Goal: Task Accomplishment & Management: Complete application form

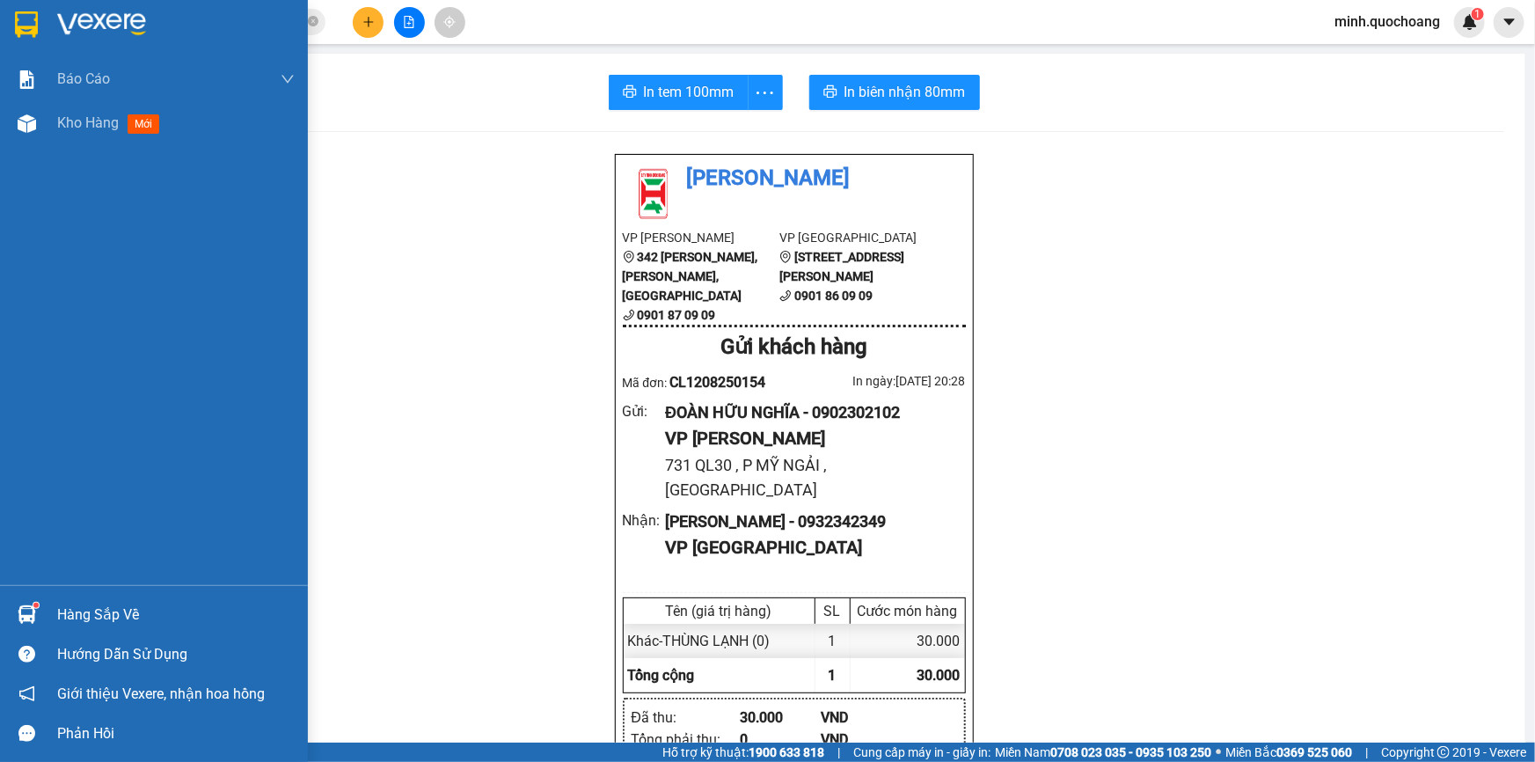
click at [73, 603] on div "Hàng sắp về" at bounding box center [175, 615] width 237 height 26
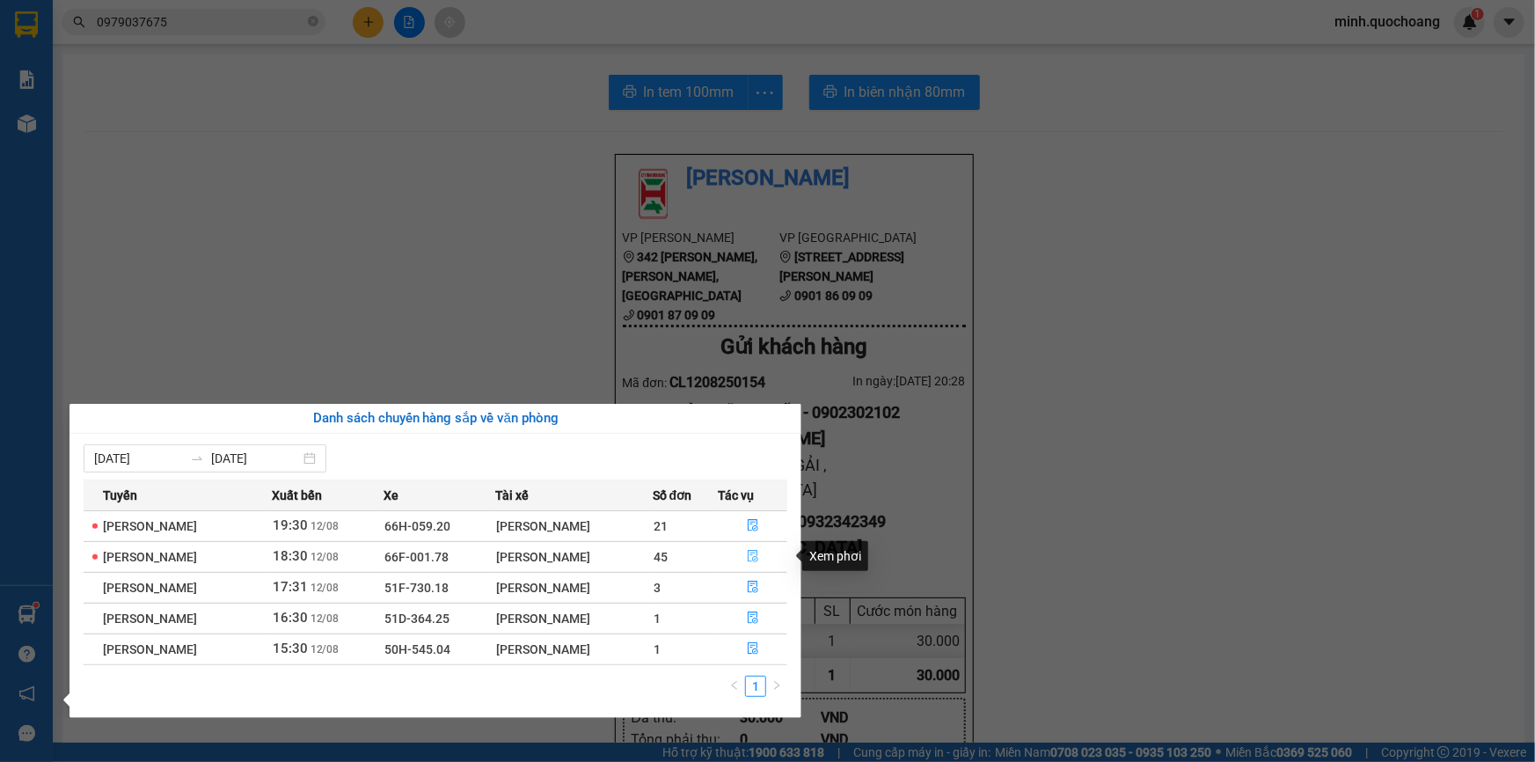
click at [758, 560] on icon "file-done" at bounding box center [753, 556] width 11 height 12
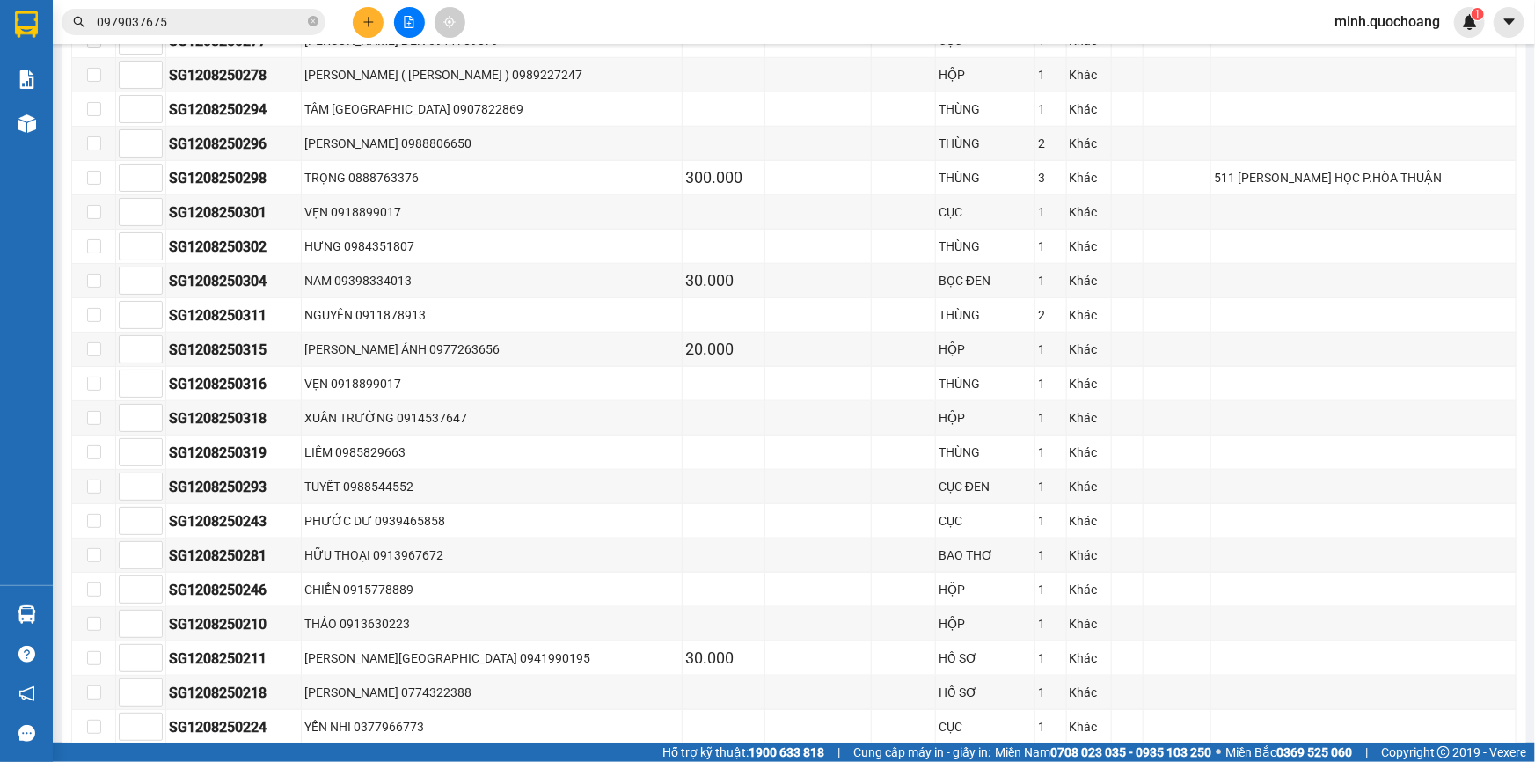
scroll to position [1032, 0]
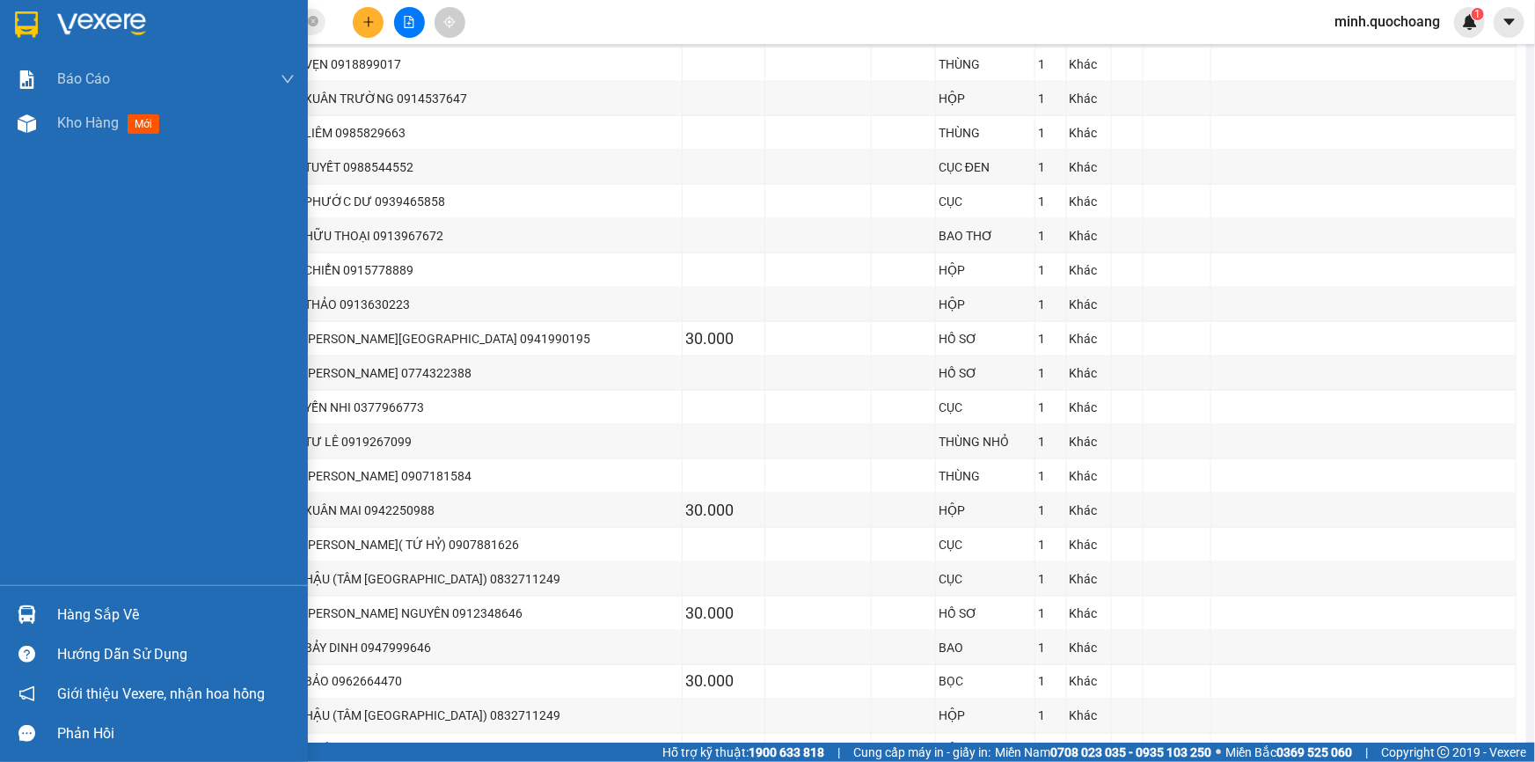
click at [101, 617] on div "Hàng sắp về" at bounding box center [175, 615] width 237 height 26
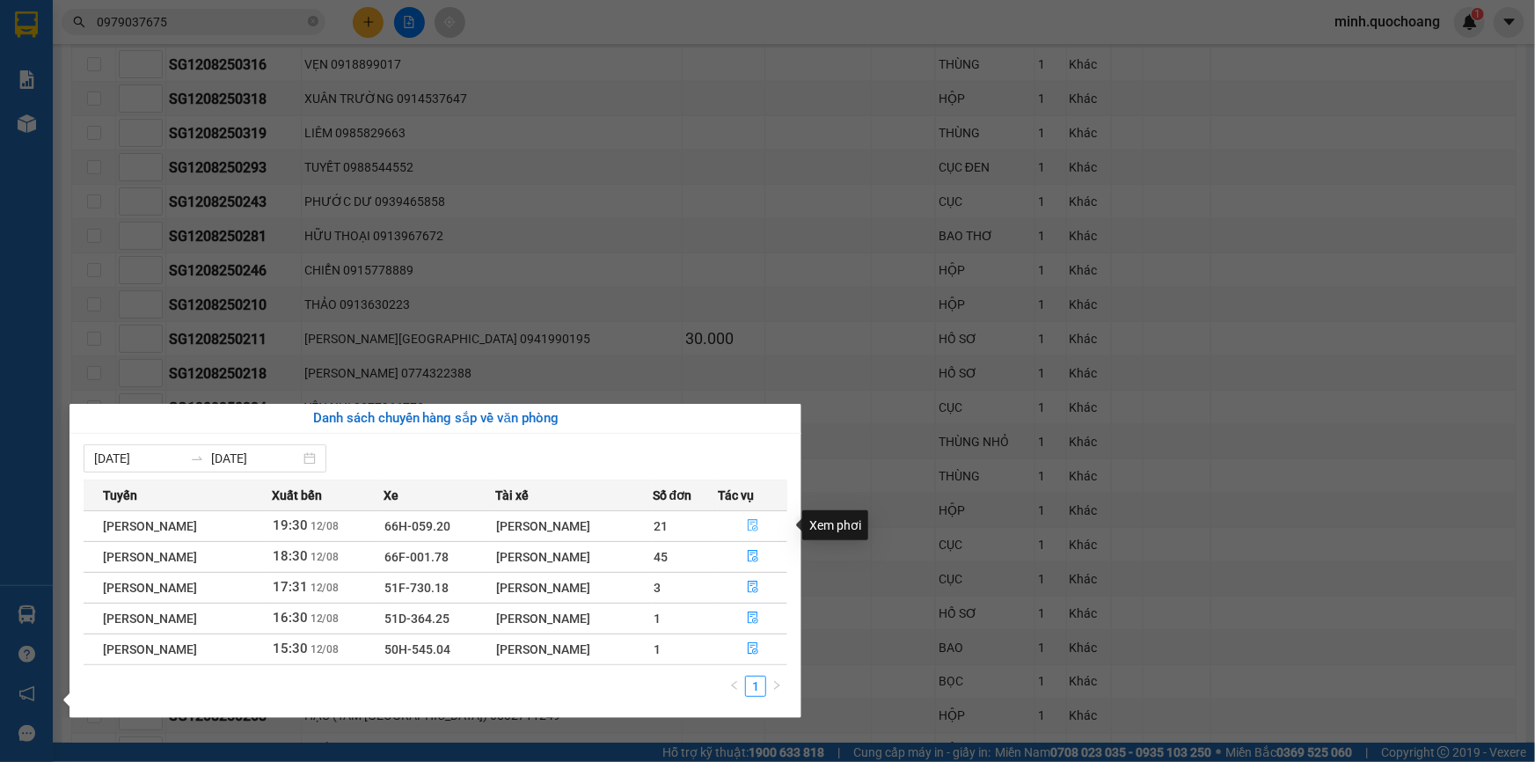
click at [758, 521] on icon "file-done" at bounding box center [753, 525] width 12 height 12
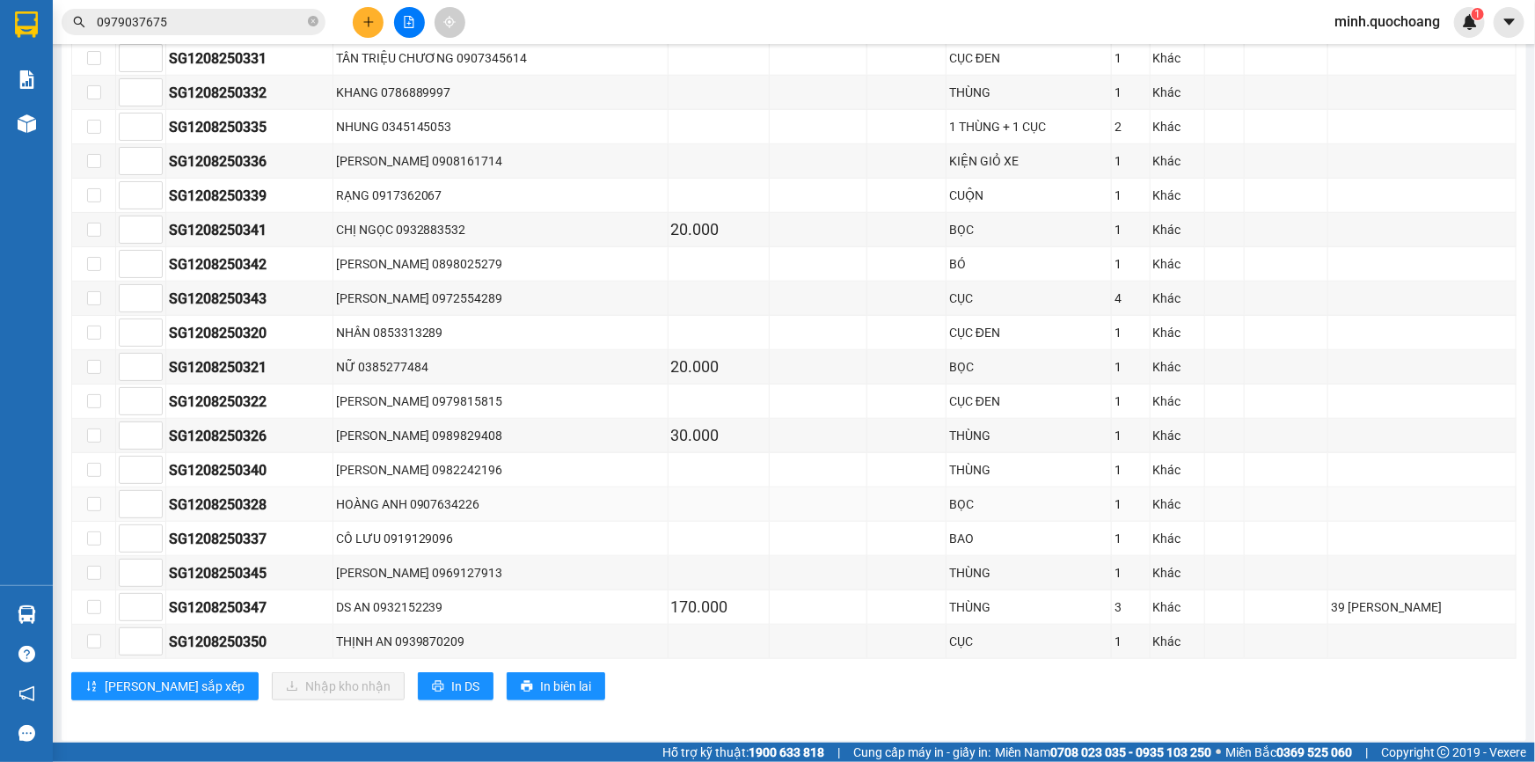
scroll to position [387, 0]
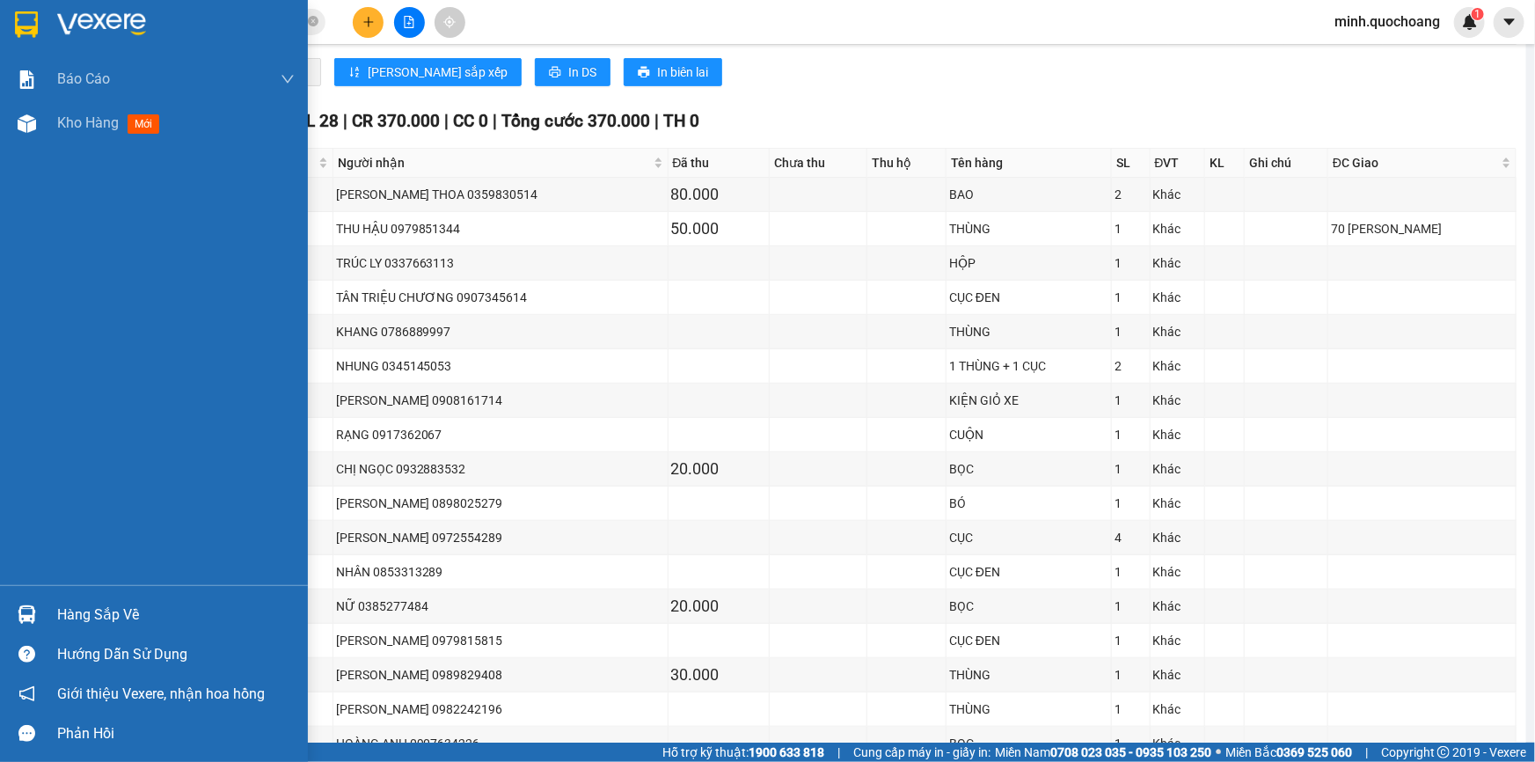
click at [57, 624] on div "Hàng sắp về" at bounding box center [175, 615] width 237 height 26
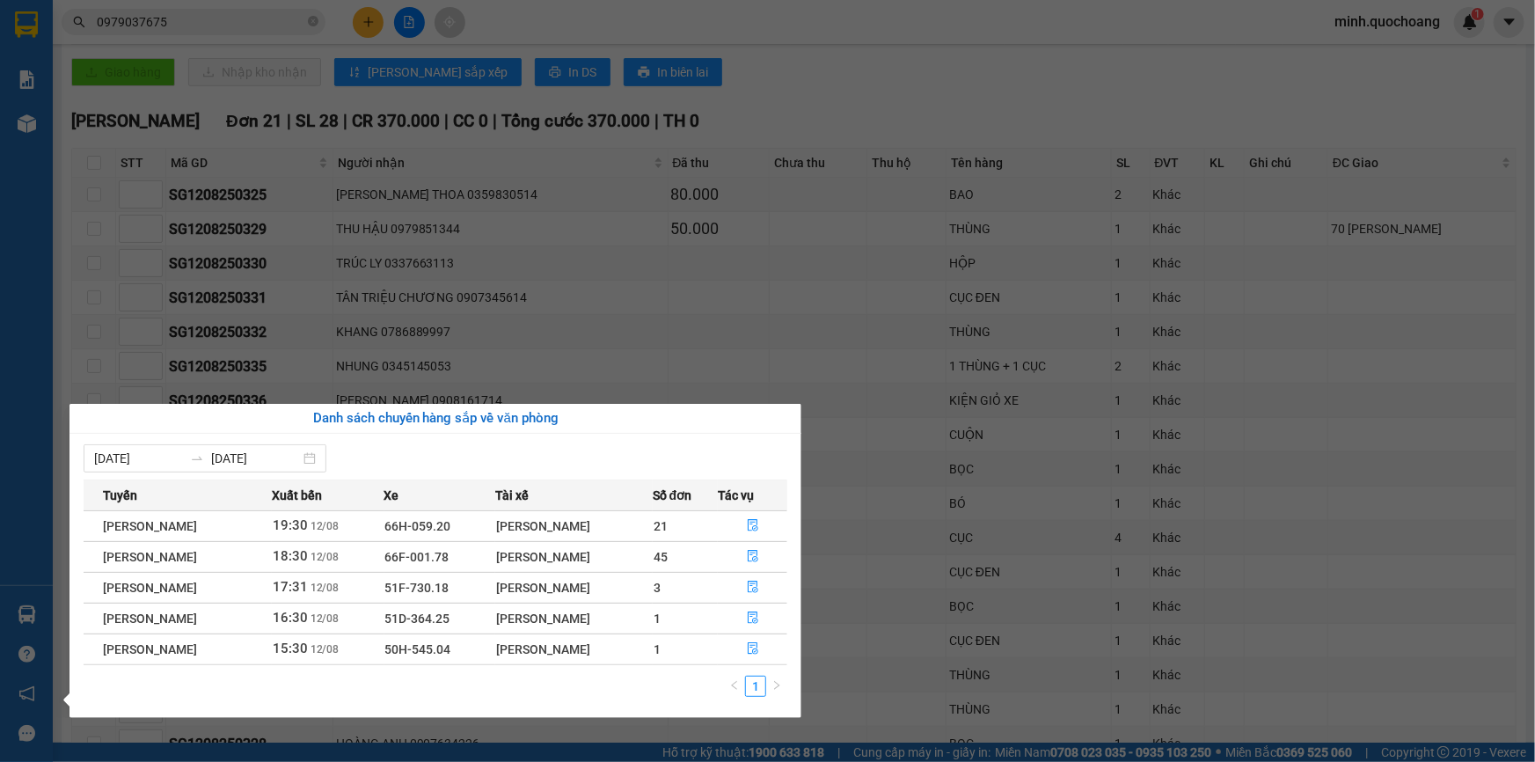
click at [1087, 300] on section "Kết quả tìm kiếm ( 1153 ) Bộ lọc Mã ĐH Trạng thái Món hàng Thu hộ Tổng cước Chư…" at bounding box center [767, 381] width 1535 height 762
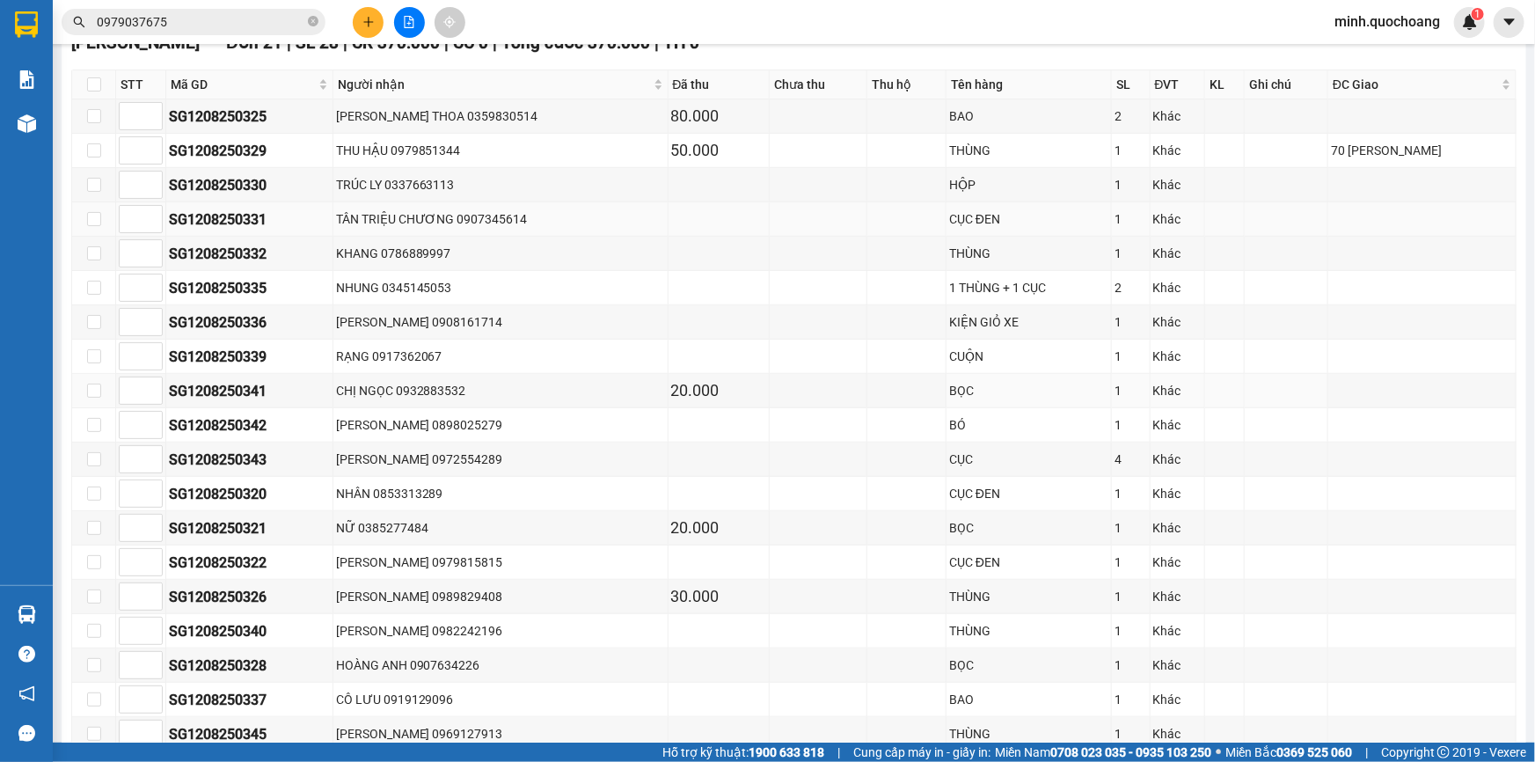
scroll to position [227, 0]
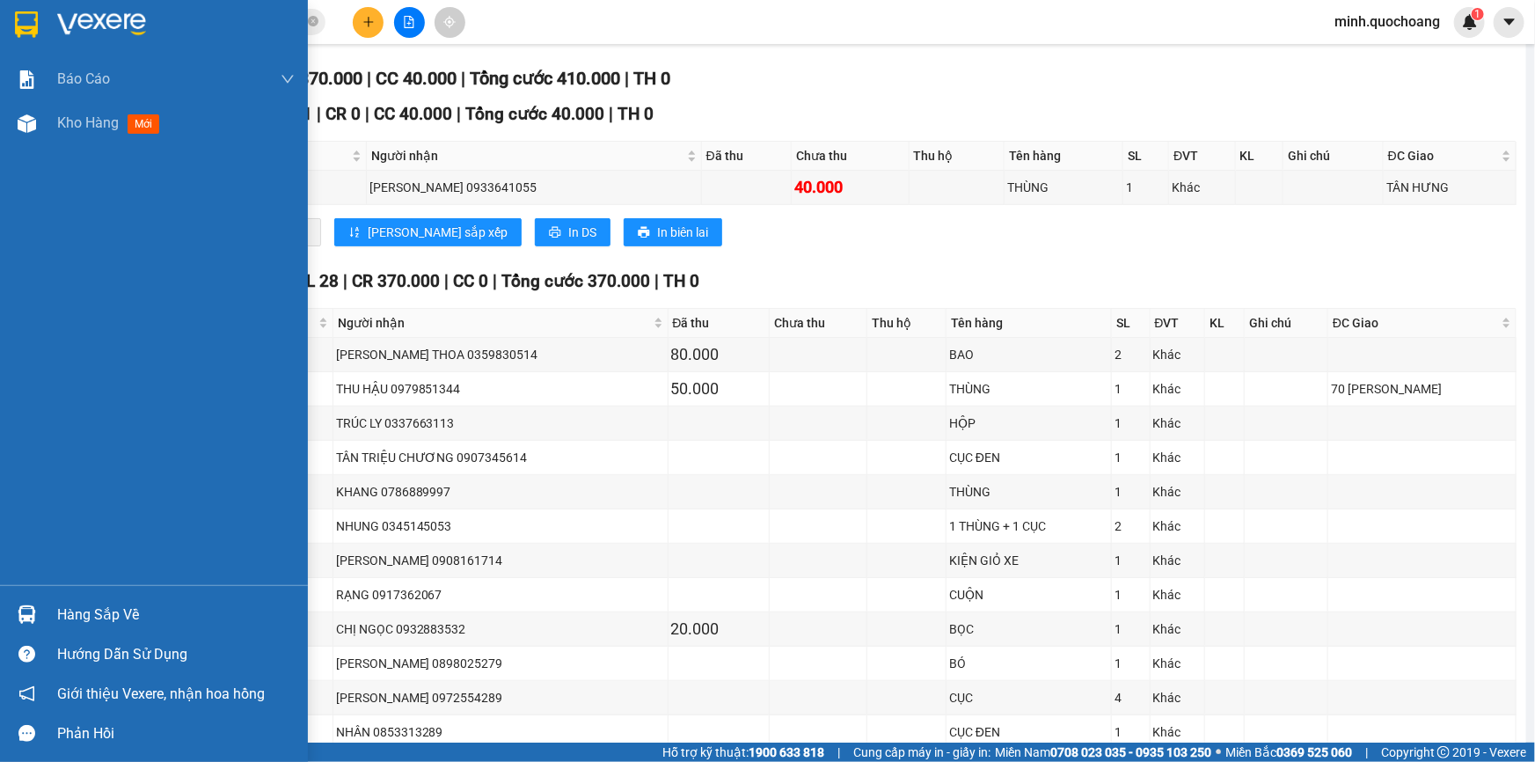
click at [74, 609] on div "Hàng sắp về" at bounding box center [175, 615] width 237 height 26
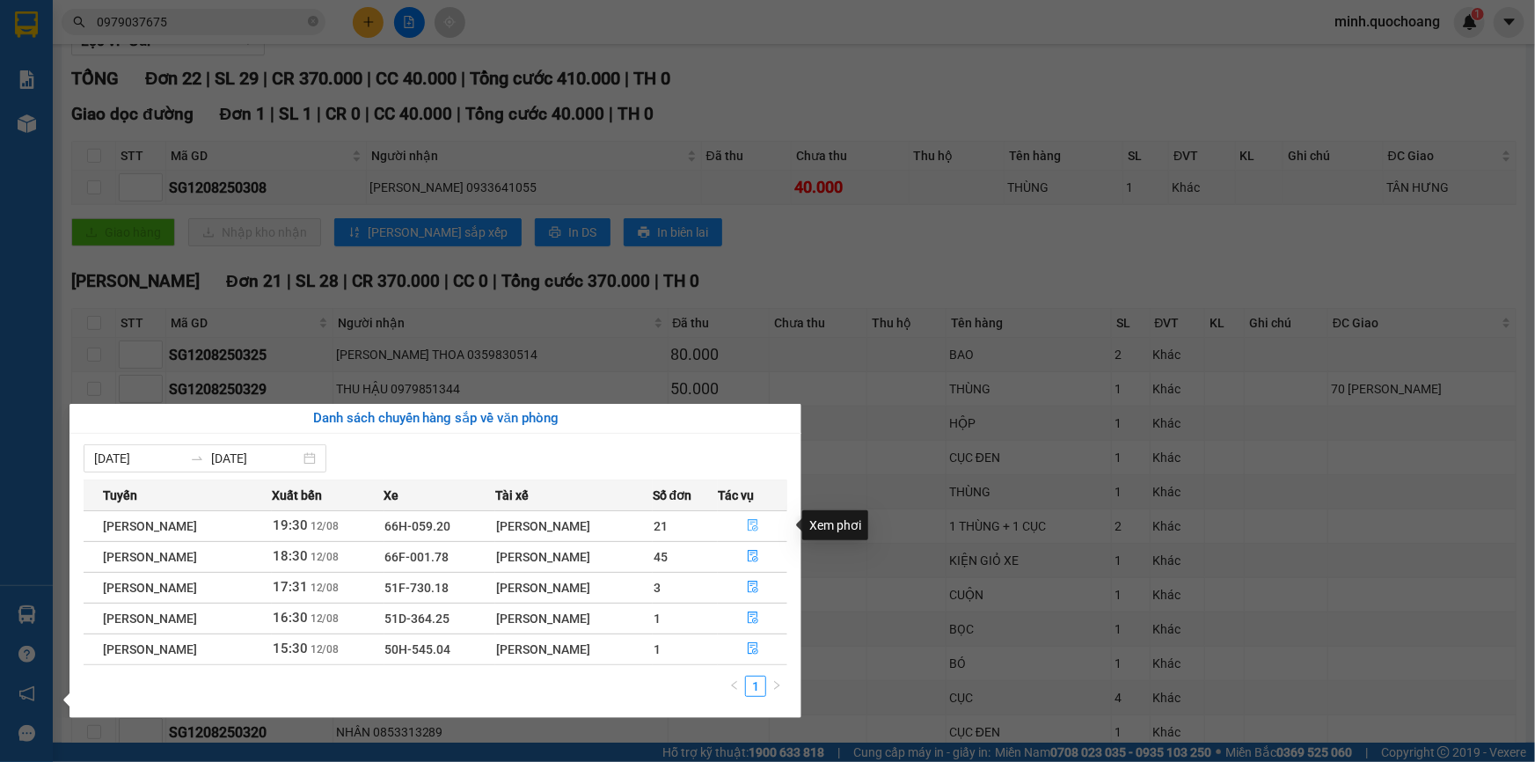
click at [758, 520] on icon "file-done" at bounding box center [753, 525] width 11 height 12
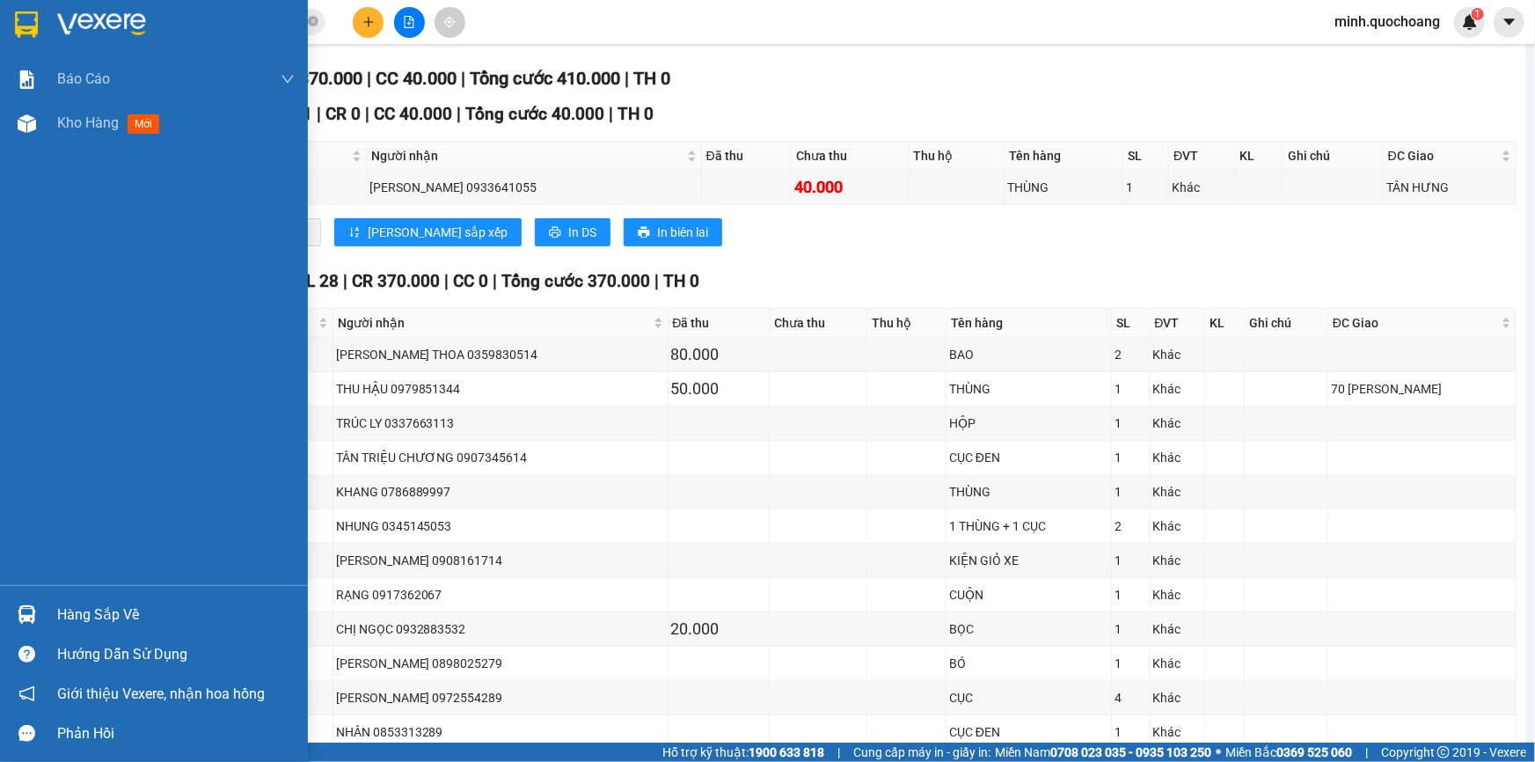
click at [43, 614] on div "Hàng sắp về" at bounding box center [154, 615] width 308 height 40
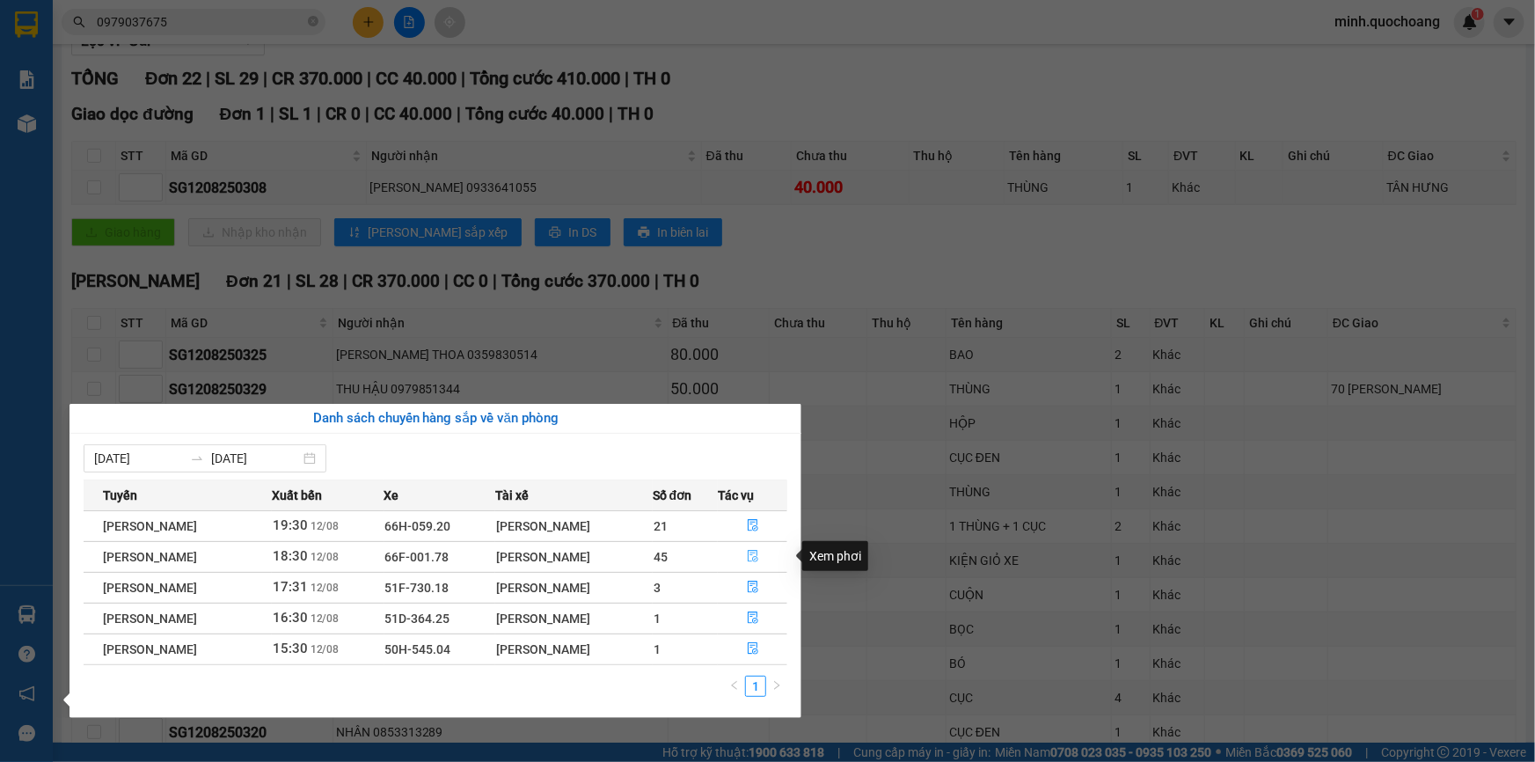
click at [758, 554] on icon "file-done" at bounding box center [753, 556] width 12 height 12
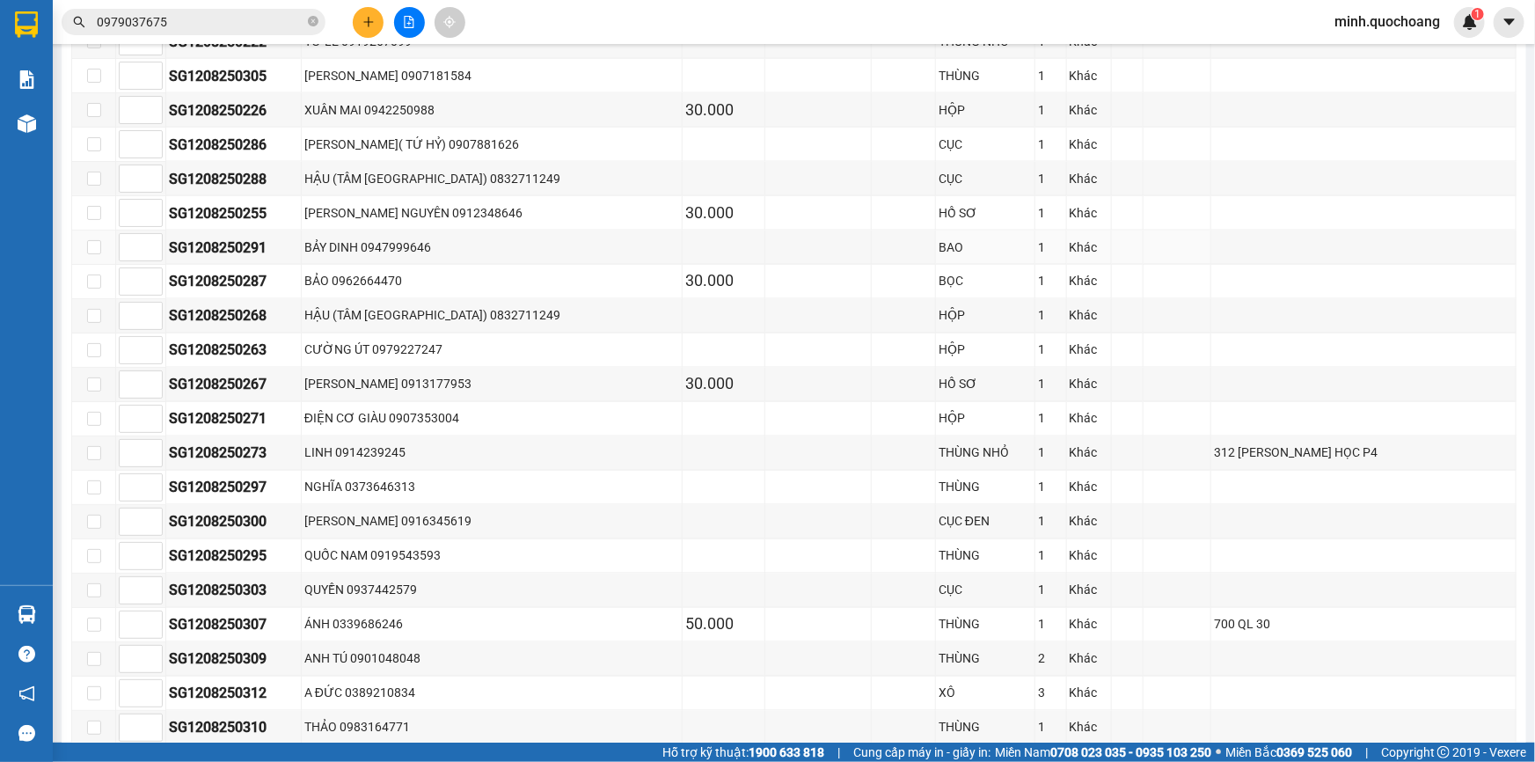
scroll to position [1512, 0]
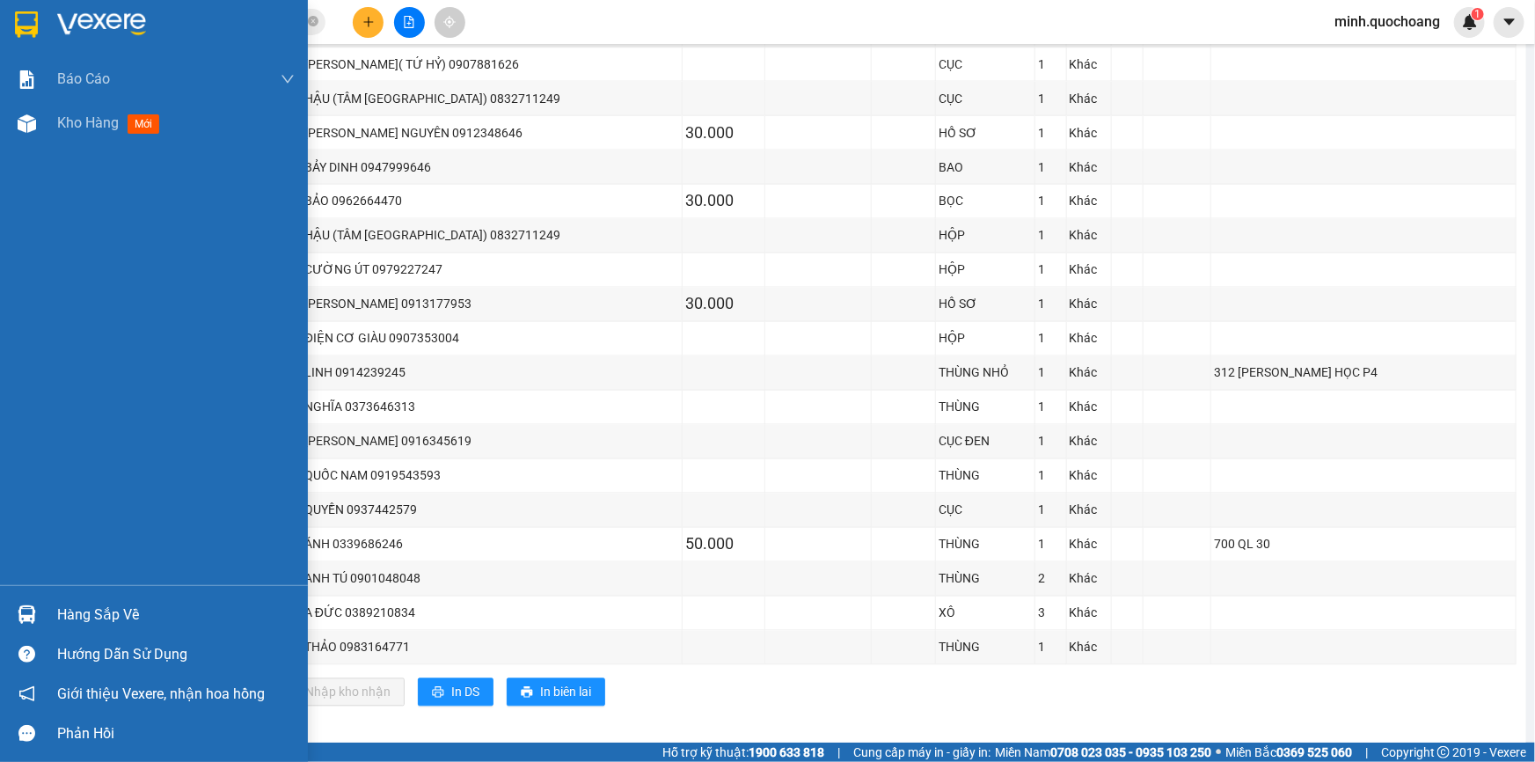
click at [48, 601] on div "Hàng sắp về" at bounding box center [154, 615] width 308 height 40
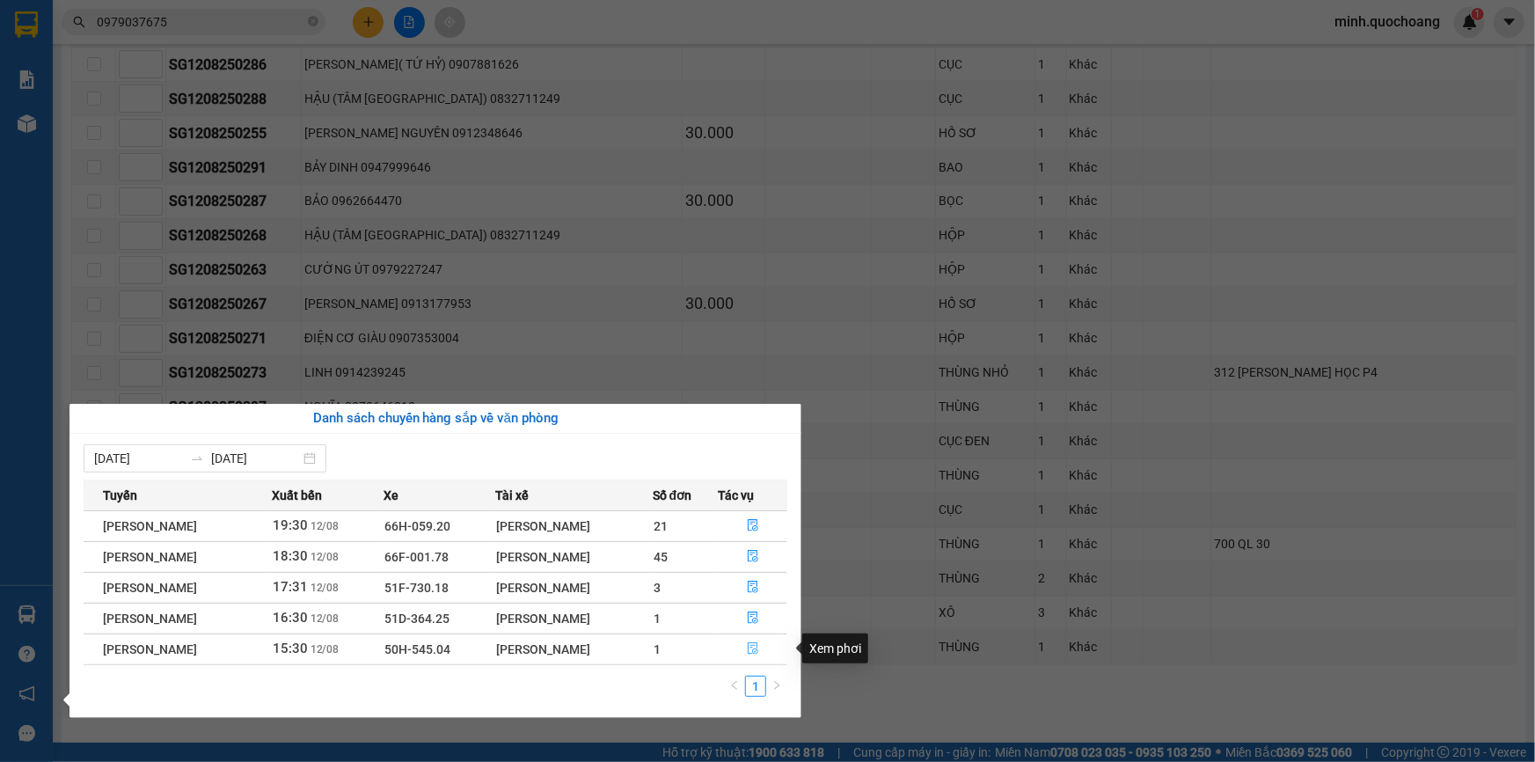
click at [759, 644] on icon "file-done" at bounding box center [753, 648] width 12 height 12
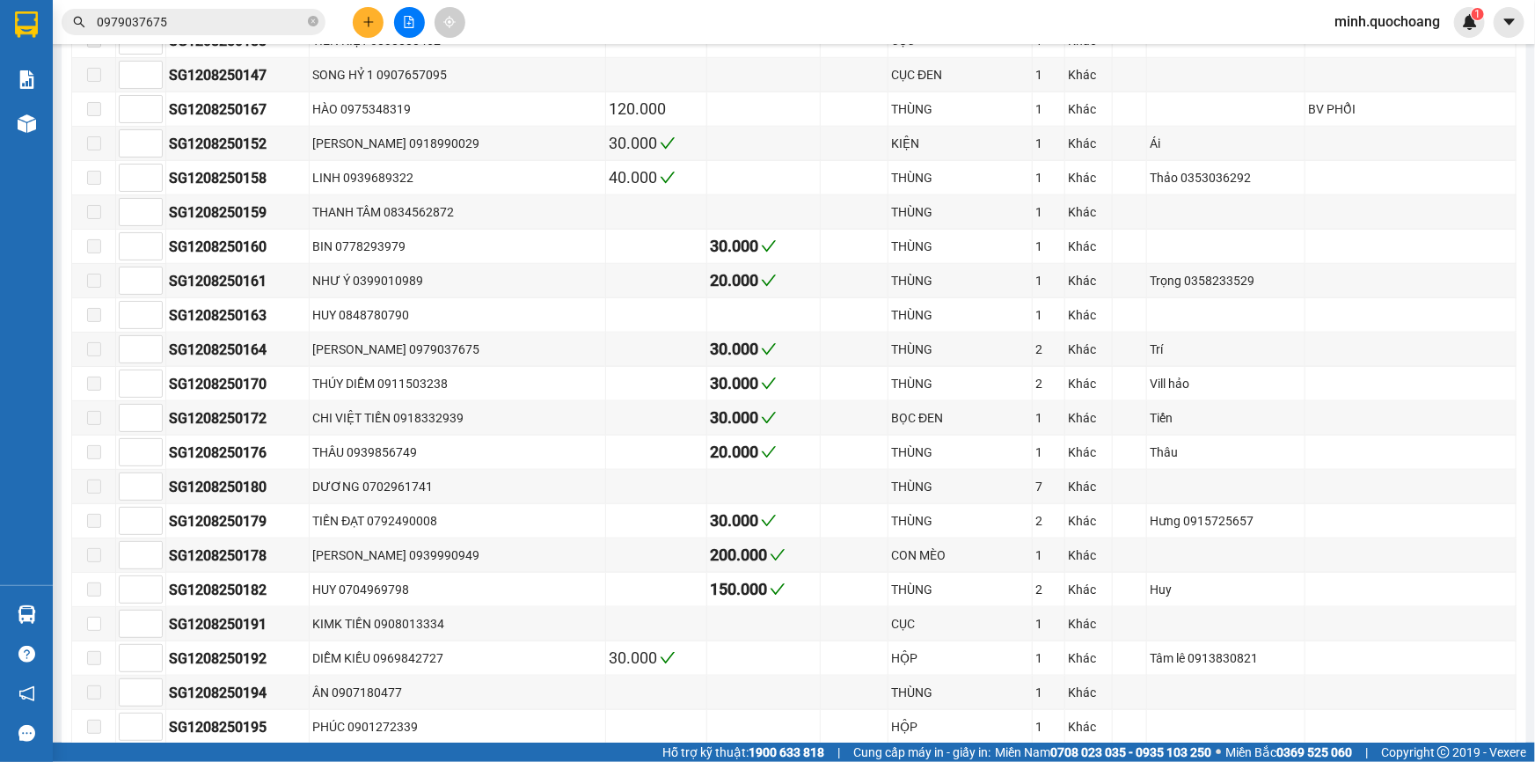
scroll to position [347, 0]
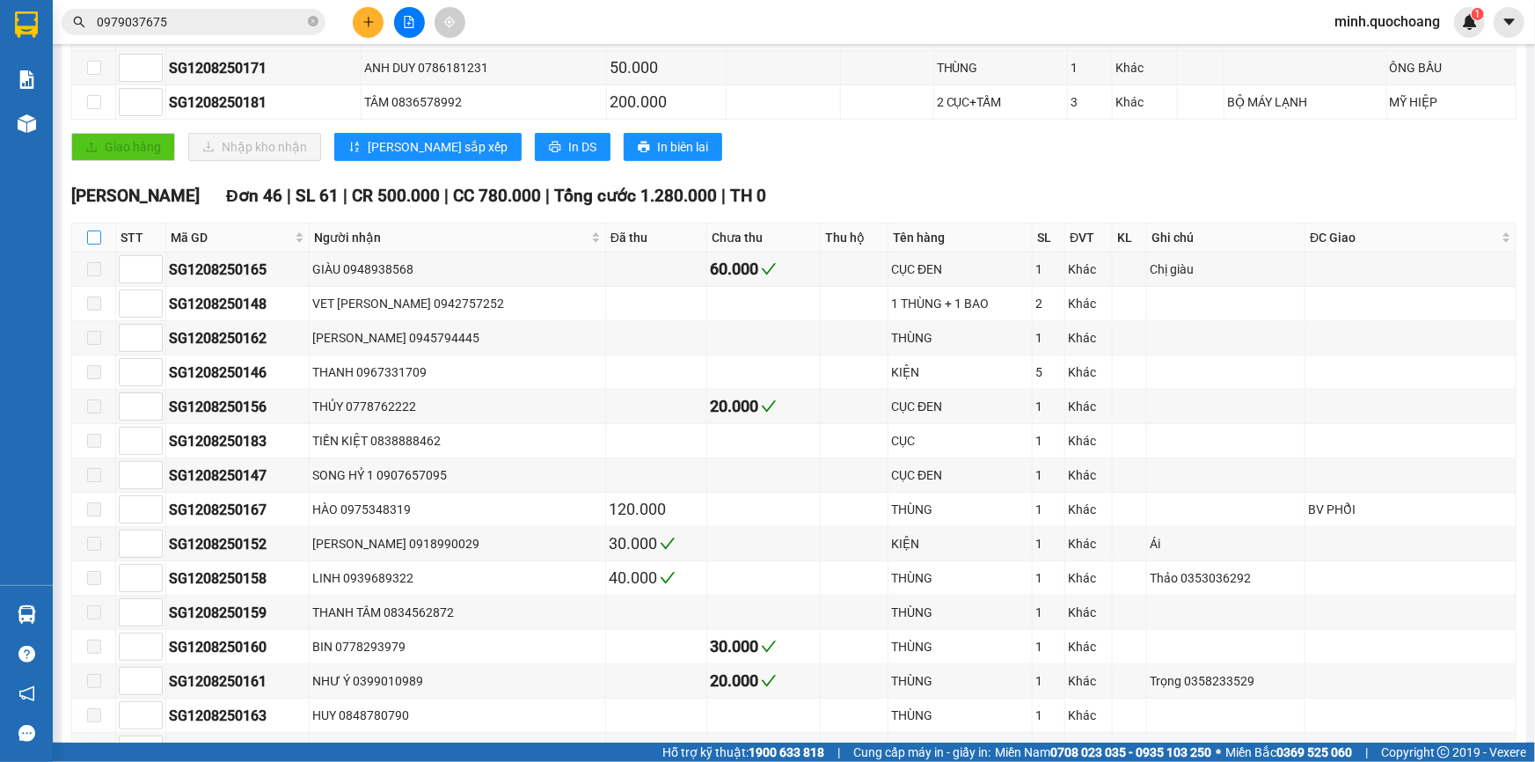
click at [96, 239] on input "checkbox" at bounding box center [94, 237] width 14 height 14
checkbox input "true"
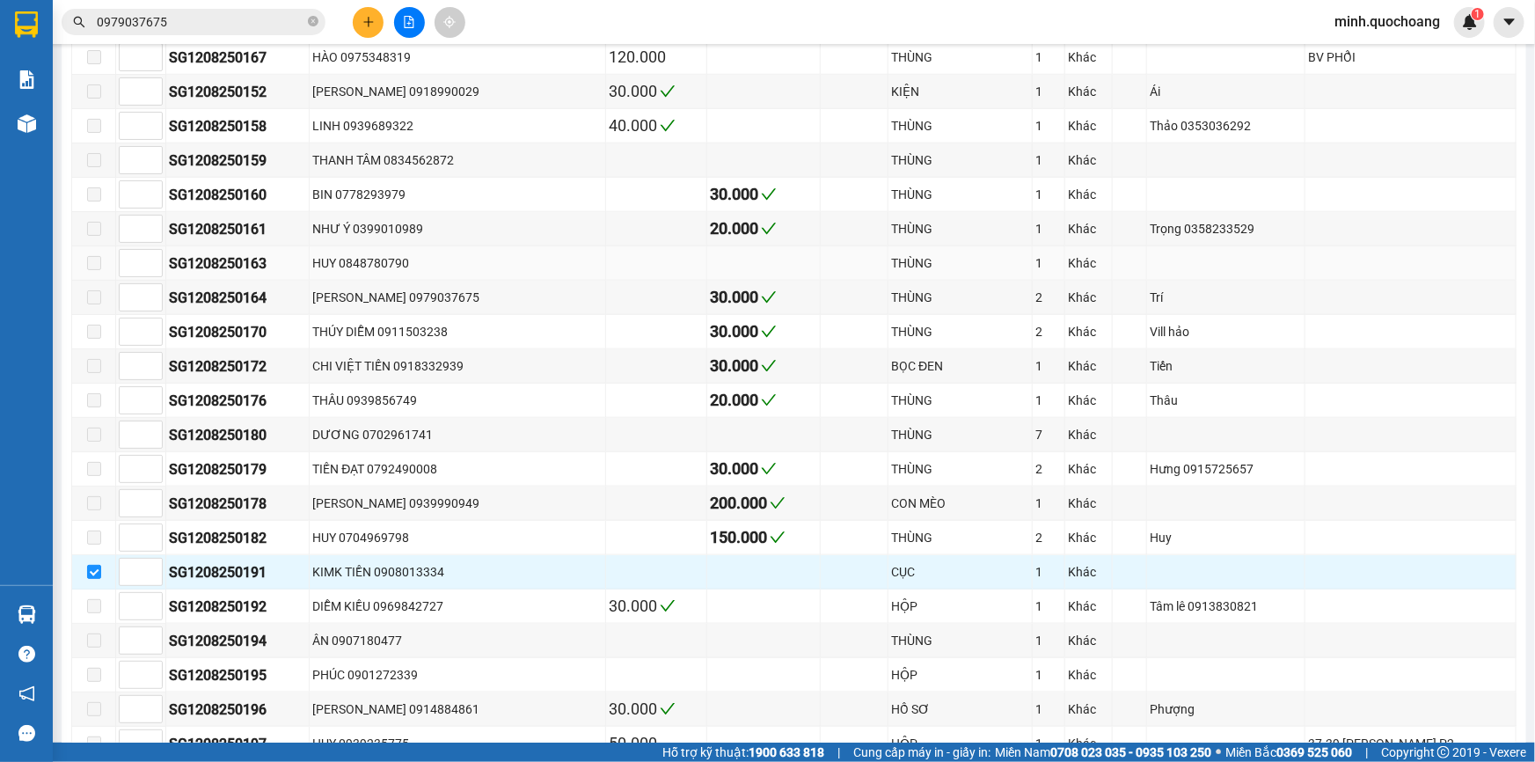
scroll to position [827, 0]
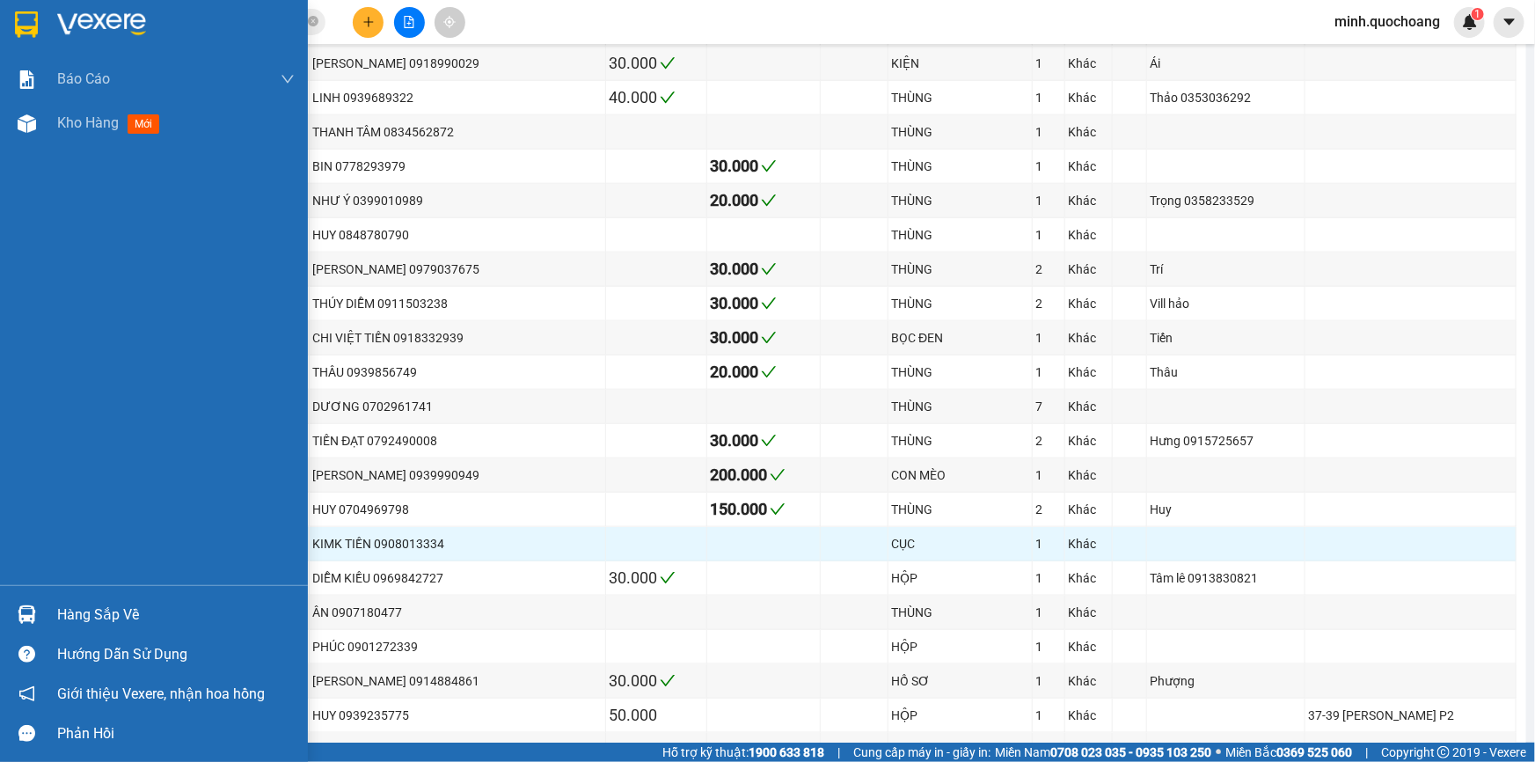
click at [28, 616] on img at bounding box center [27, 614] width 18 height 18
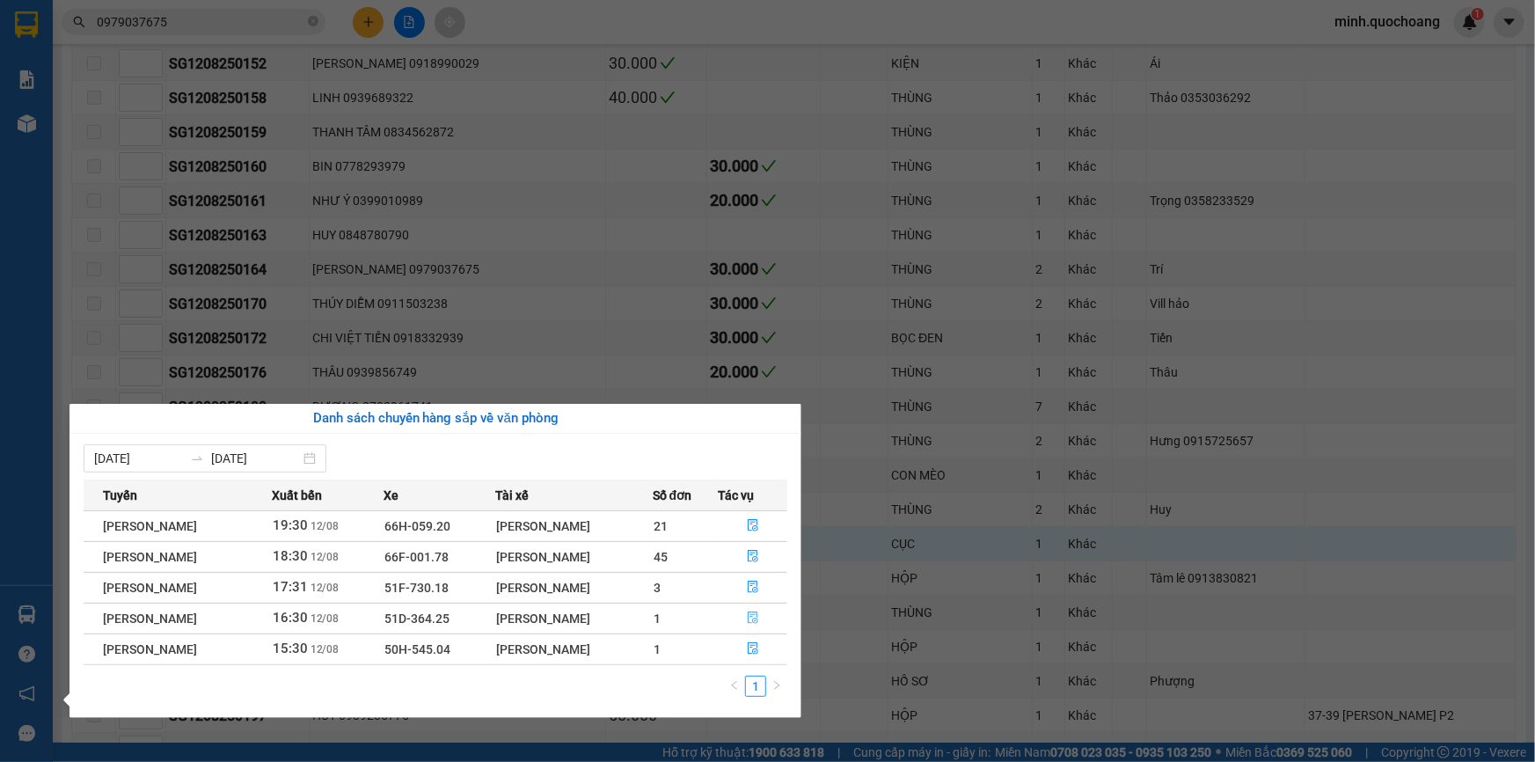
click at [752, 617] on icon "file-done" at bounding box center [753, 617] width 12 height 12
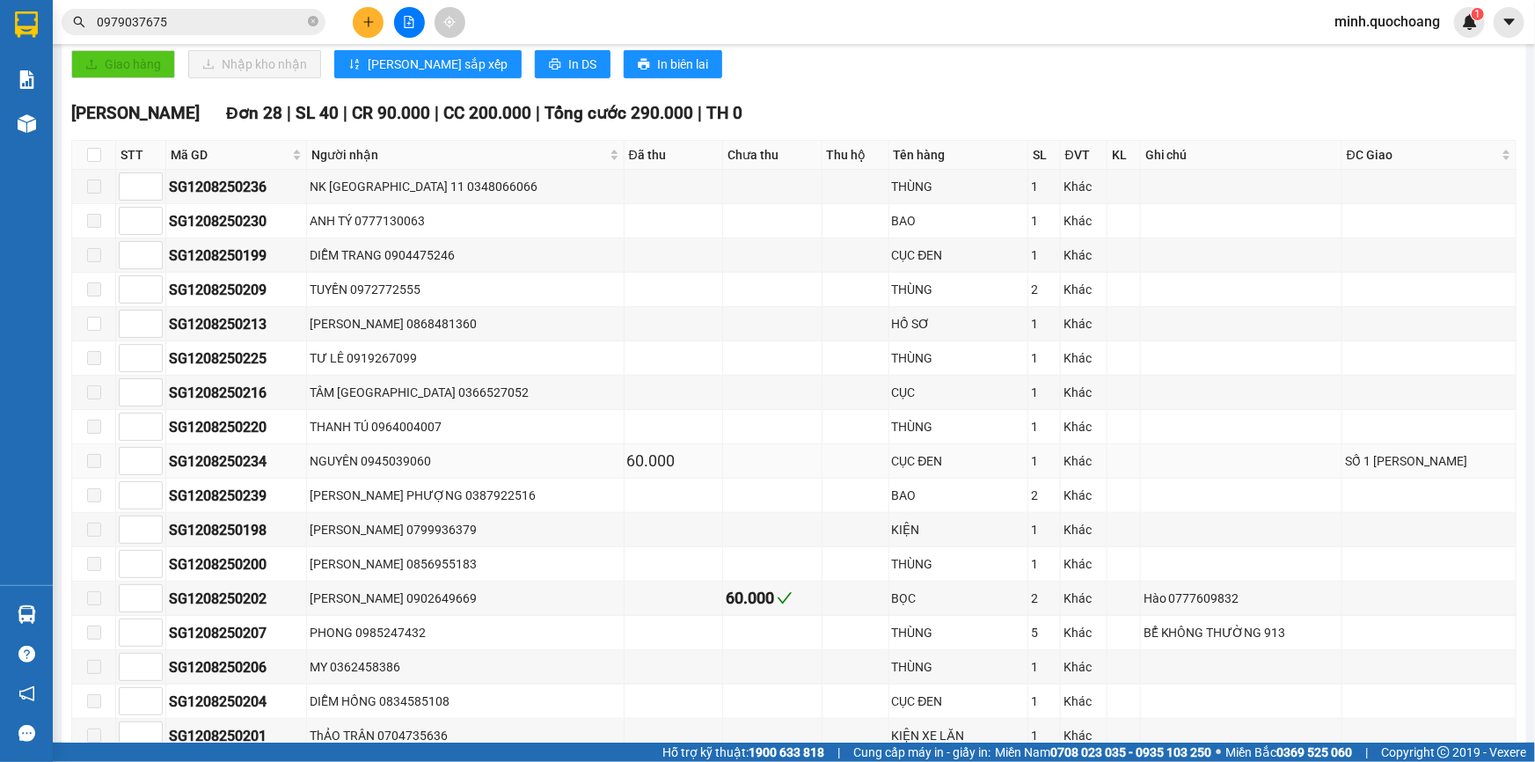
scroll to position [392, 0]
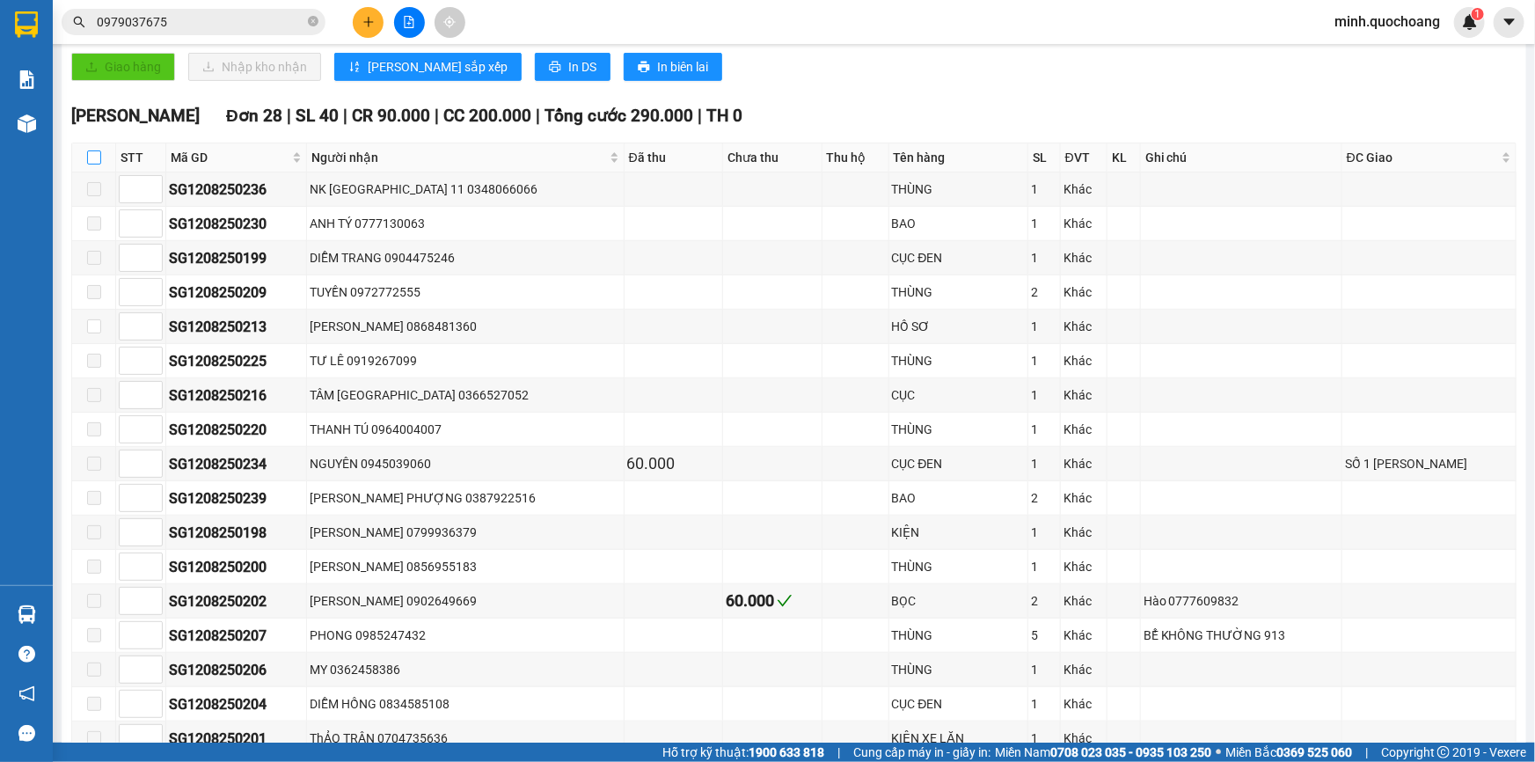
click at [93, 158] on input "checkbox" at bounding box center [94, 157] width 14 height 14
checkbox input "true"
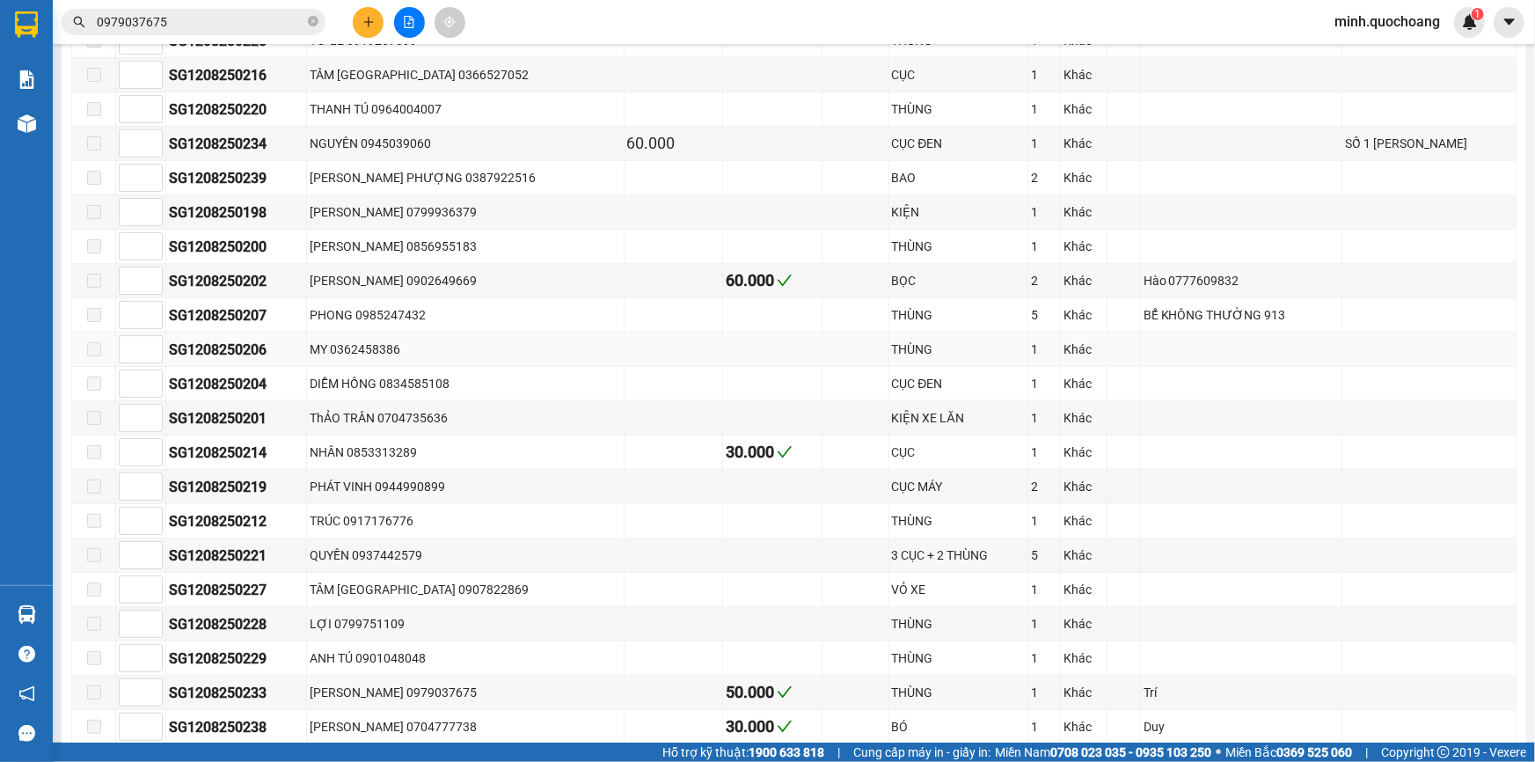
scroll to position [472, 0]
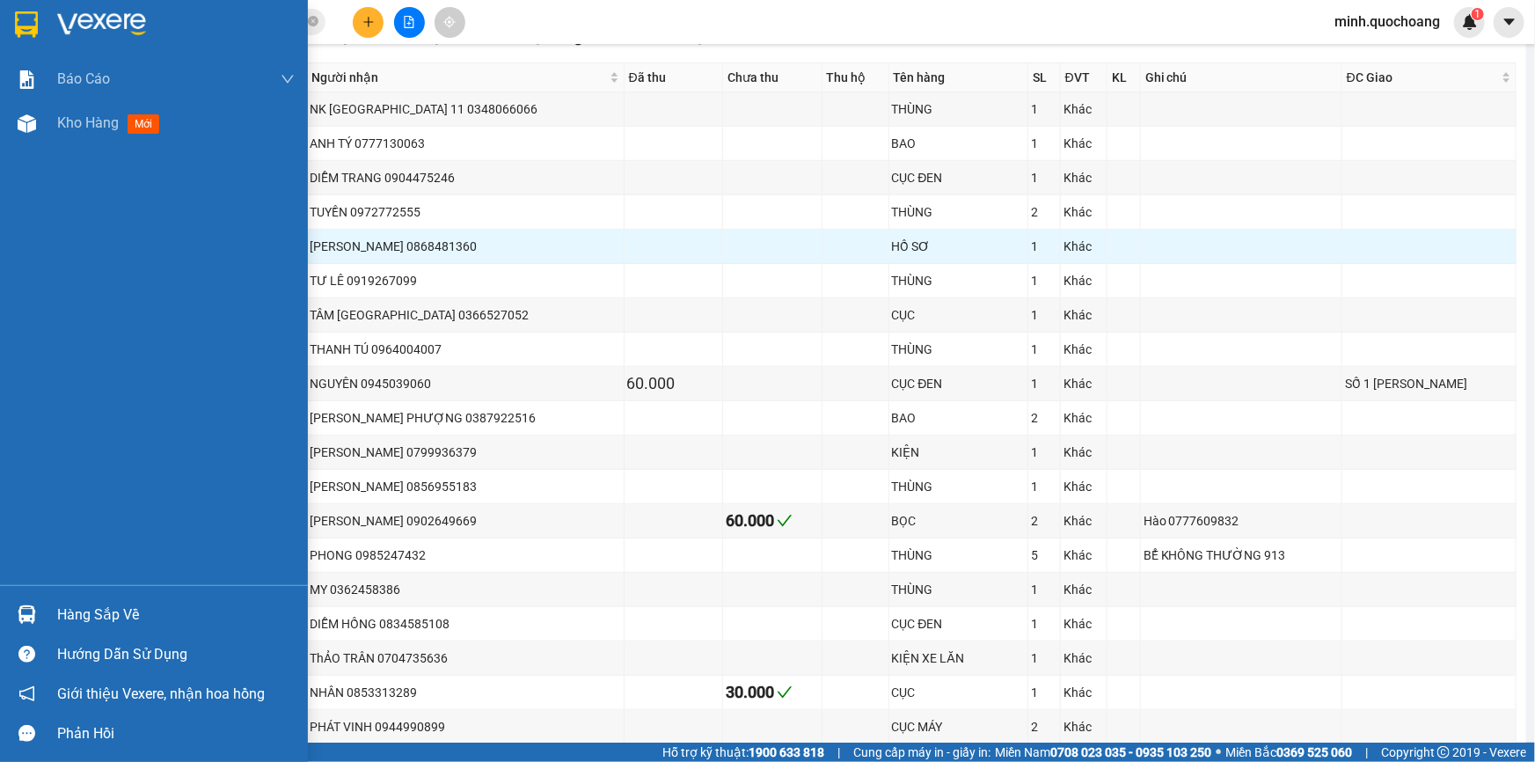
click at [33, 609] on img at bounding box center [27, 614] width 18 height 18
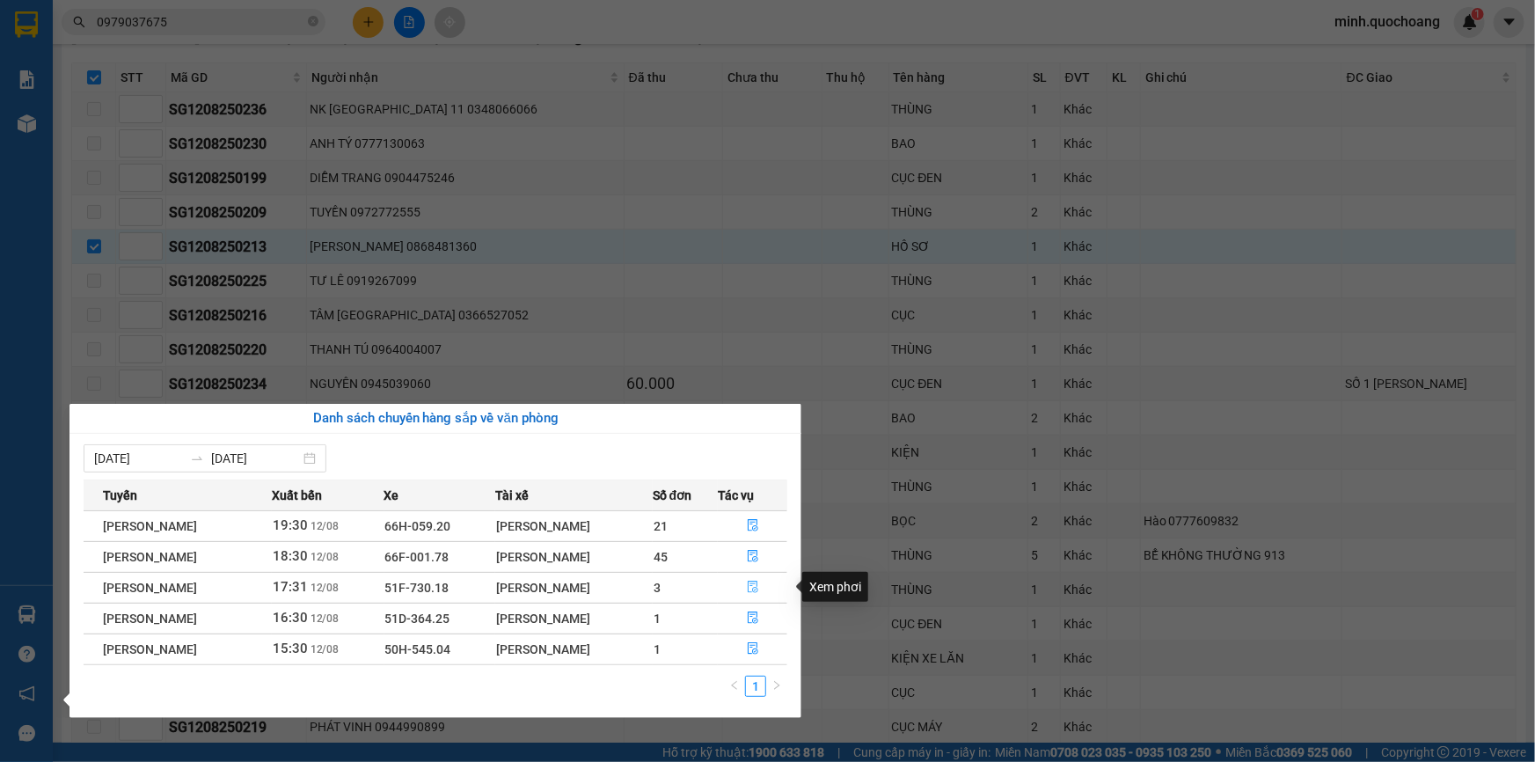
click at [748, 589] on button "button" at bounding box center [753, 587] width 68 height 28
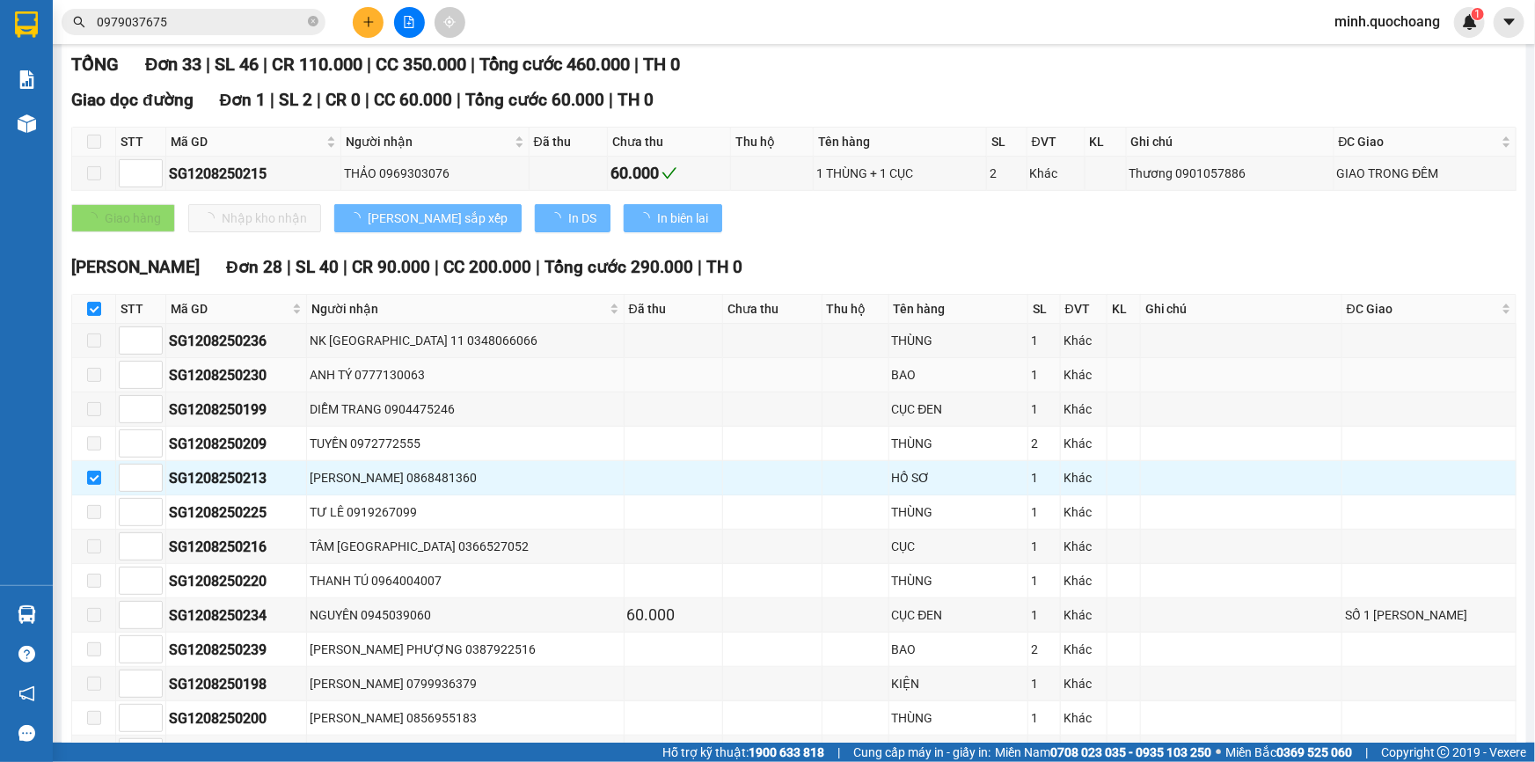
scroll to position [232, 0]
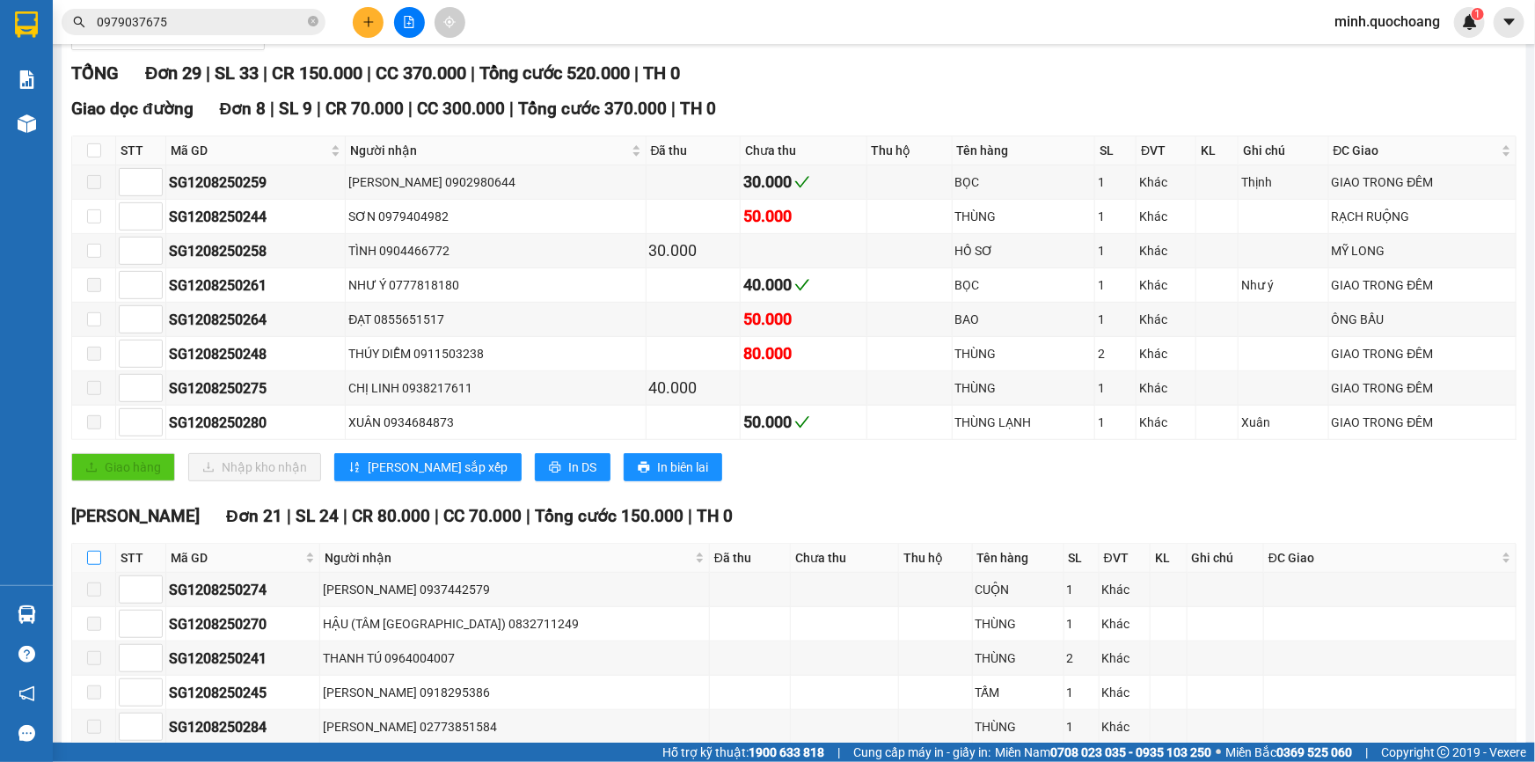
click at [92, 558] on input "checkbox" at bounding box center [94, 558] width 14 height 14
checkbox input "true"
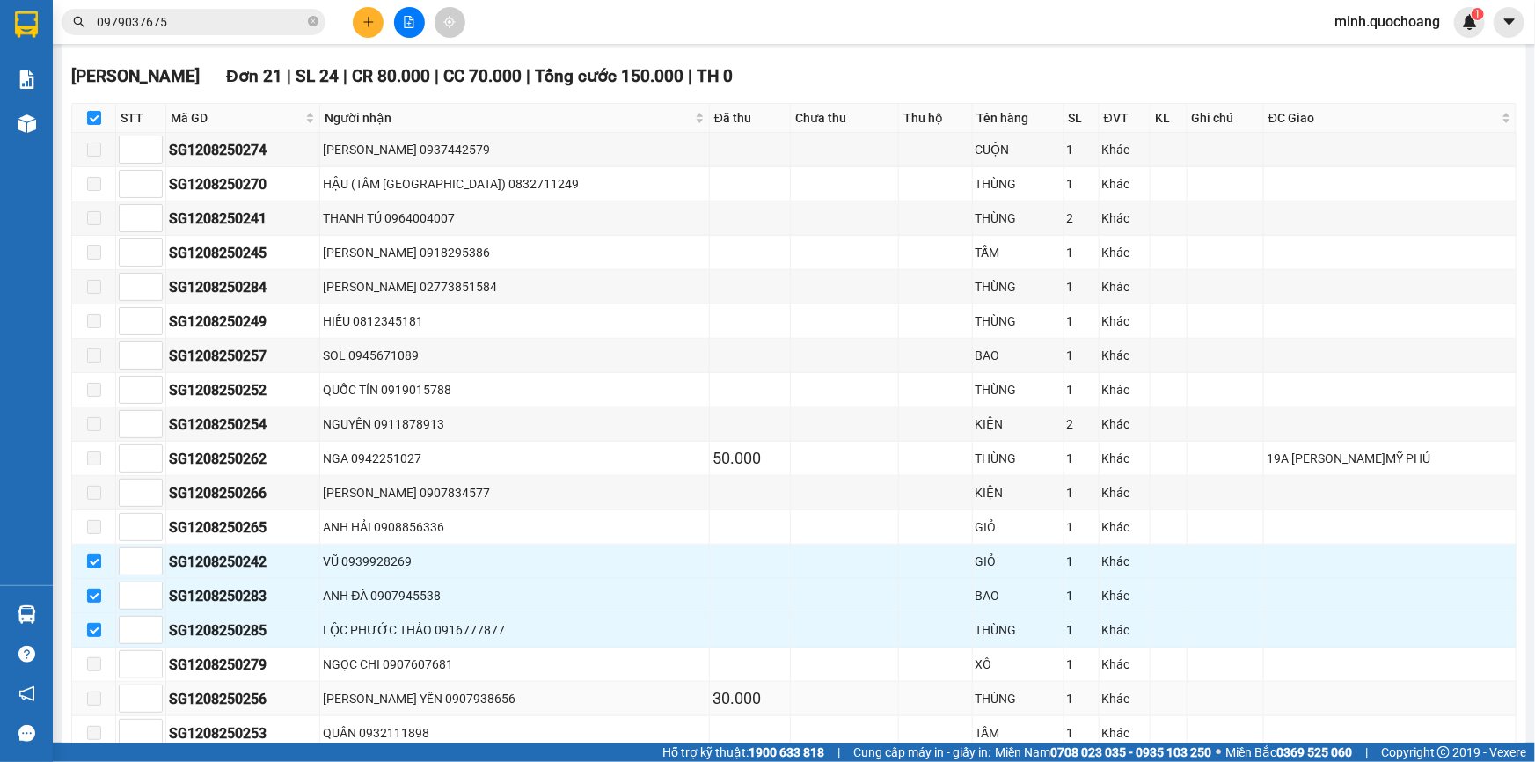
scroll to position [792, 0]
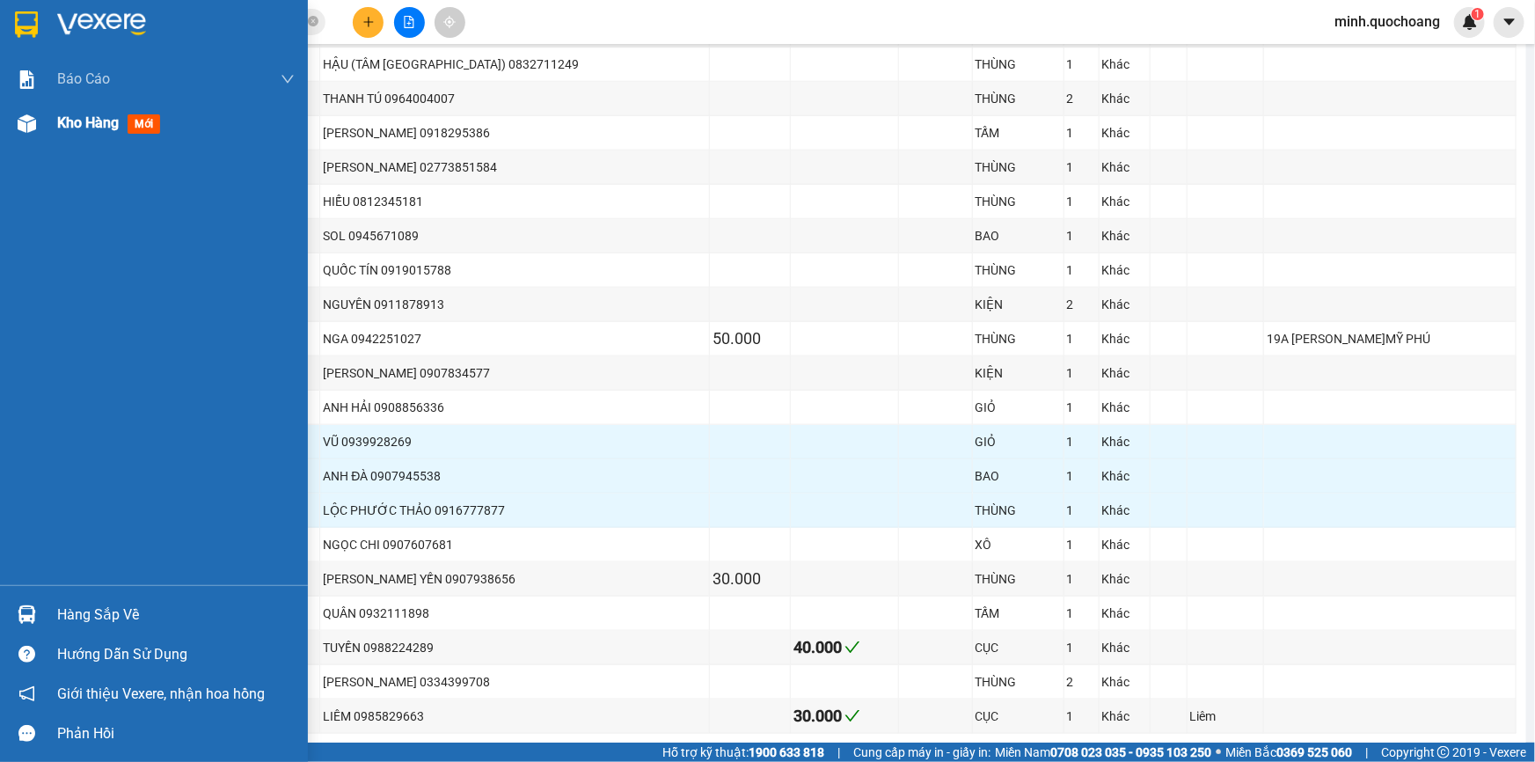
click at [85, 138] on div "Kho hàng mới" at bounding box center [175, 123] width 237 height 44
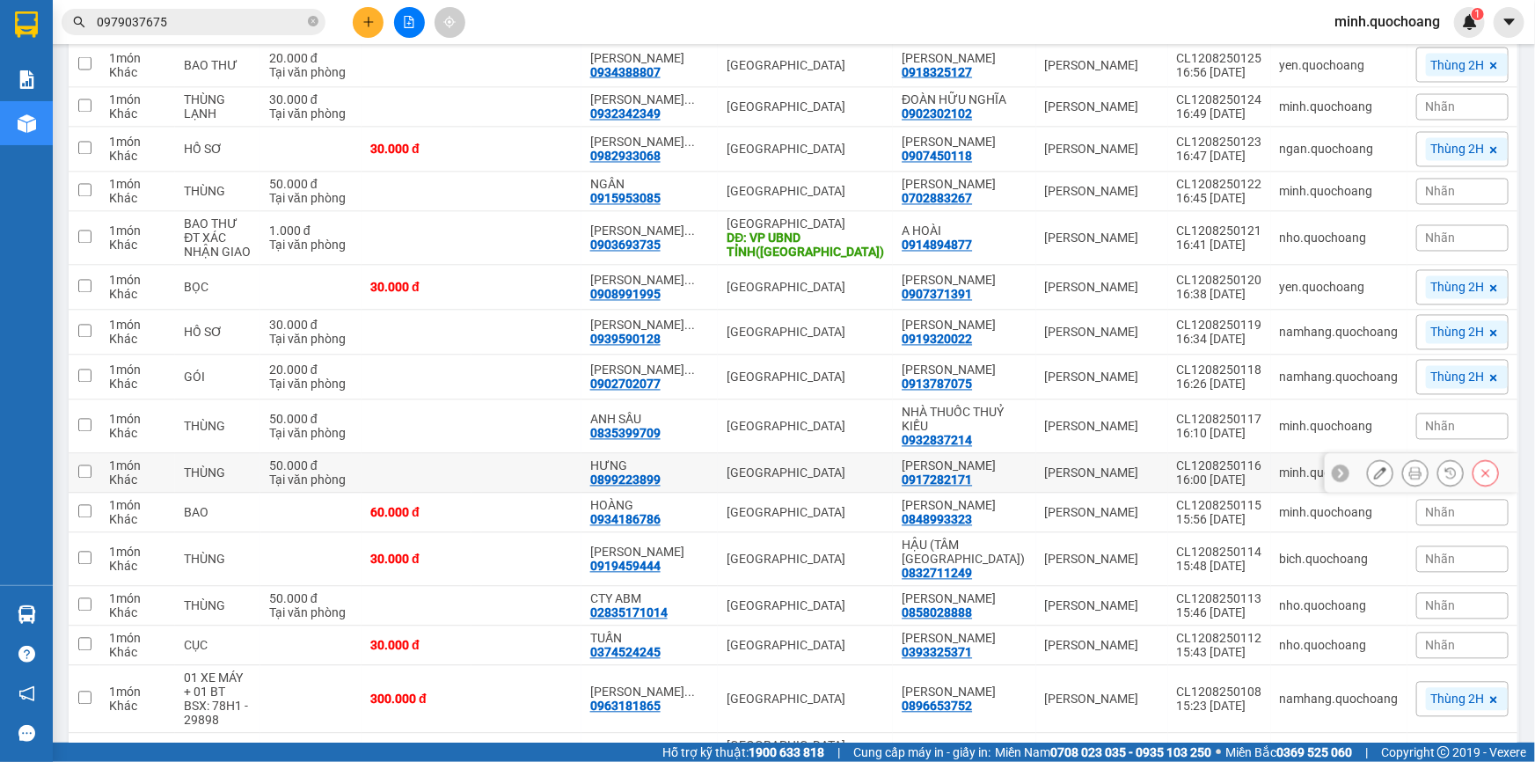
scroll to position [1903, 0]
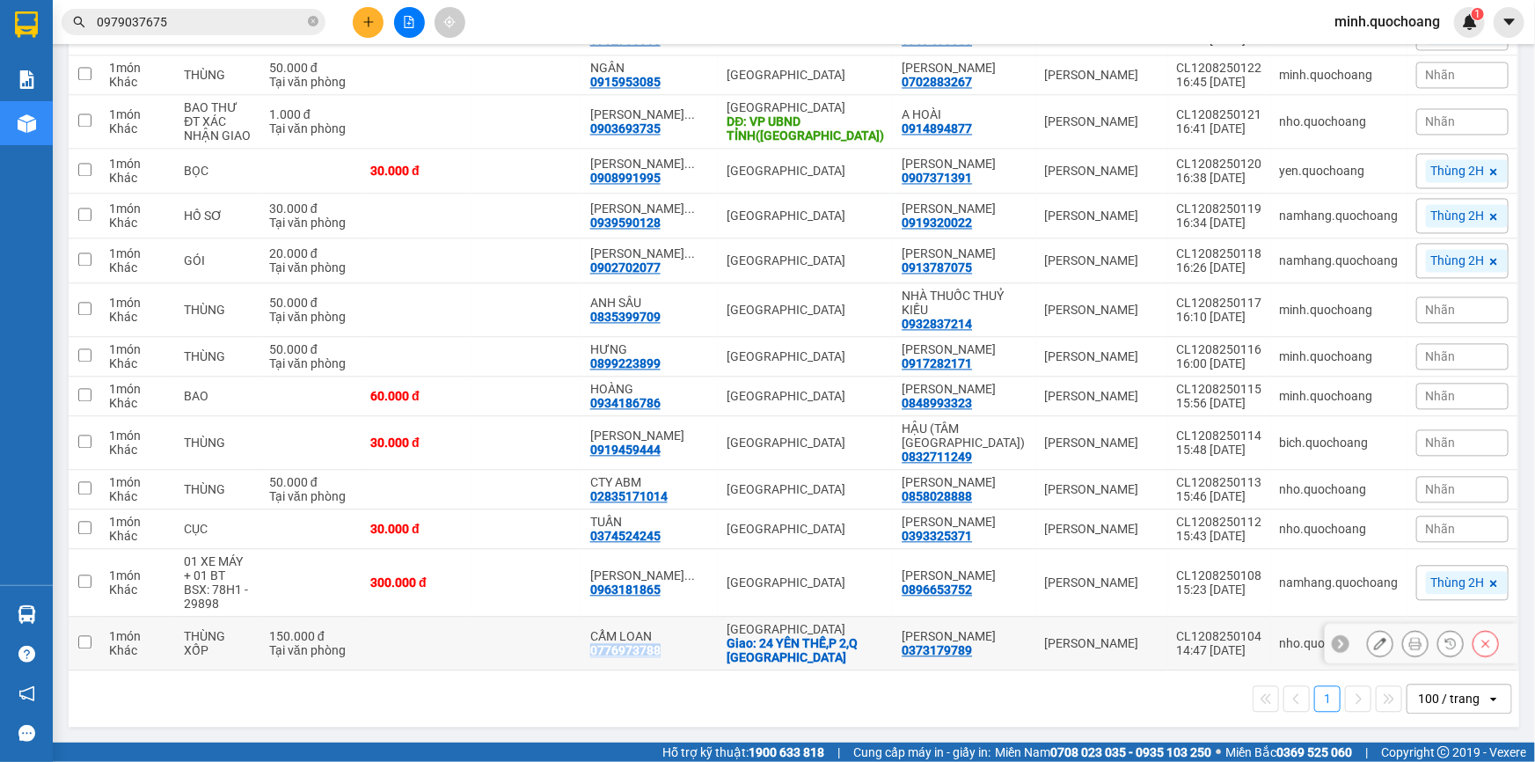
drag, startPoint x: 674, startPoint y: 651, endPoint x: 741, endPoint y: 646, distance: 67.1
click at [710, 646] on div "CẨM LOAN 0776973788" at bounding box center [650, 643] width 120 height 28
checkbox input "true"
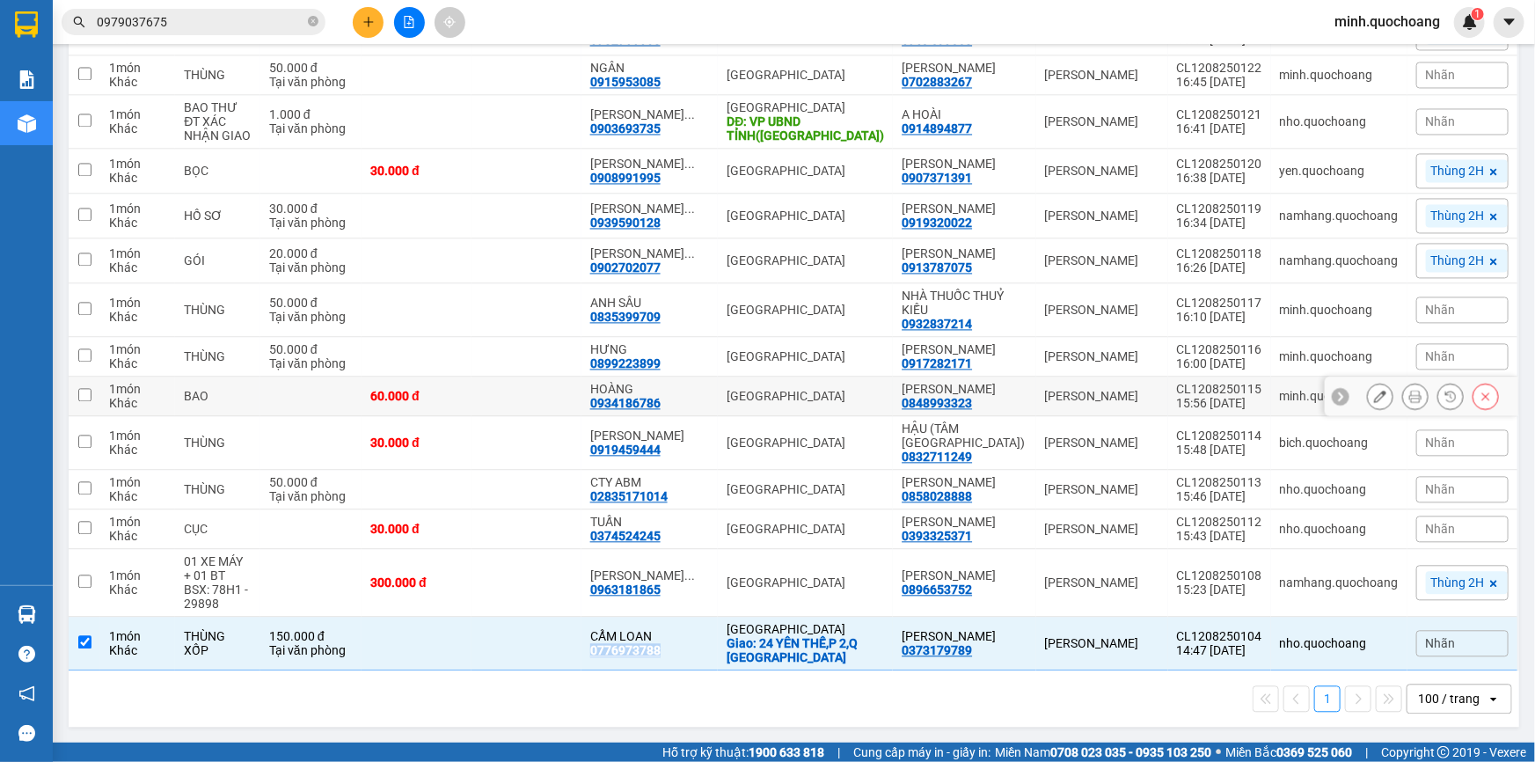
copy div "0776973788"
click at [208, 13] on input "0979037675" at bounding box center [201, 21] width 208 height 19
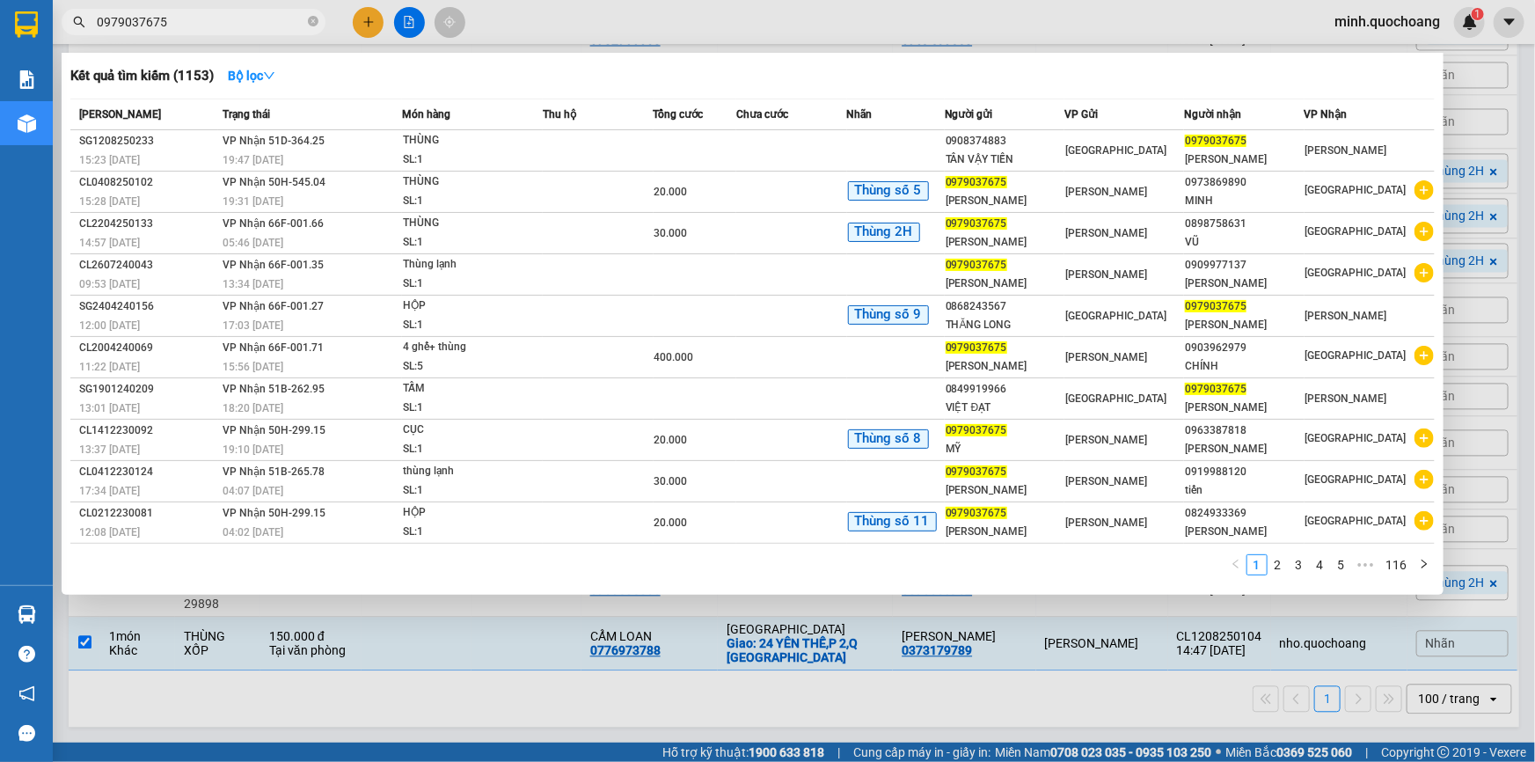
click at [208, 13] on input "0979037675" at bounding box center [201, 21] width 208 height 19
paste input "776973788"
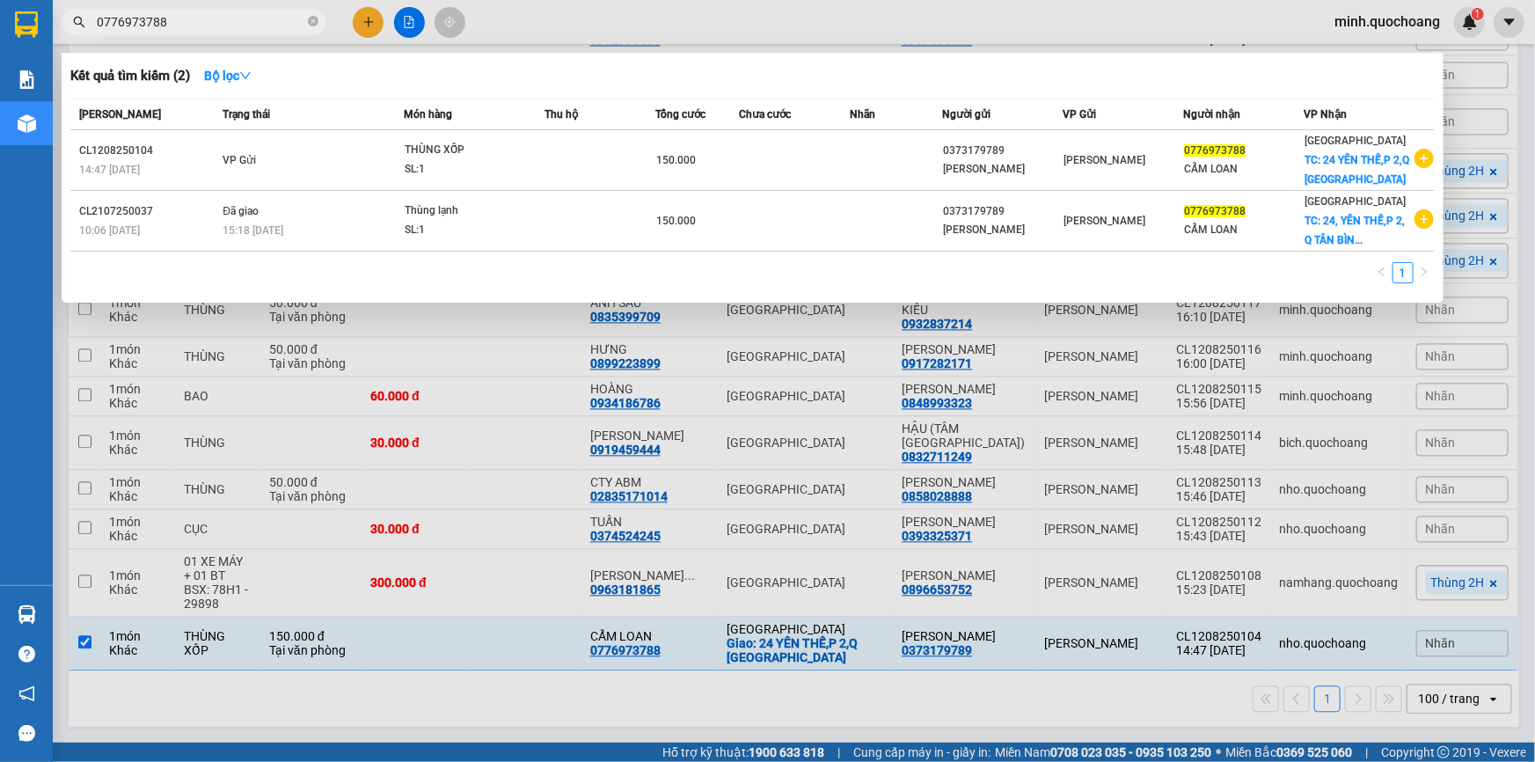
type input "0776973788"
click at [1531, 115] on div at bounding box center [767, 381] width 1535 height 762
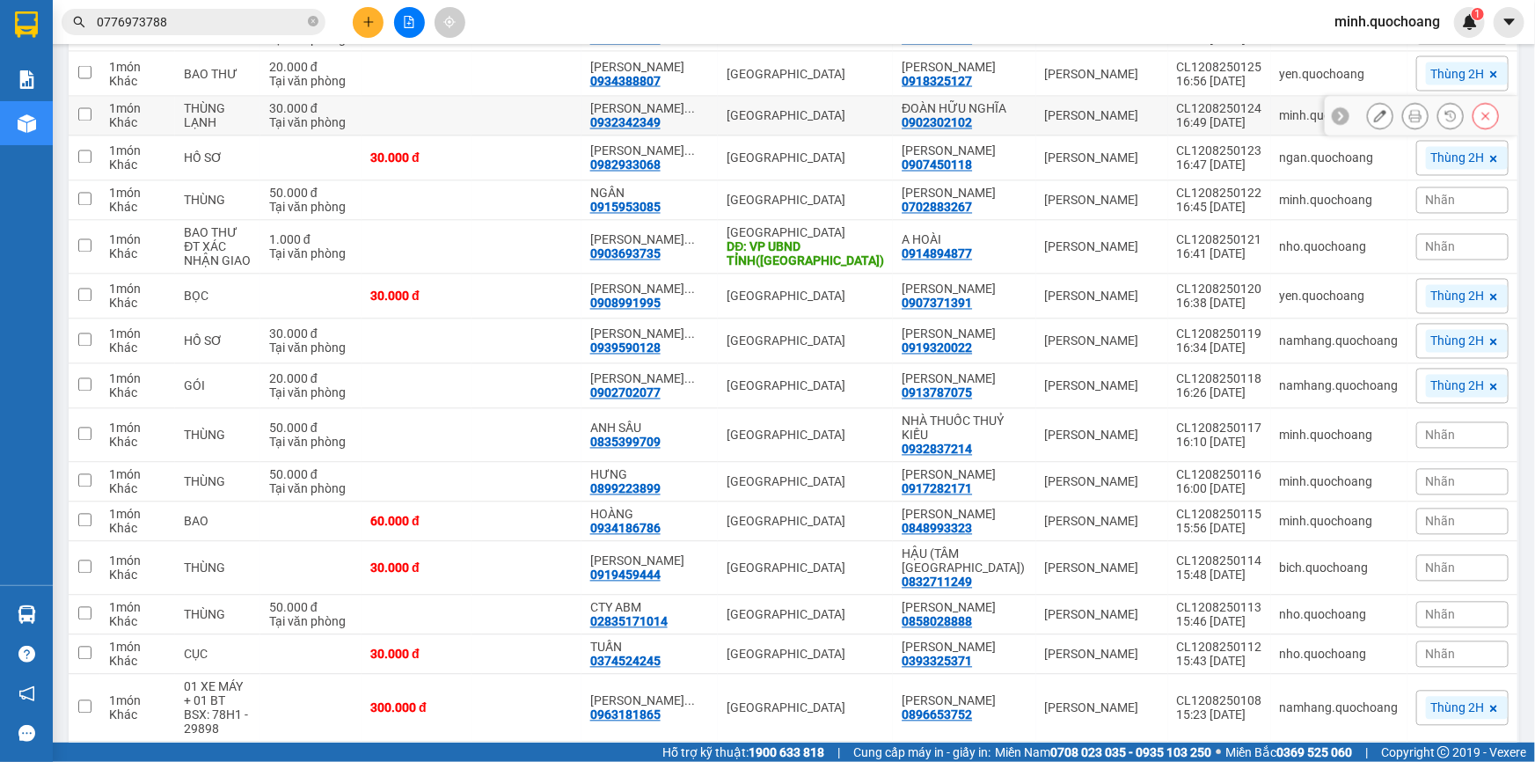
scroll to position [1423, 0]
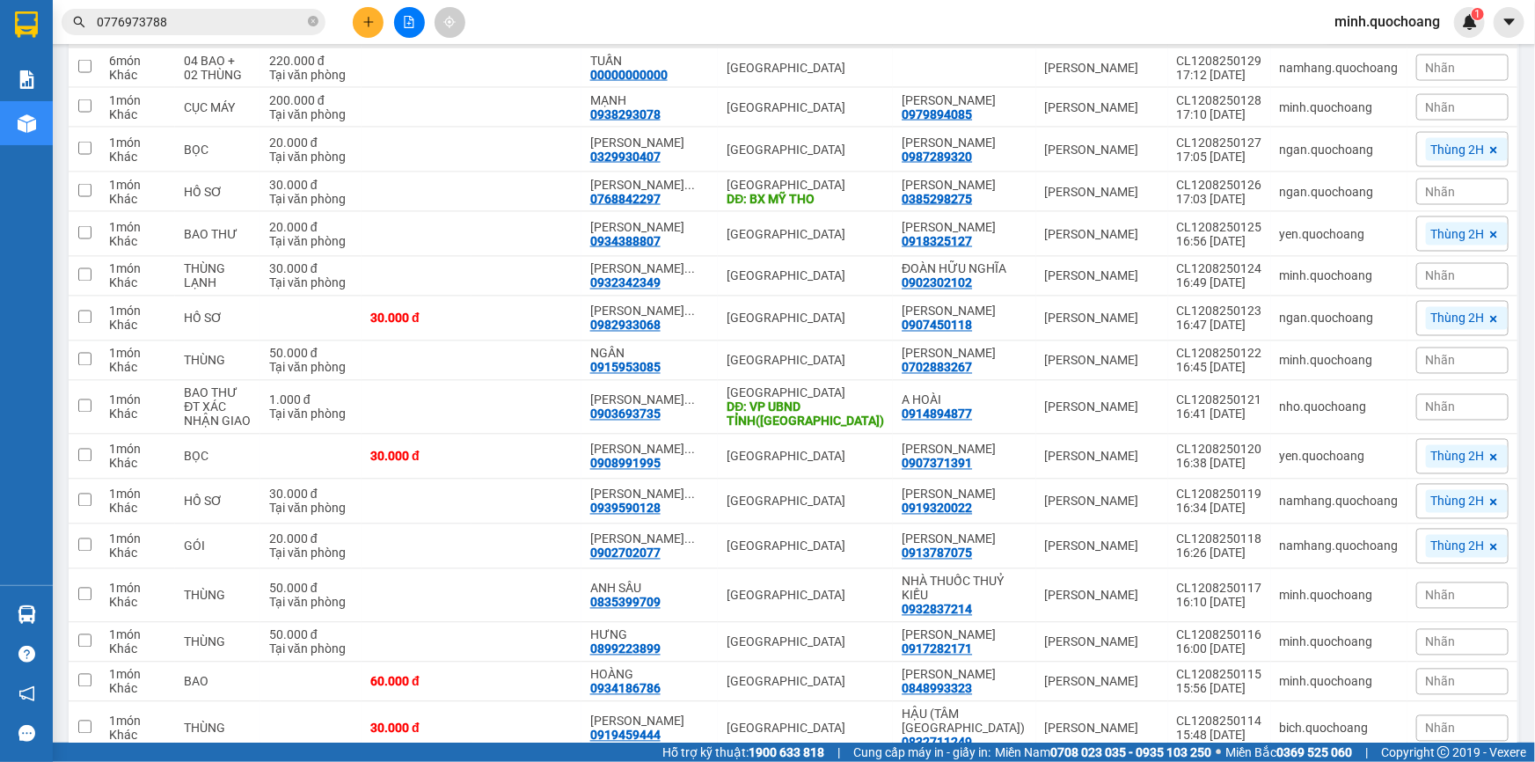
drag, startPoint x: 674, startPoint y: 158, endPoint x: 741, endPoint y: 162, distance: 66.9
click at [710, 35] on div "LÊ THỊ YẾN ... 0904297863" at bounding box center [650, 21] width 120 height 28
checkbox input "true"
copy div "0904297863"
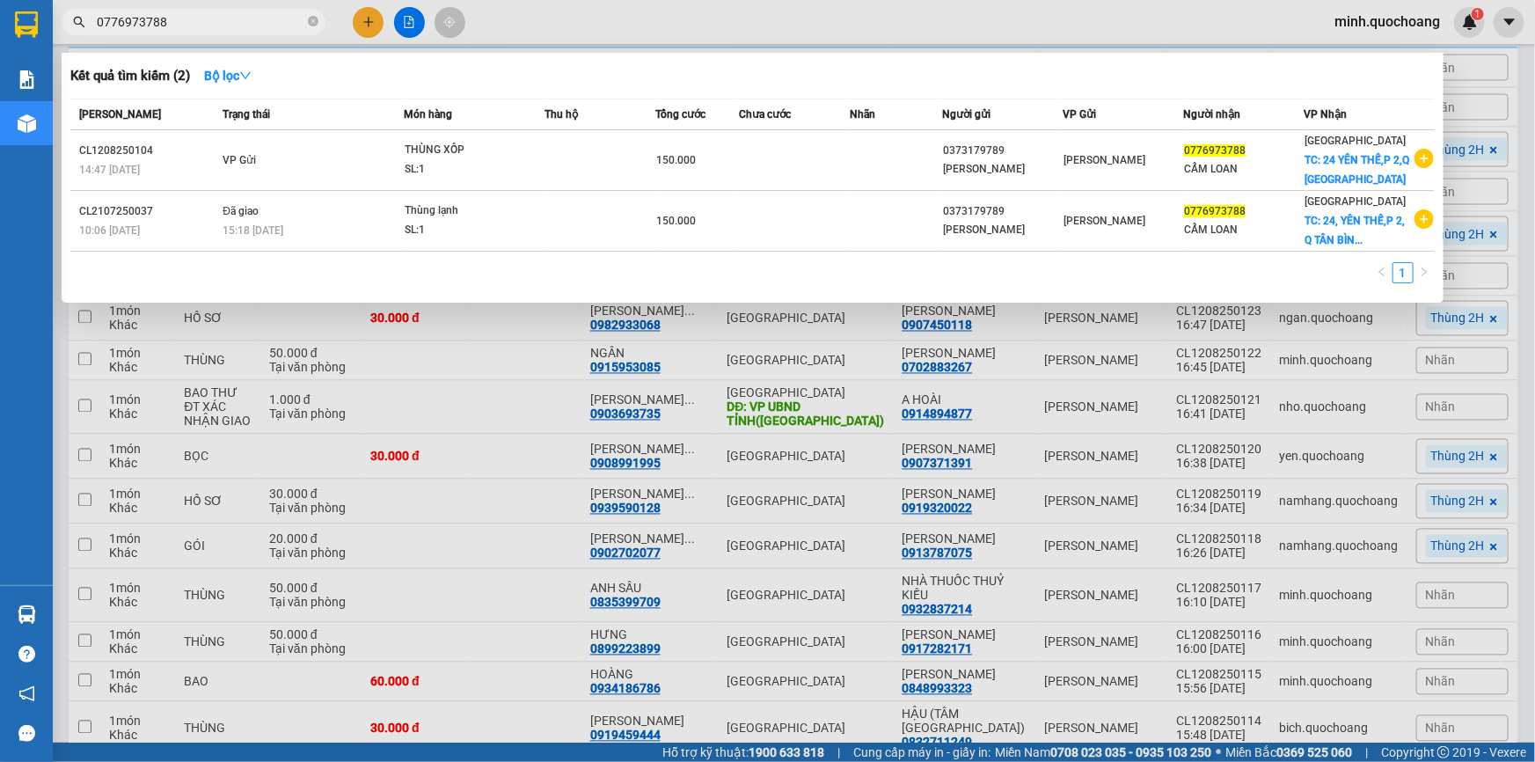
click at [227, 18] on input "0776973788" at bounding box center [201, 21] width 208 height 19
paste input "904297863"
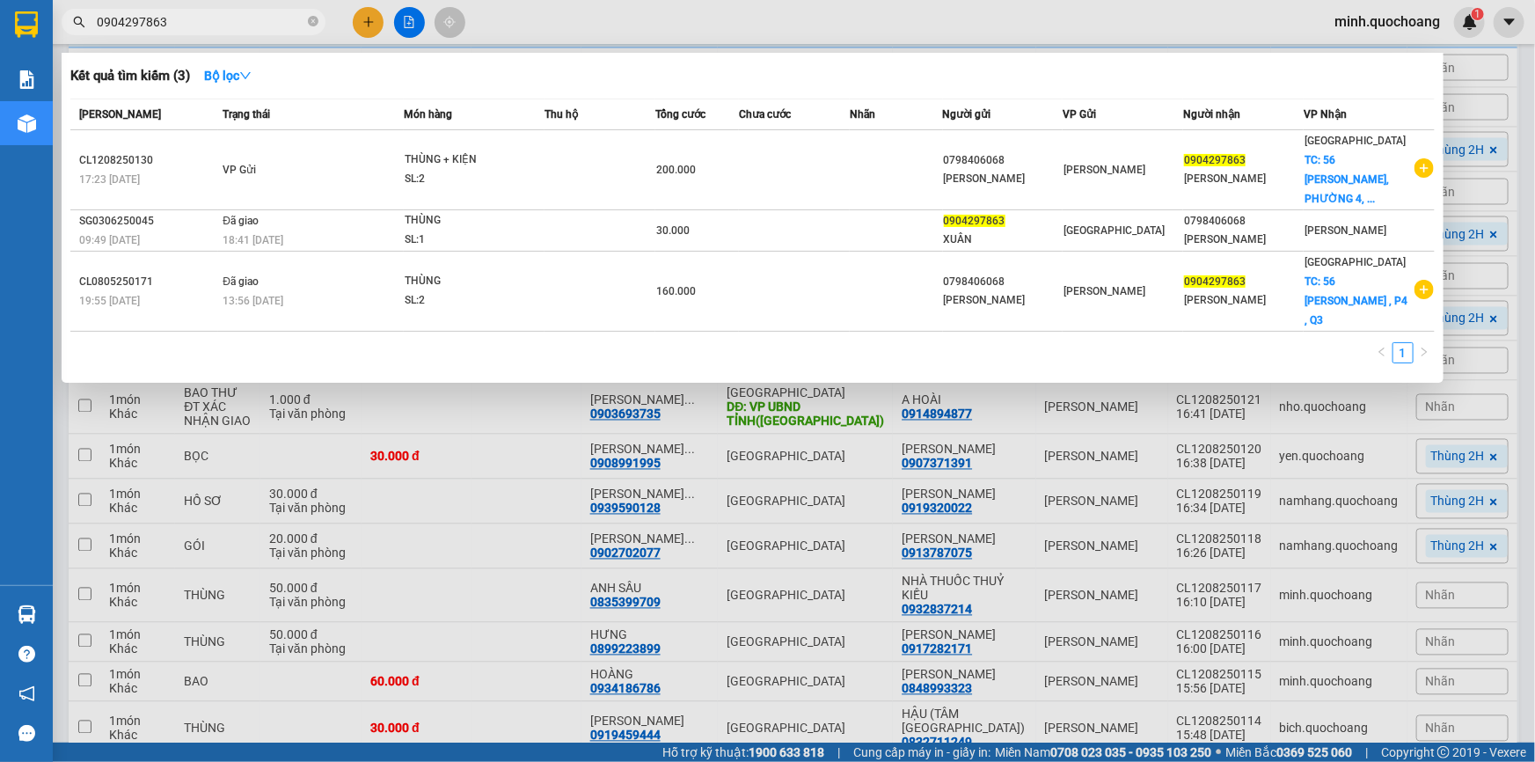
type input "0904297863"
click at [1521, 175] on div at bounding box center [767, 381] width 1535 height 762
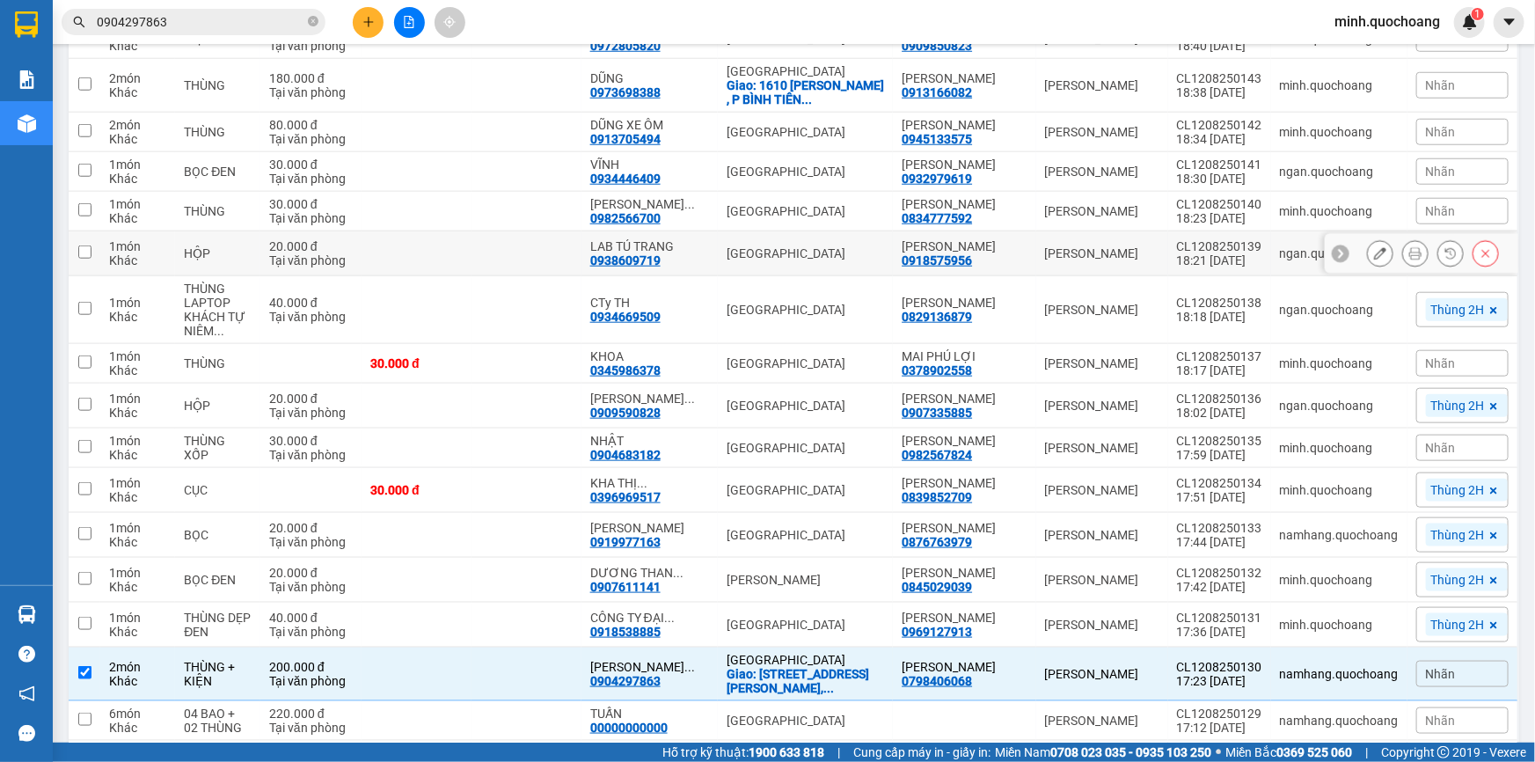
scroll to position [624, 0]
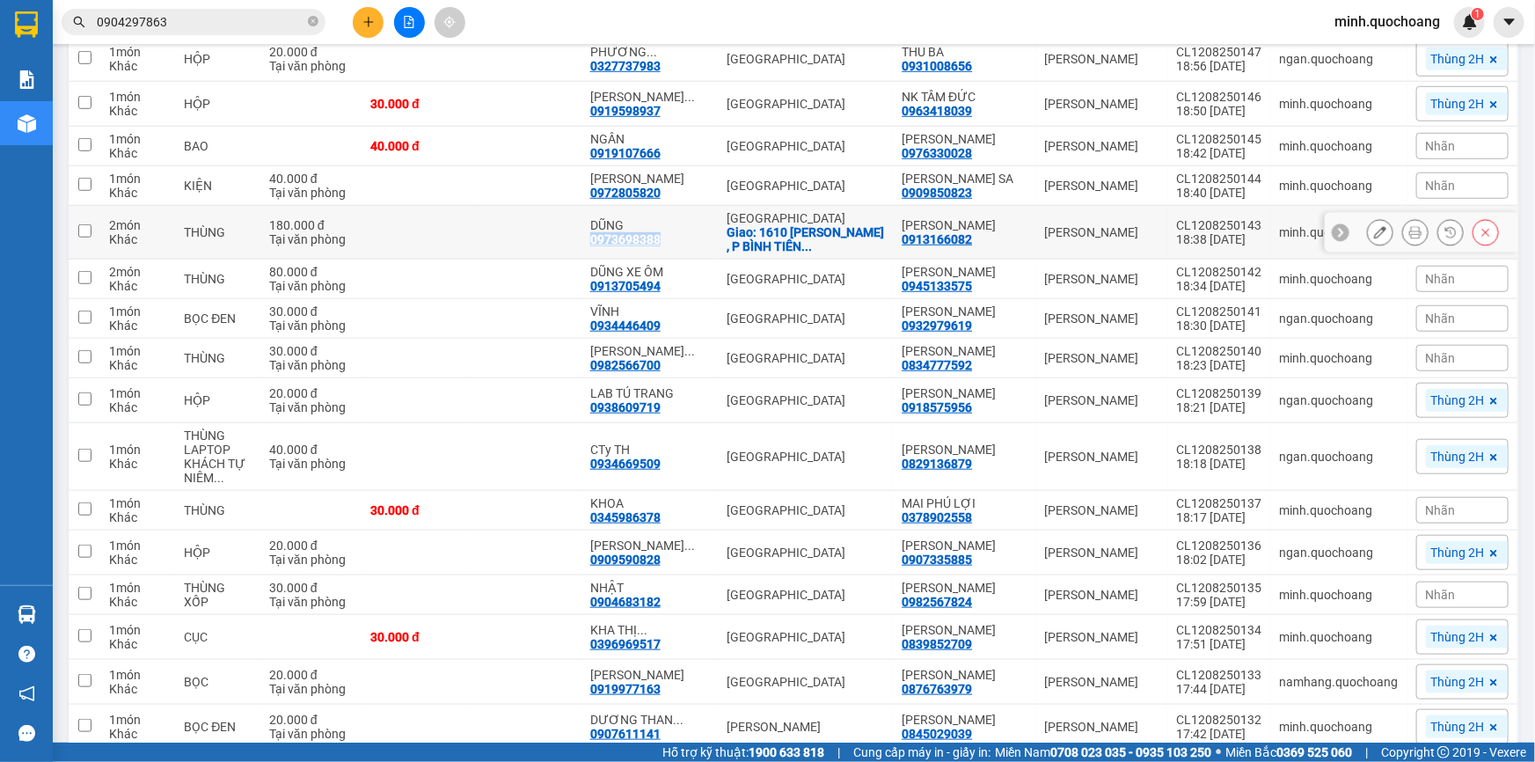
drag, startPoint x: 670, startPoint y: 308, endPoint x: 744, endPoint y: 308, distance: 73.9
click at [710, 246] on div "DŨNG 0973698388" at bounding box center [650, 232] width 120 height 28
checkbox input "true"
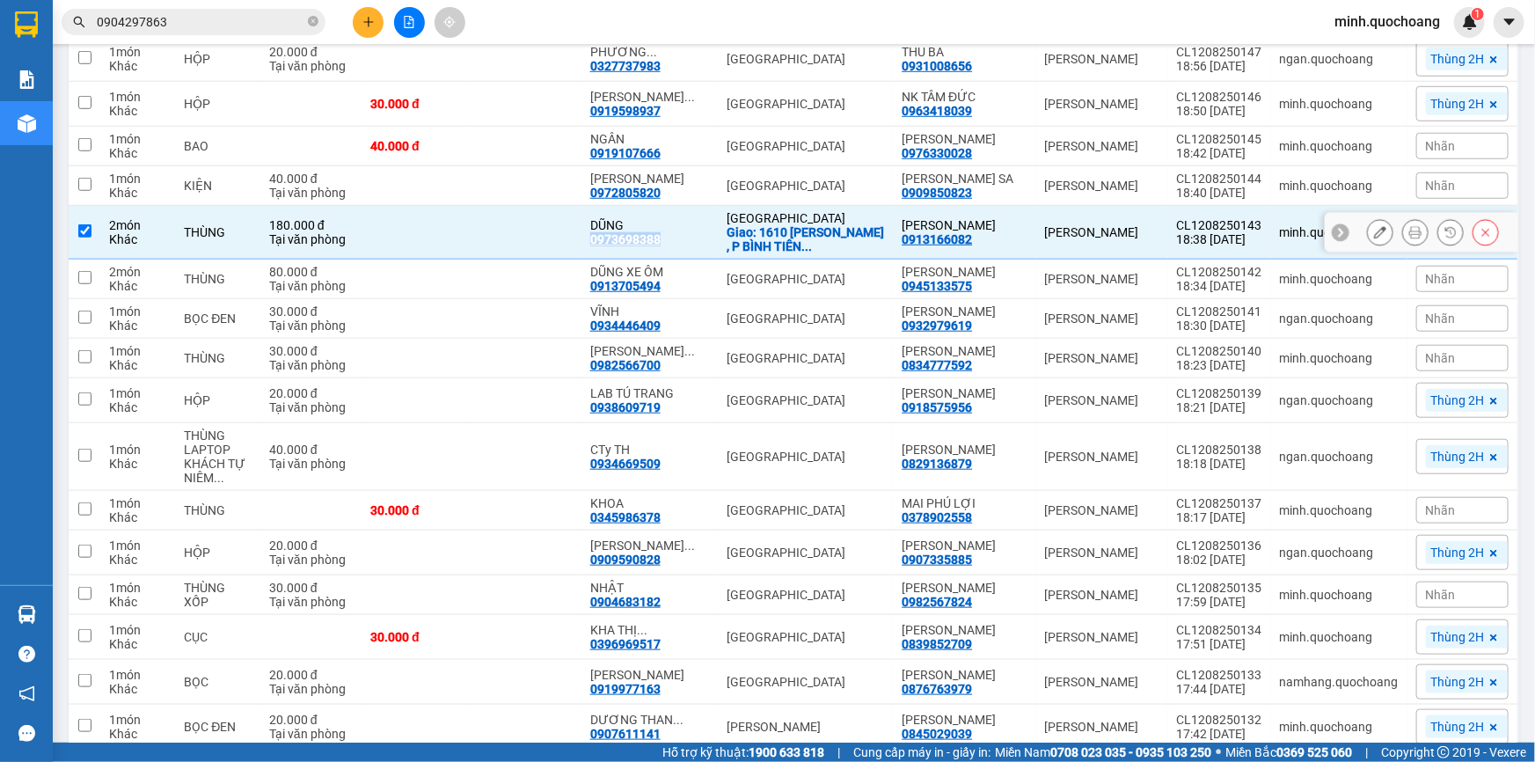
copy div "0973698388"
click at [191, 26] on input "0904297863" at bounding box center [201, 21] width 208 height 19
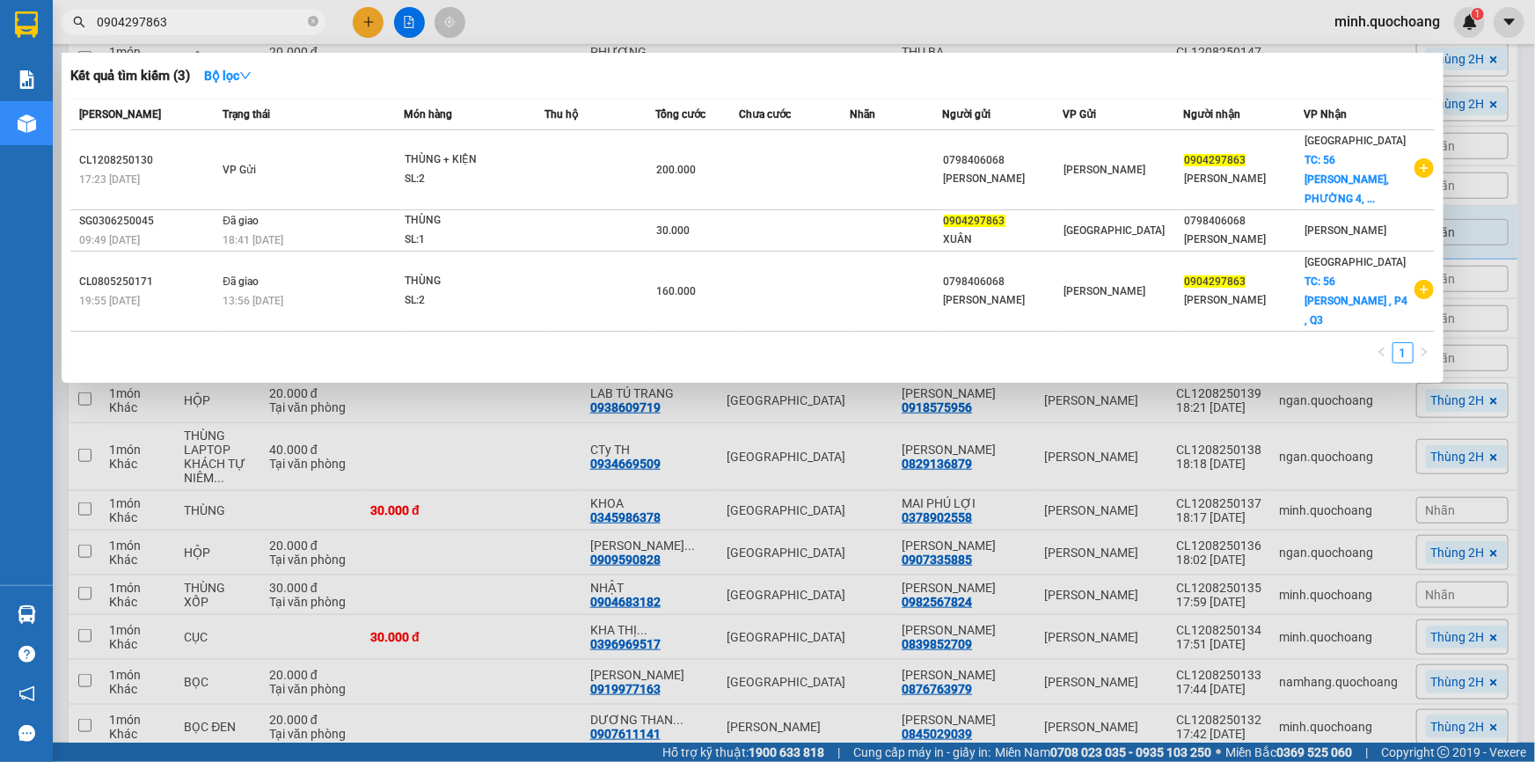
paste input "73698388"
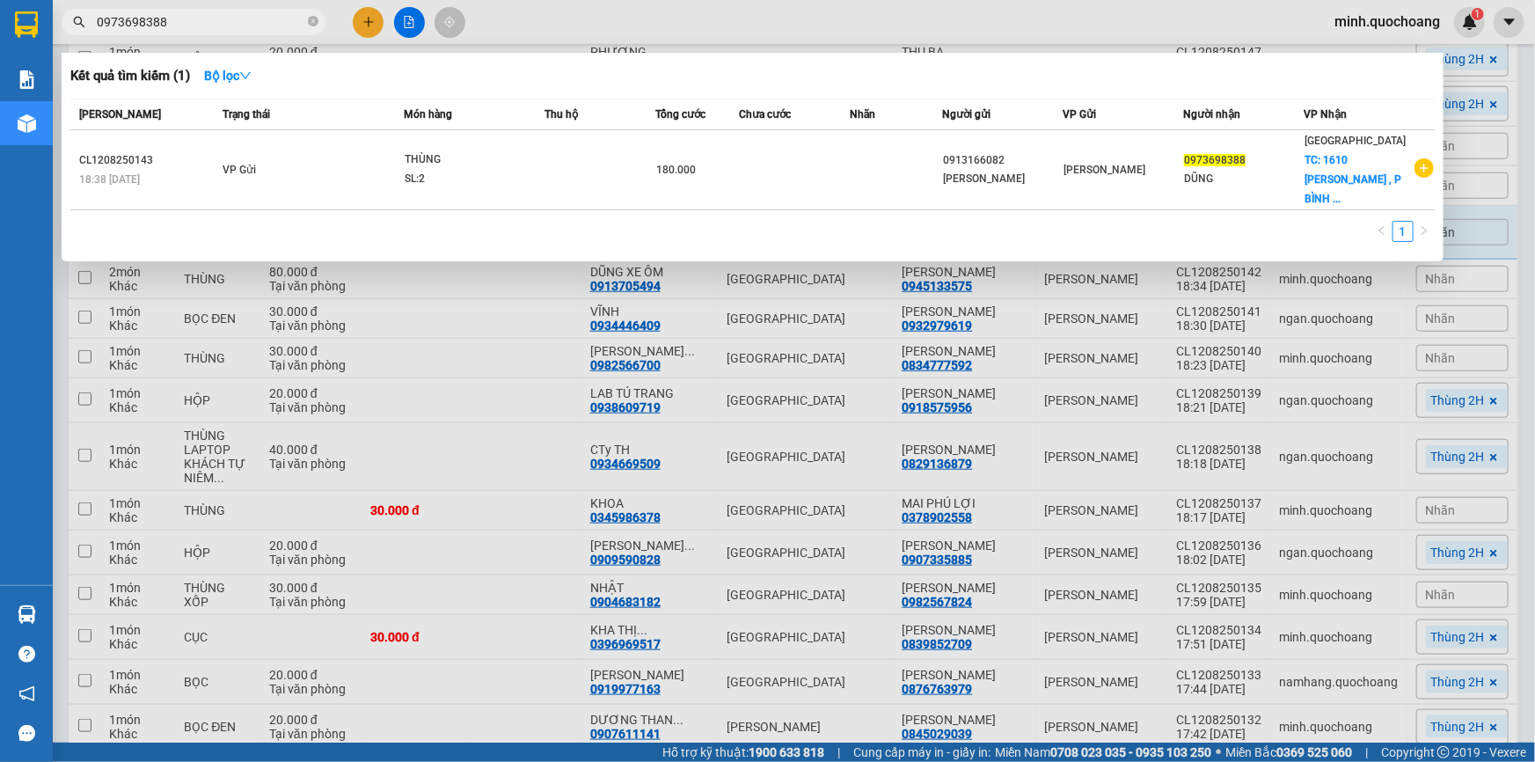
type input "0973698388"
click at [1534, 237] on div at bounding box center [767, 381] width 1535 height 762
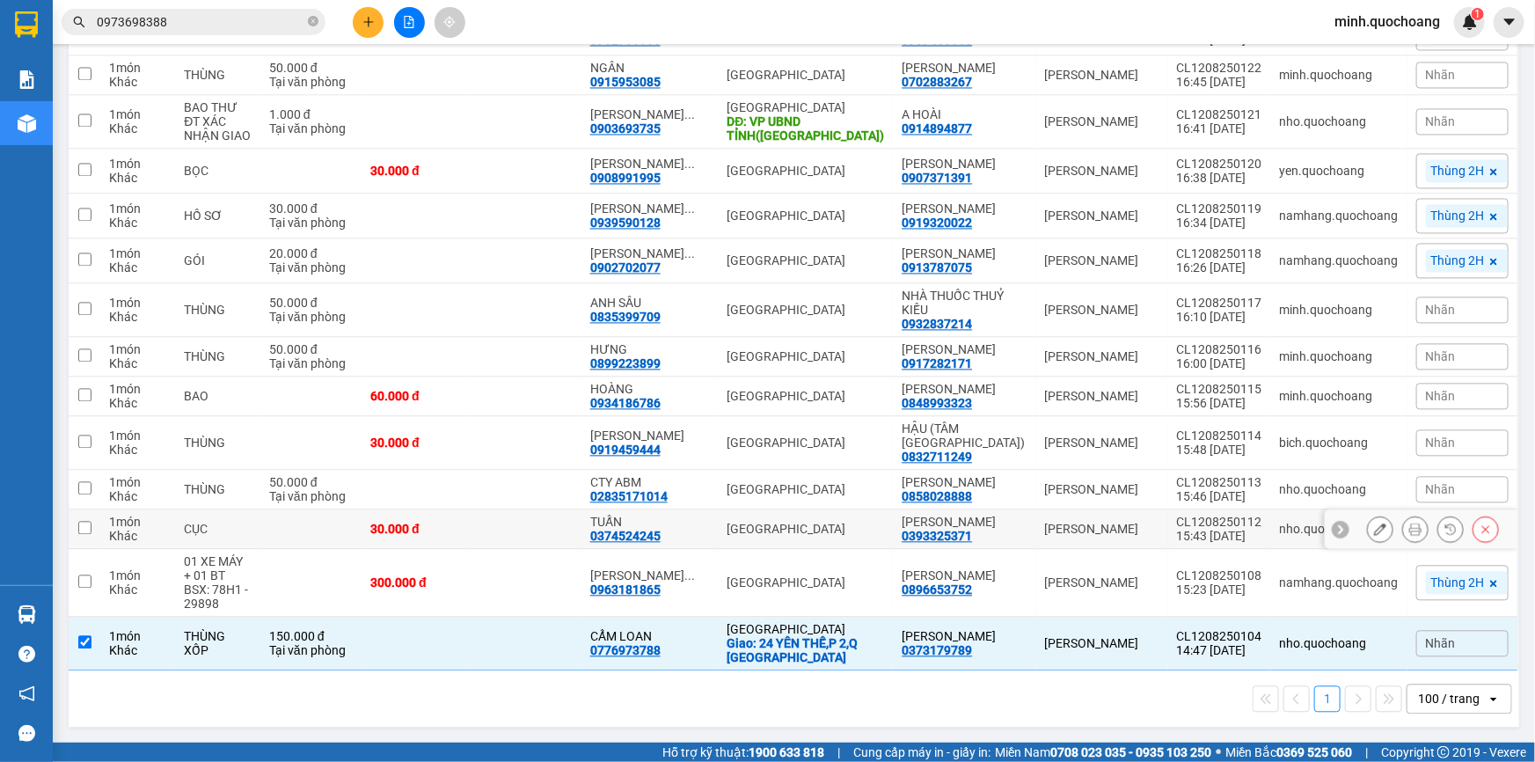
scroll to position [1903, 0]
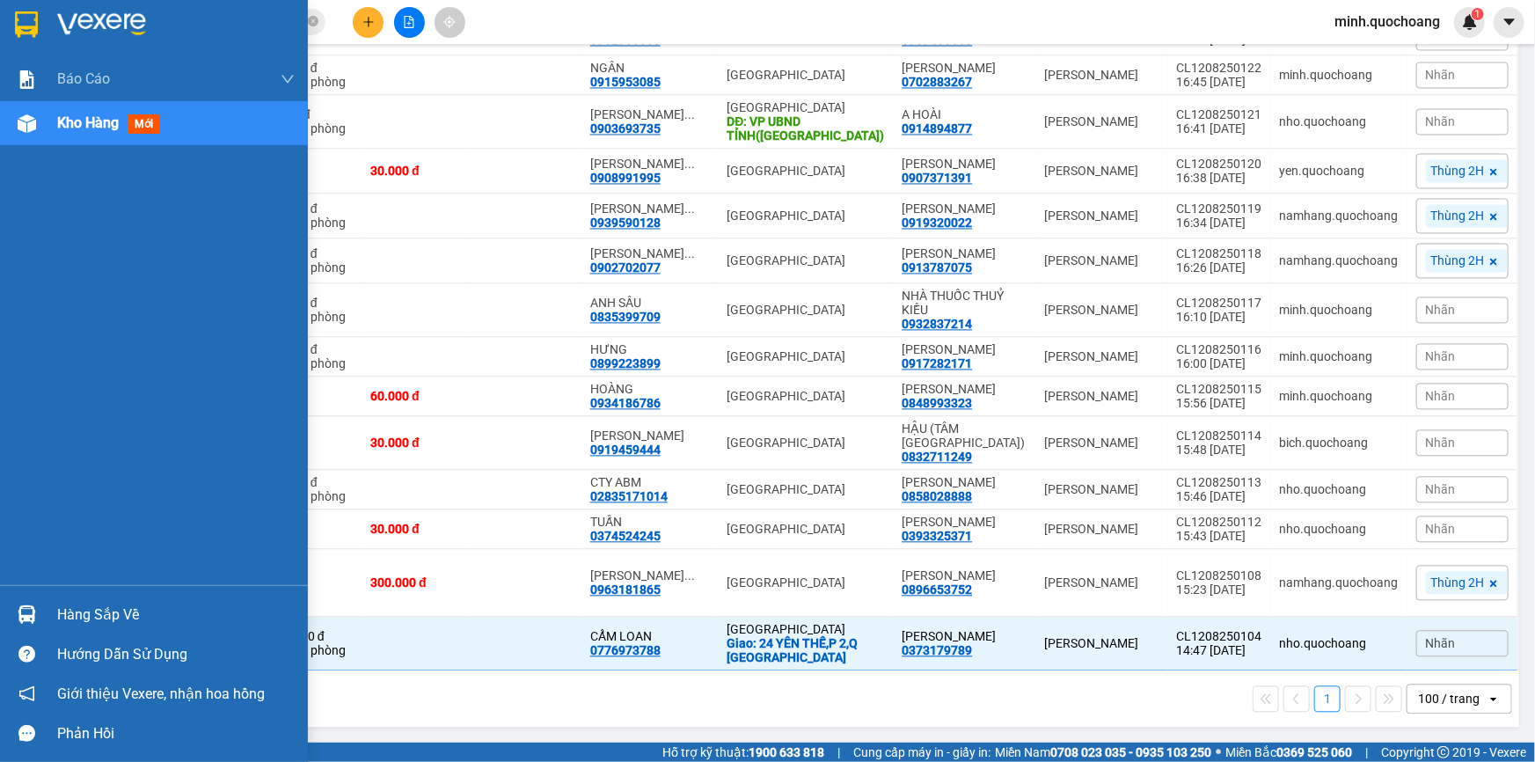
click at [40, 126] on div at bounding box center [26, 123] width 31 height 31
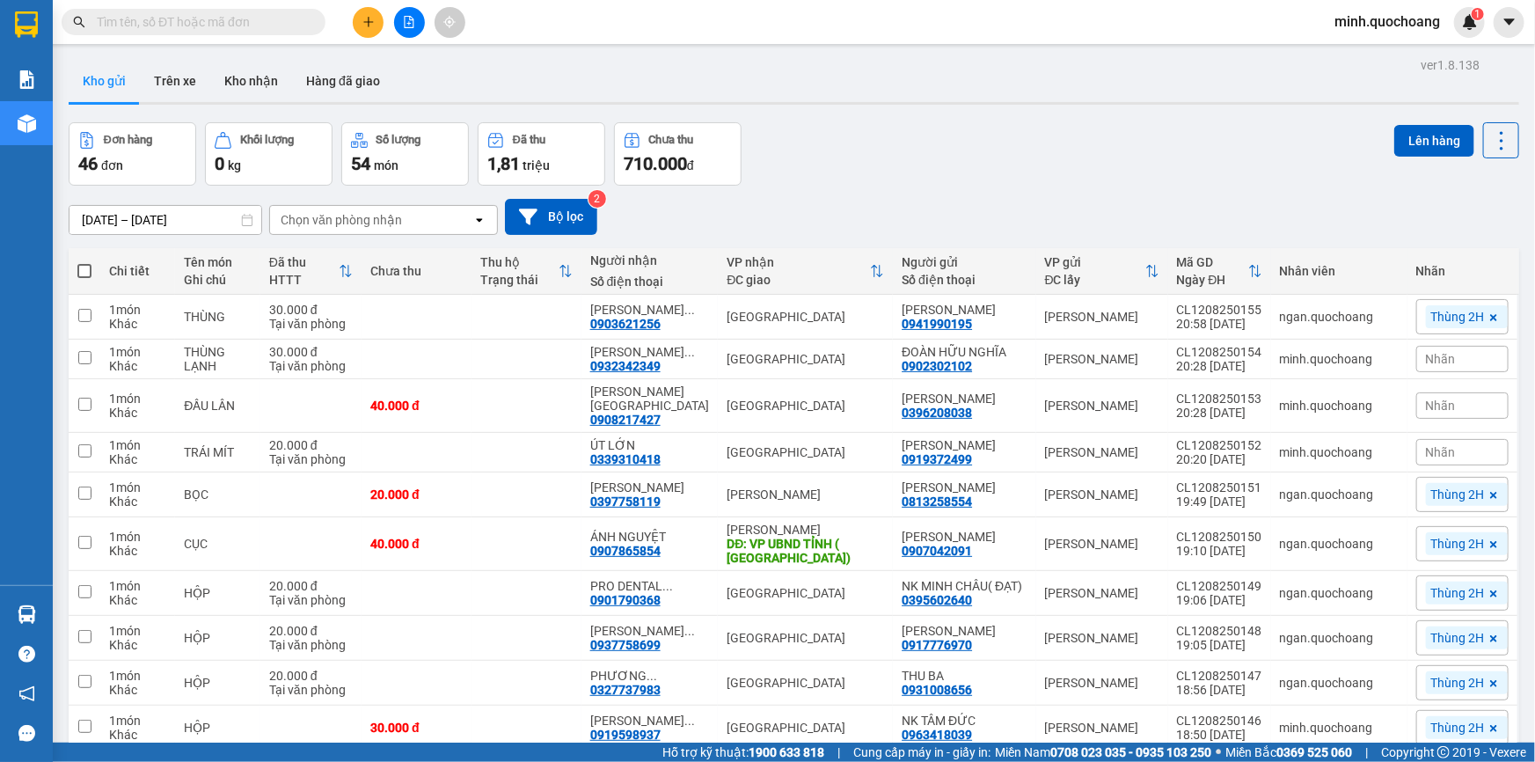
click at [370, 20] on icon "plus" at bounding box center [368, 22] width 12 height 12
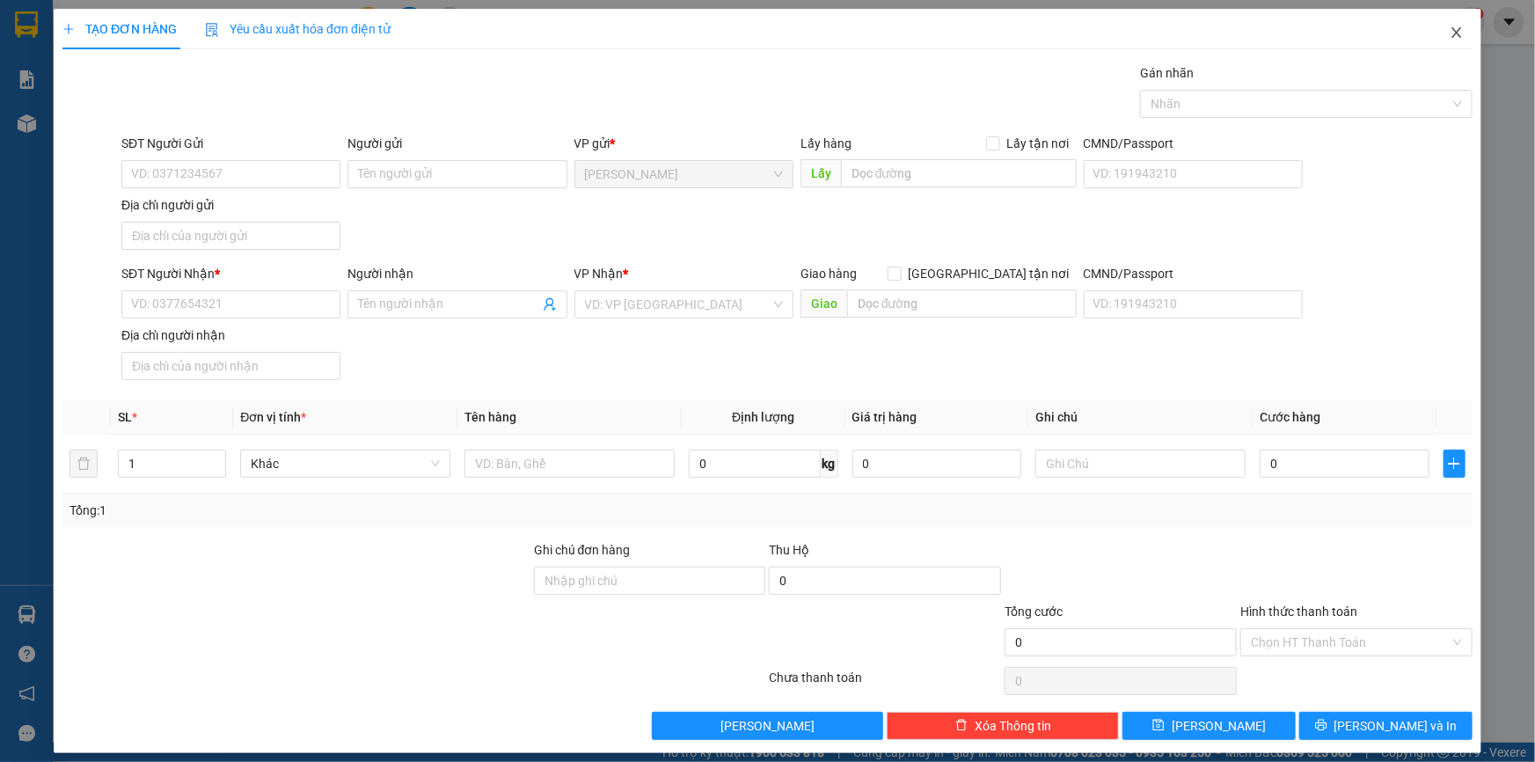
click at [1450, 33] on icon "close" at bounding box center [1457, 33] width 14 height 14
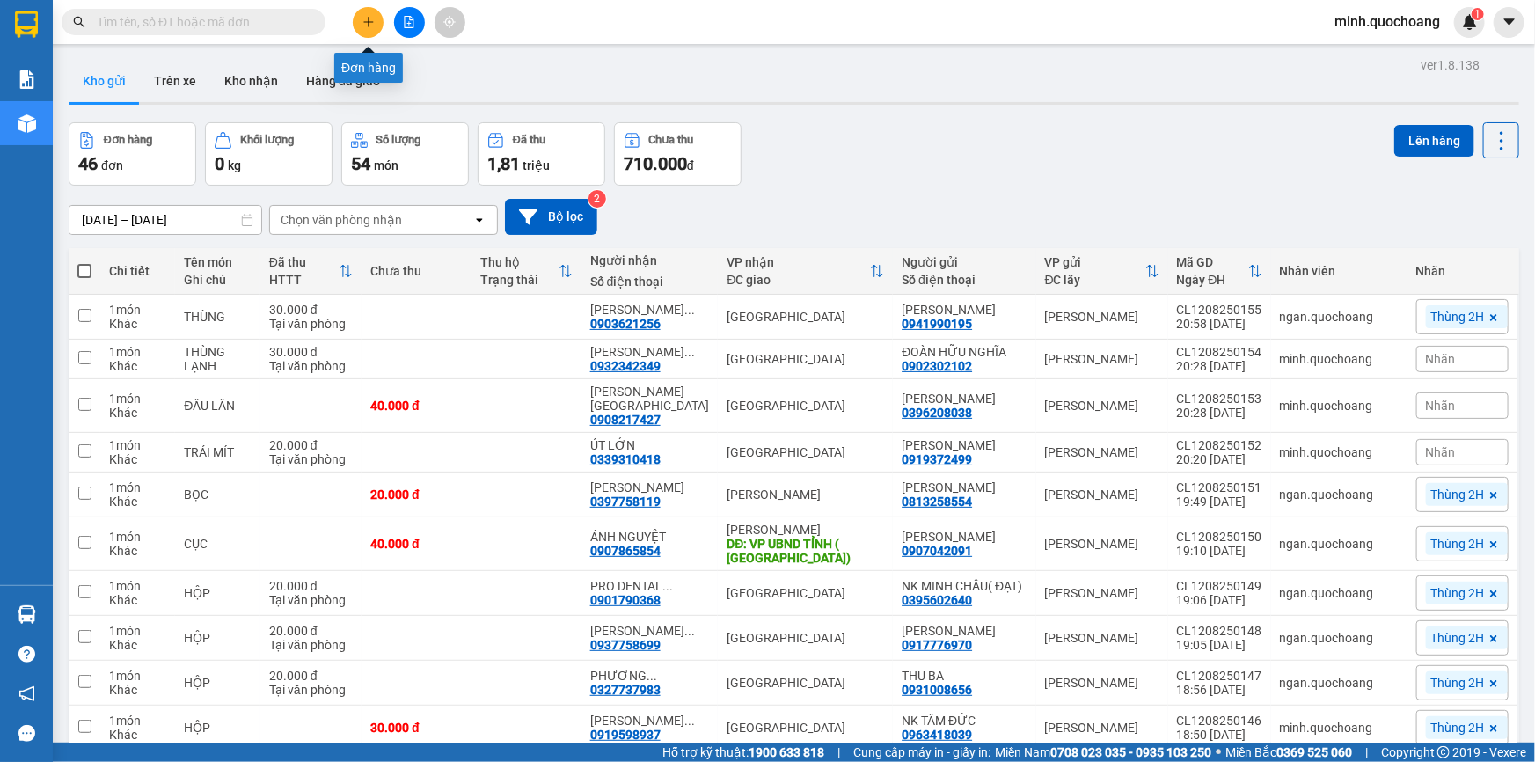
click at [357, 23] on button at bounding box center [368, 22] width 31 height 31
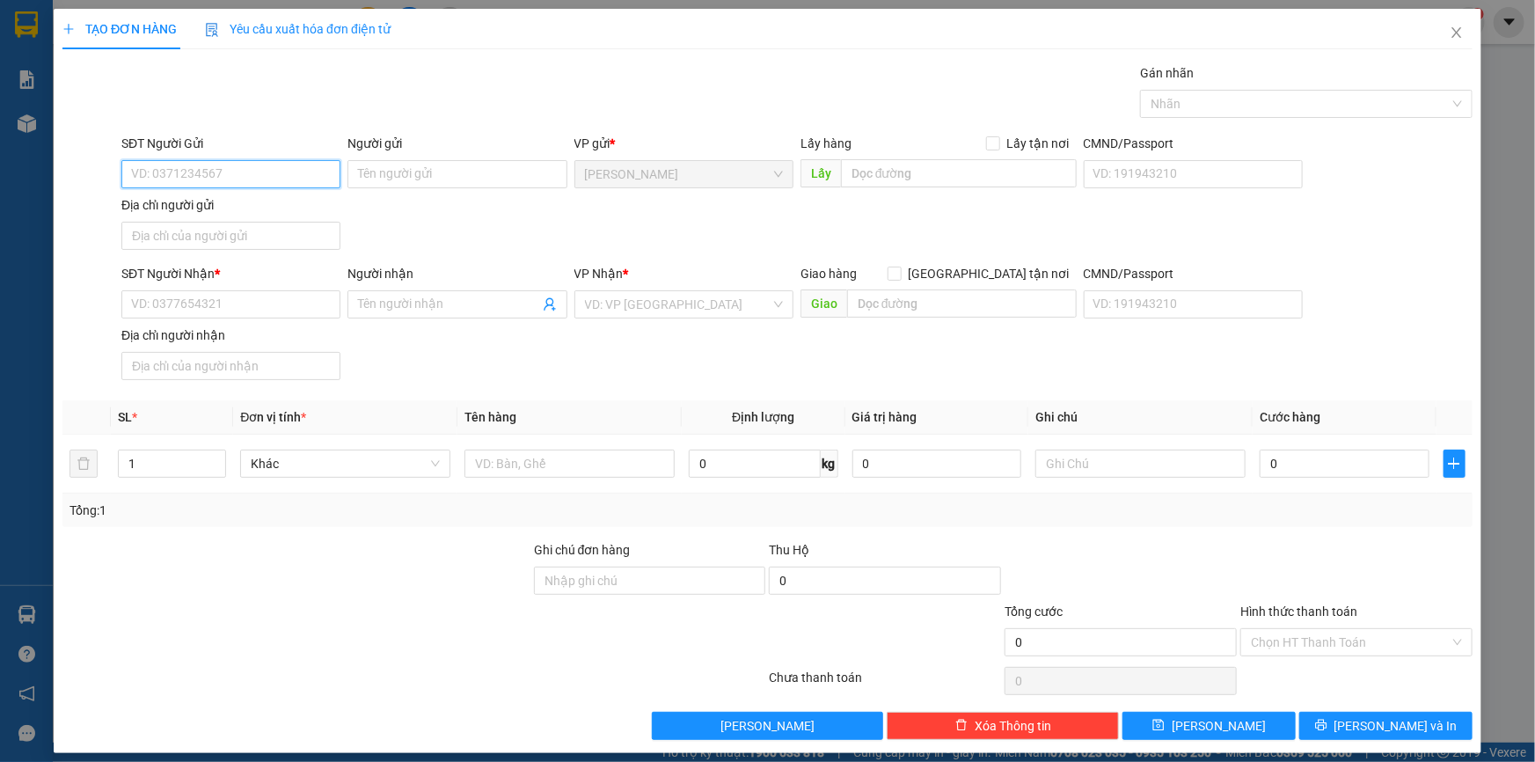
paste input "0396208038"
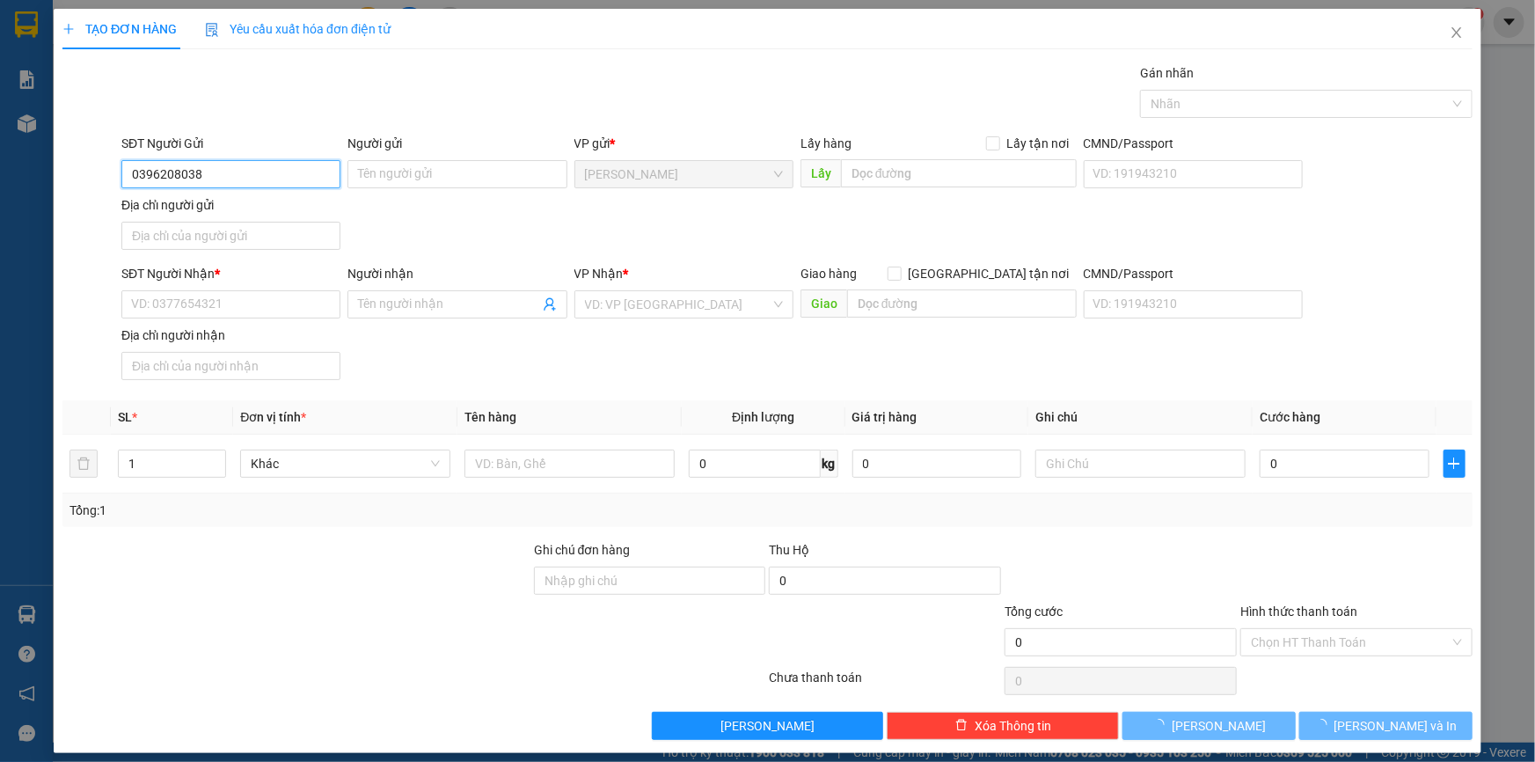
type input "0396208038"
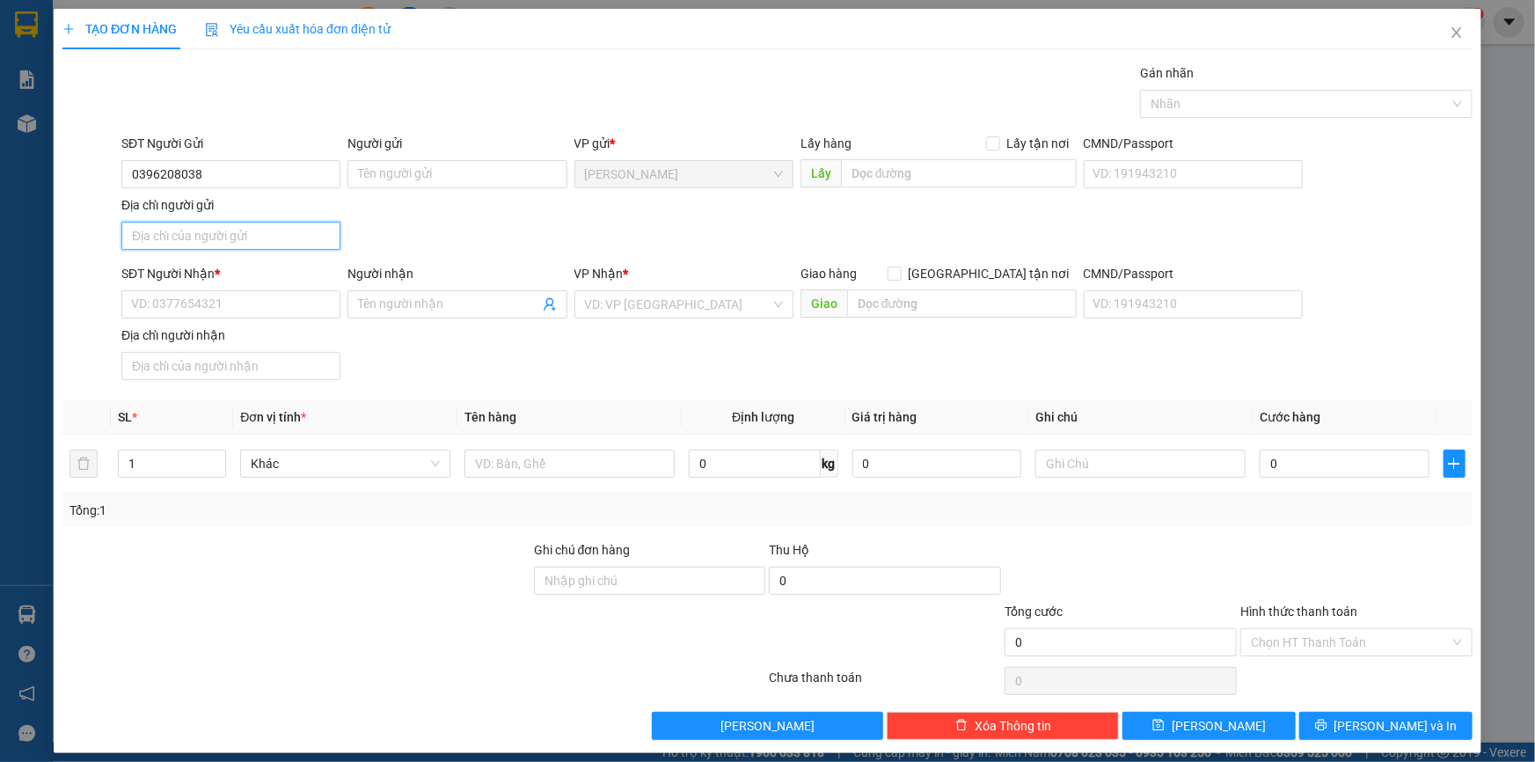
click at [285, 232] on input "Địa chỉ người gửi" at bounding box center [230, 236] width 219 height 28
paste input "[GEOGRAPHIC_DATA],[GEOGRAPHIC_DATA], [GEOGRAPHIC_DATA]"
type input "[GEOGRAPHIC_DATA],[GEOGRAPHIC_DATA], [GEOGRAPHIC_DATA]"
click at [255, 184] on input "0396208038" at bounding box center [230, 174] width 219 height 28
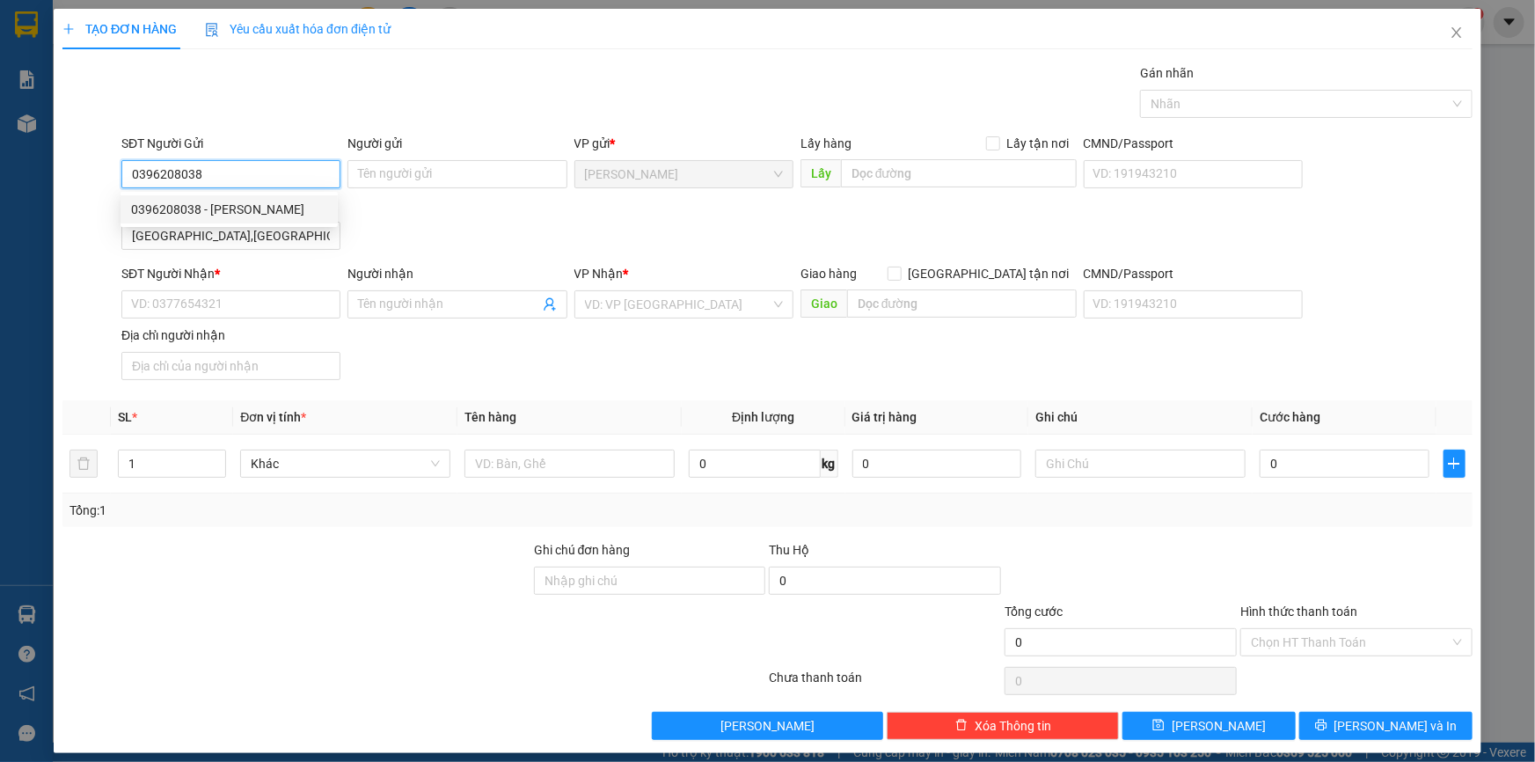
click at [245, 210] on div "0396208038 - [PERSON_NAME]" at bounding box center [229, 209] width 196 height 19
type input "[PERSON_NAME]"
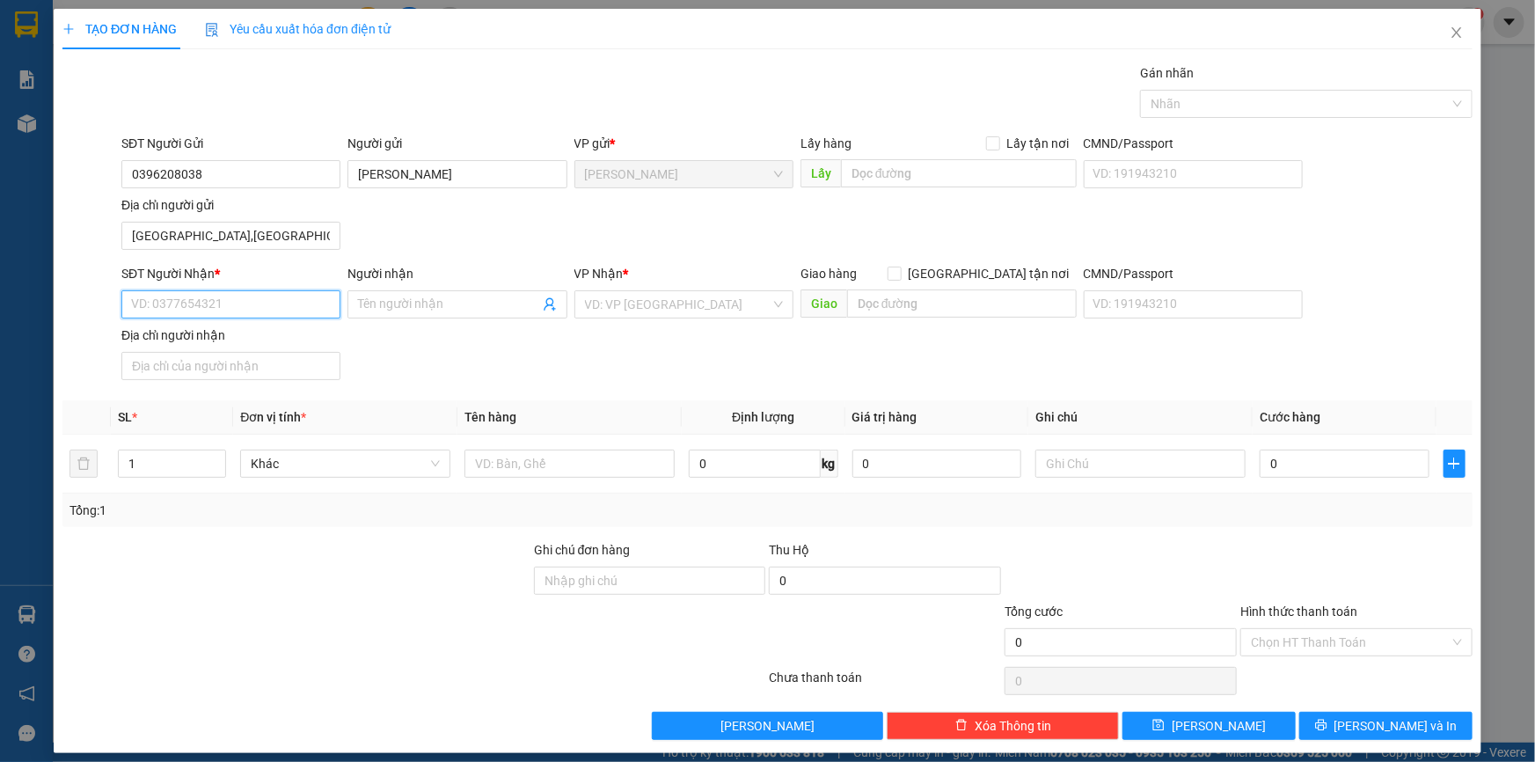
click at [256, 305] on input "SĐT Người Nhận *" at bounding box center [230, 304] width 219 height 28
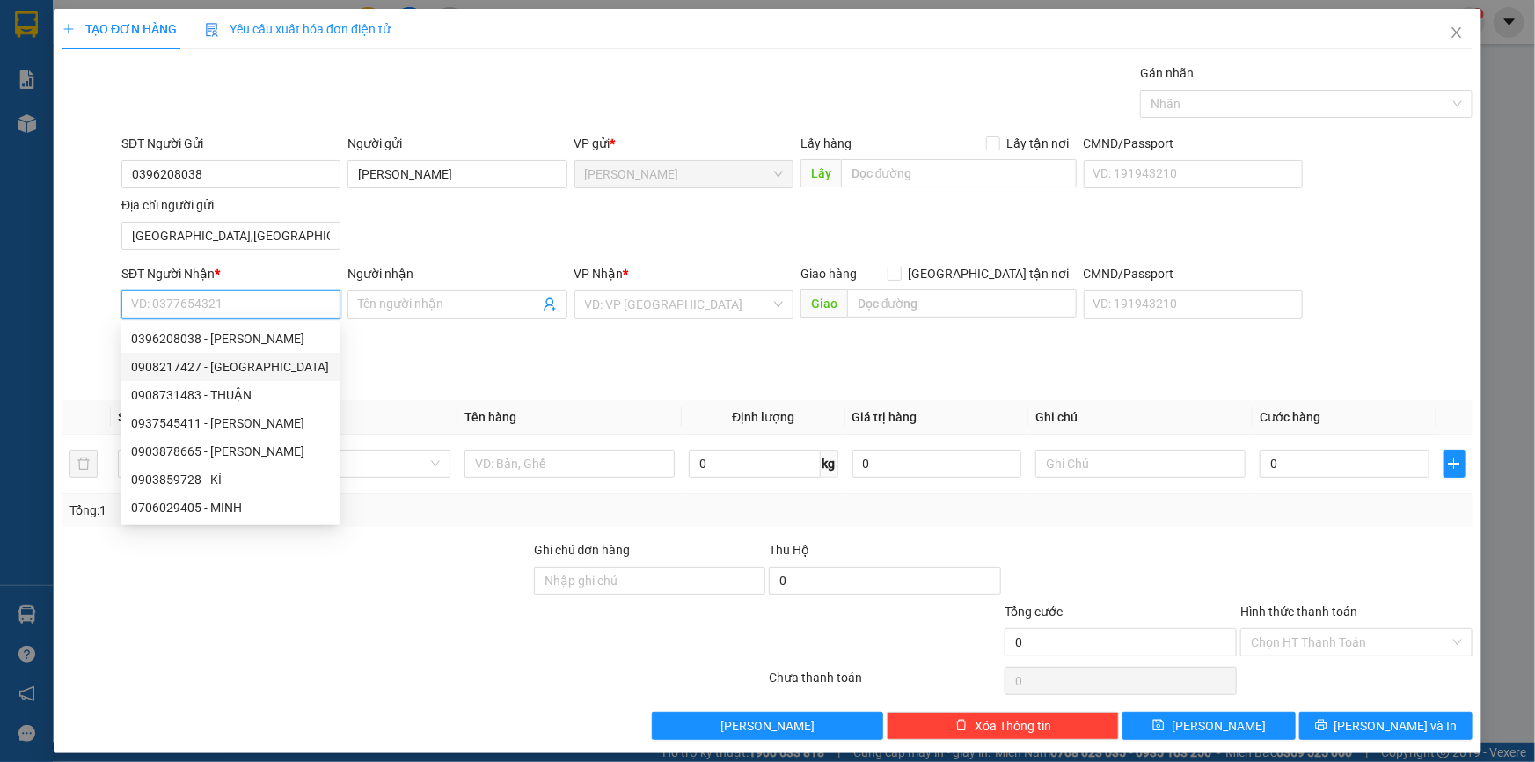
click at [263, 364] on div "0908217427 - [GEOGRAPHIC_DATA]" at bounding box center [230, 366] width 198 height 19
type input "0908217427"
type input "[PERSON_NAME][GEOGRAPHIC_DATA]"
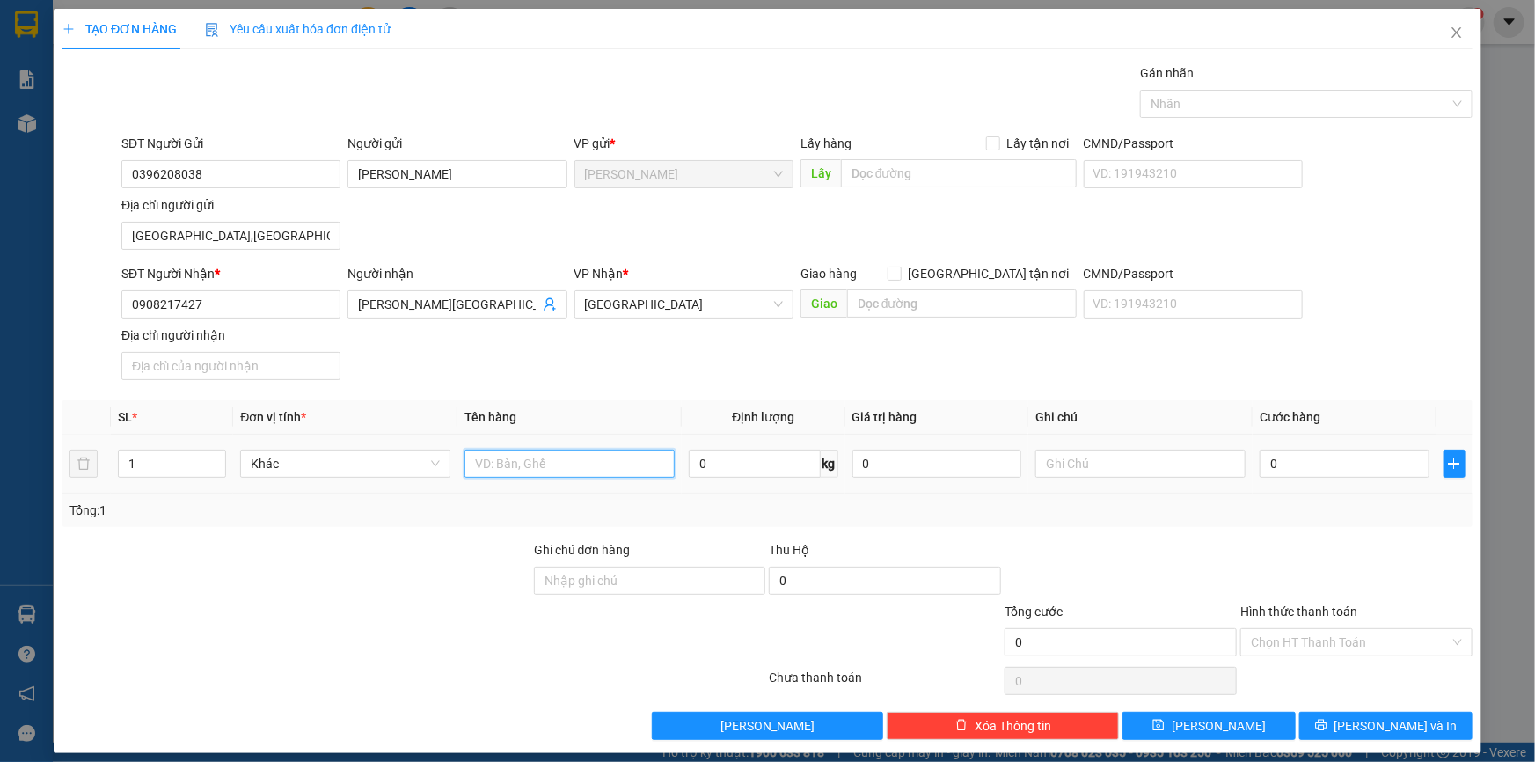
click at [526, 456] on input "text" at bounding box center [569, 463] width 210 height 28
type input "D"
type input "ĐẦU LÂN"
click at [1266, 454] on input "0" at bounding box center [1345, 463] width 170 height 28
type input "4"
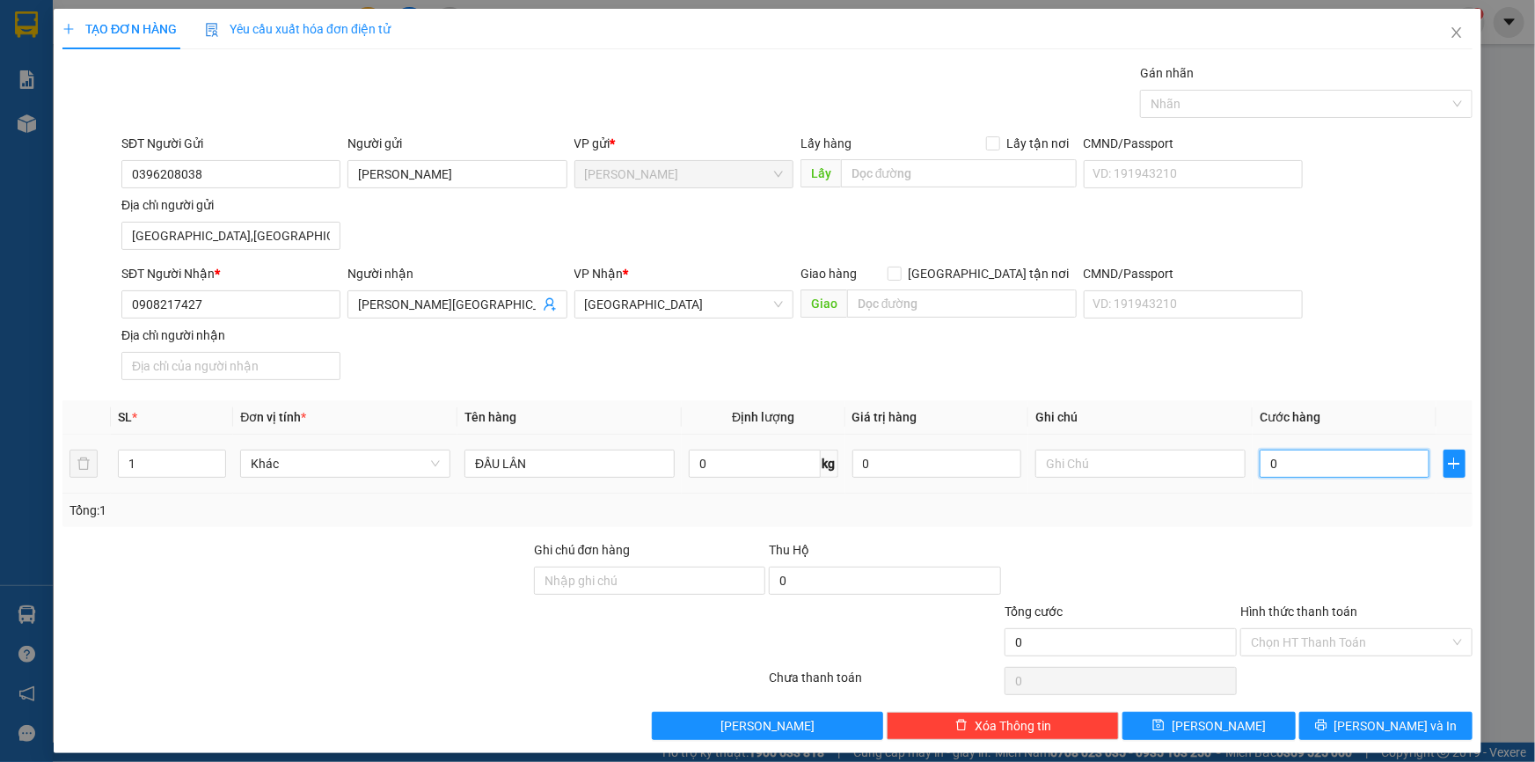
type input "4"
type input "40"
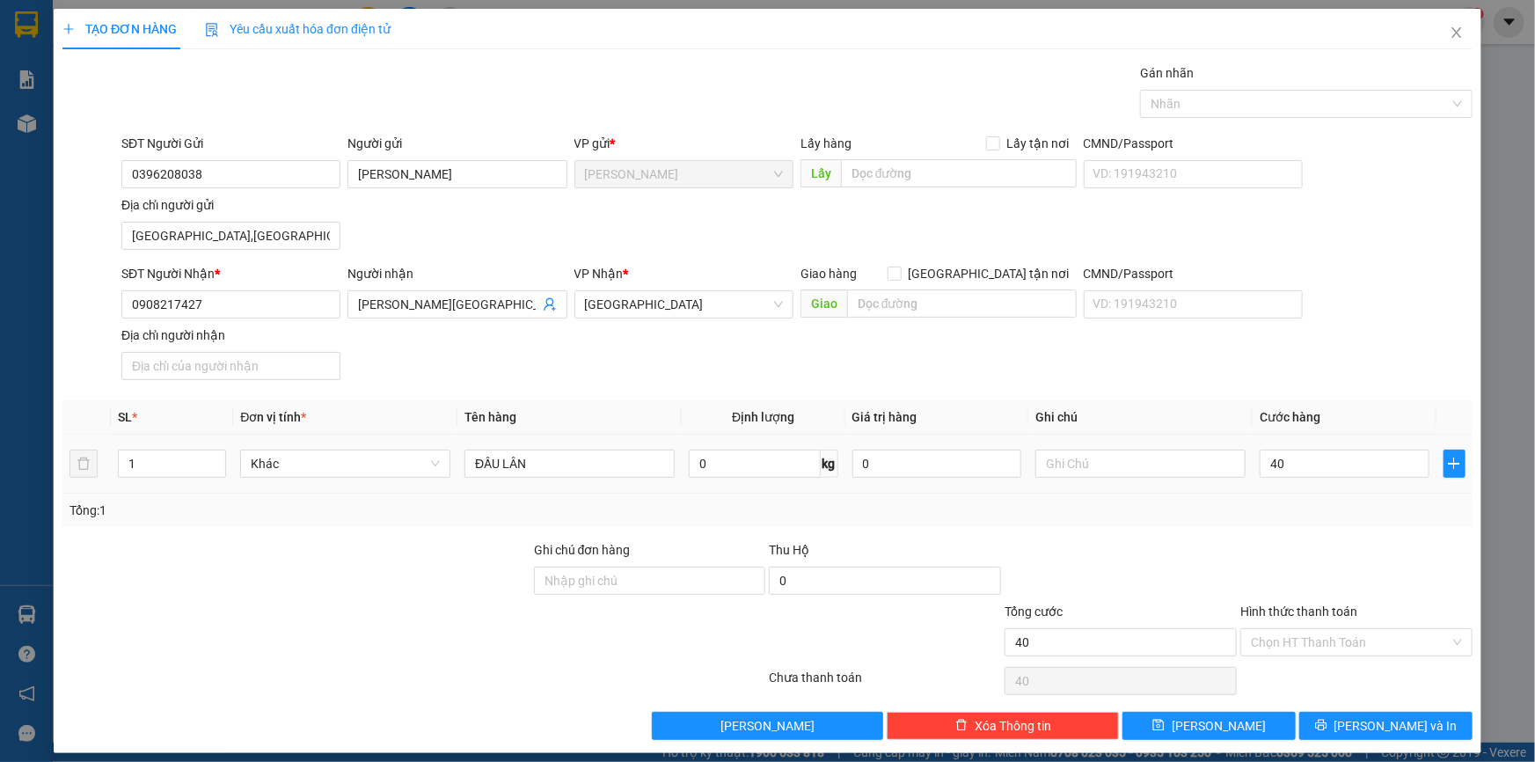
type input "40.000"
click at [1255, 515] on div "Tổng: 1" at bounding box center [767, 509] width 1396 height 19
click at [1329, 715] on button "[PERSON_NAME] và In" at bounding box center [1385, 726] width 173 height 28
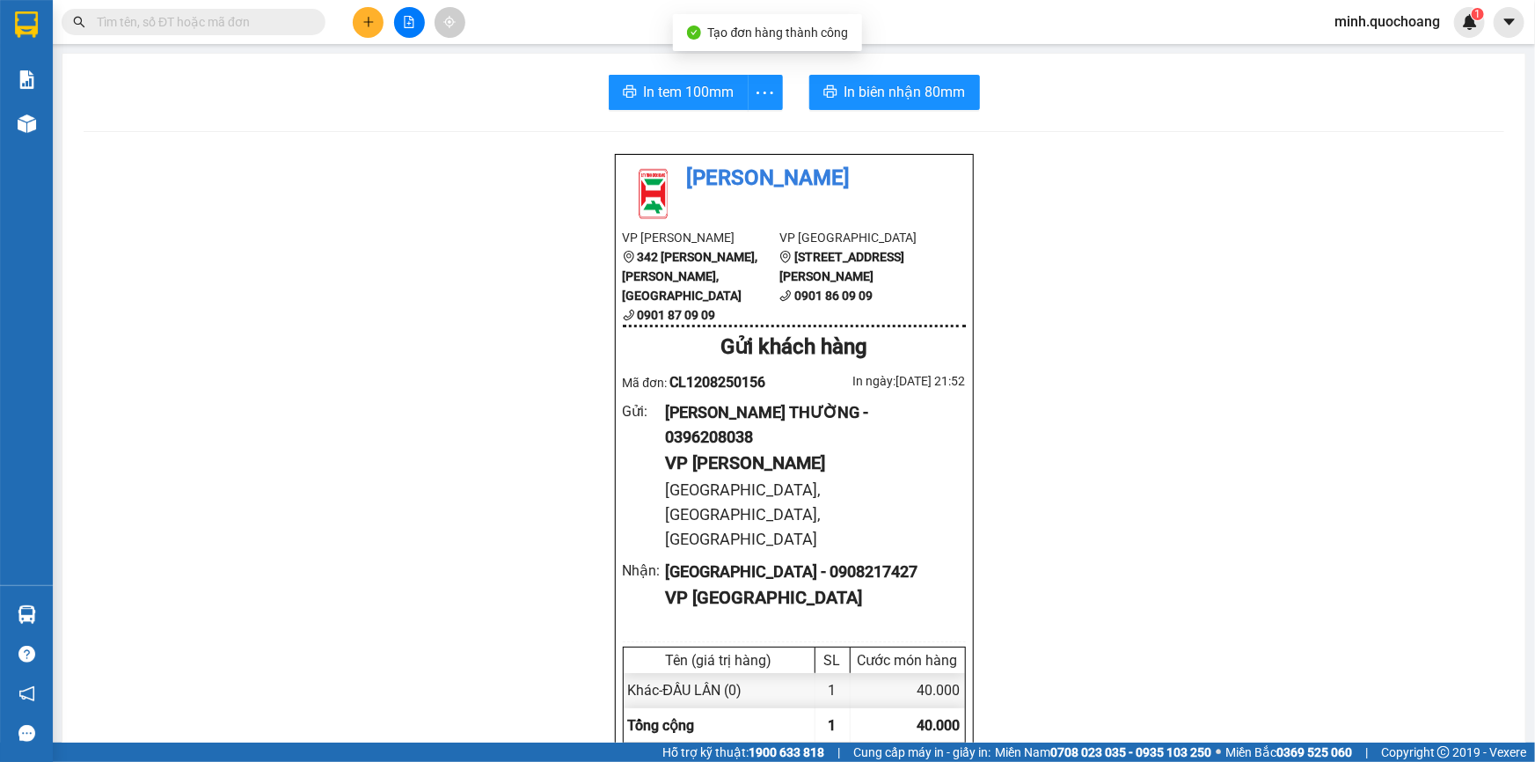
click at [708, 93] on span "In tem 100mm" at bounding box center [689, 92] width 91 height 22
click at [876, 99] on span "In biên nhận 80mm" at bounding box center [904, 92] width 121 height 22
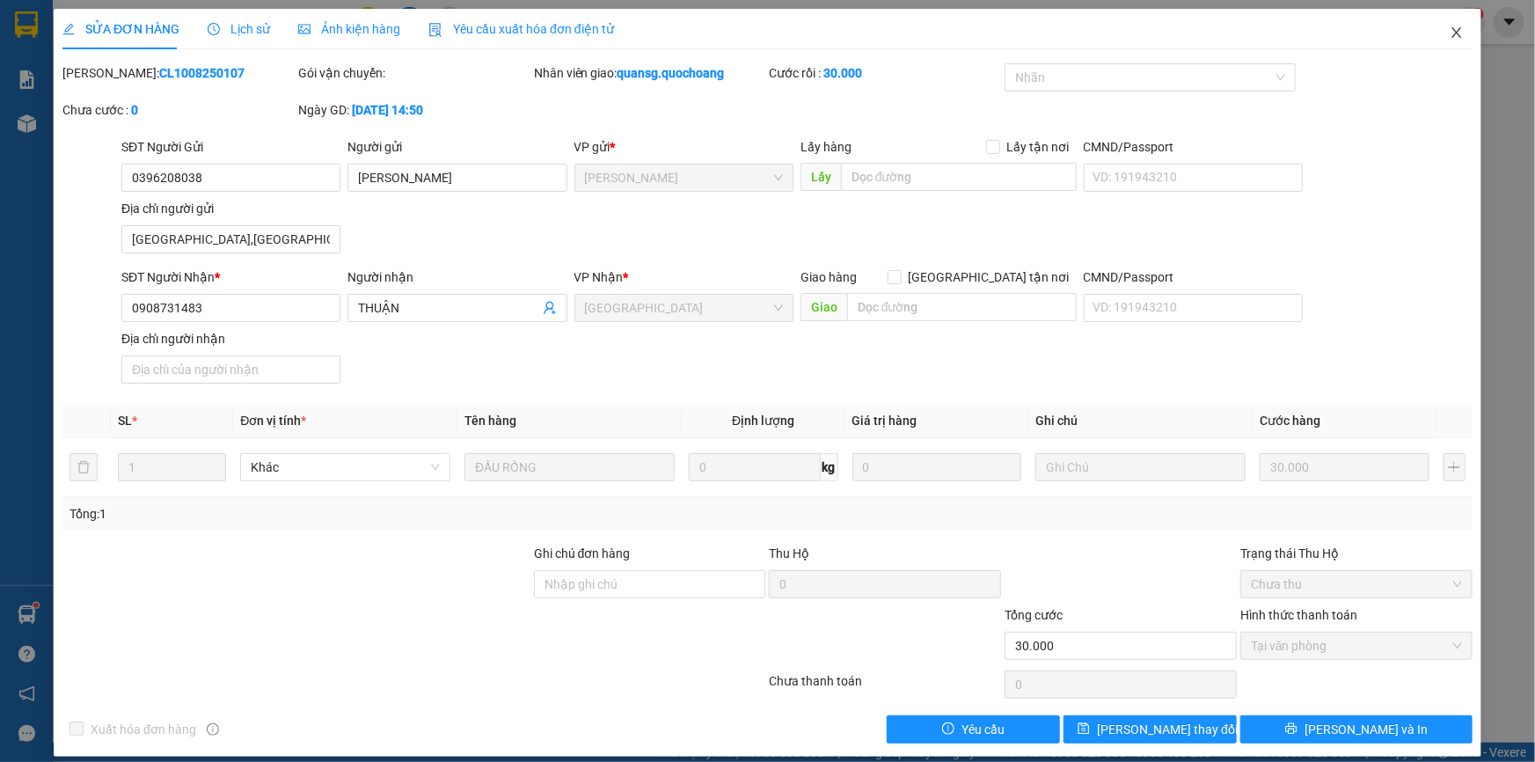
click at [1450, 26] on span "Close" at bounding box center [1456, 33] width 49 height 49
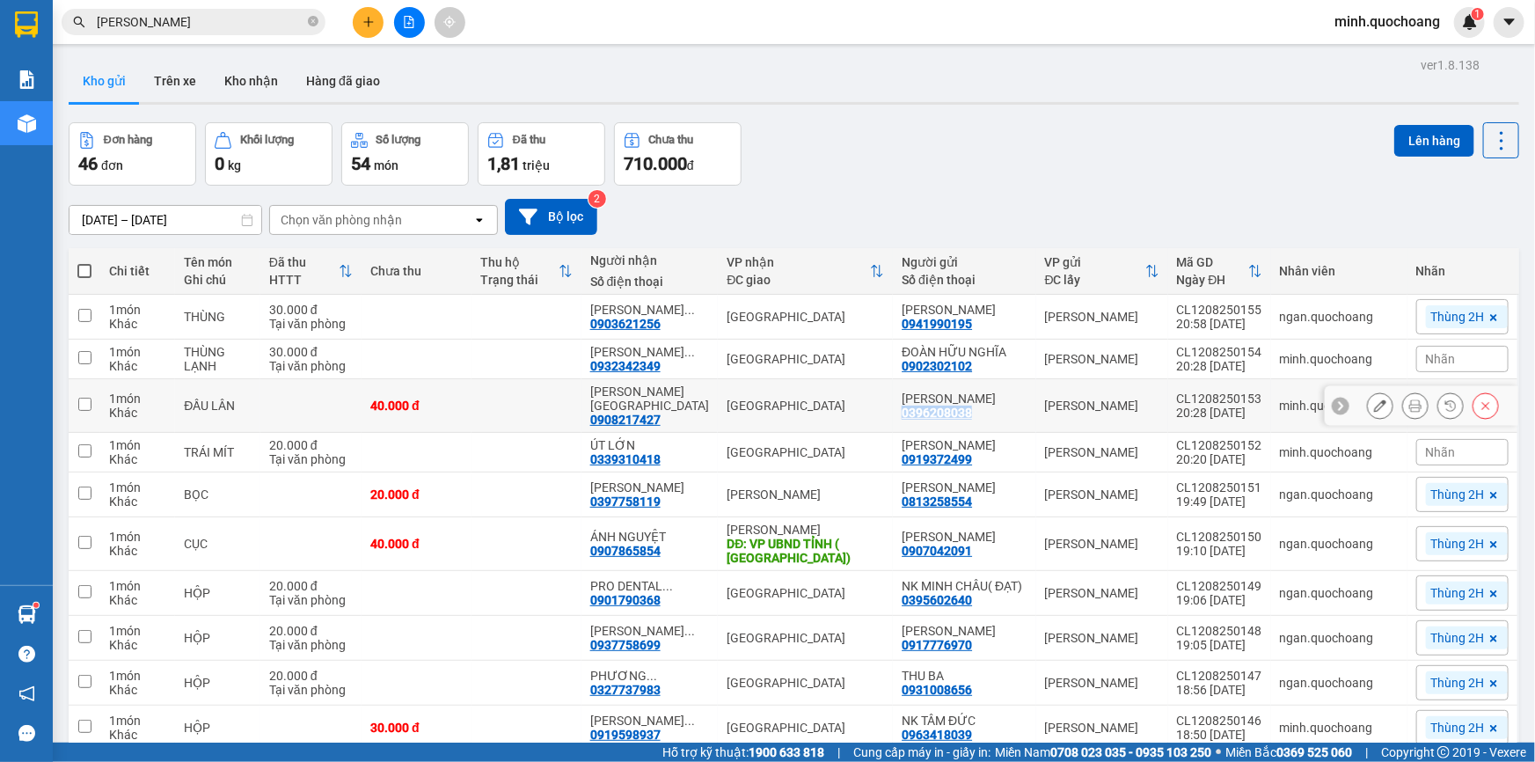
drag, startPoint x: 925, startPoint y: 438, endPoint x: 994, endPoint y: 441, distance: 68.7
click at [994, 420] on div "NGÔ MINH THƯỜNG 0396208038" at bounding box center [964, 405] width 125 height 28
checkbox input "true"
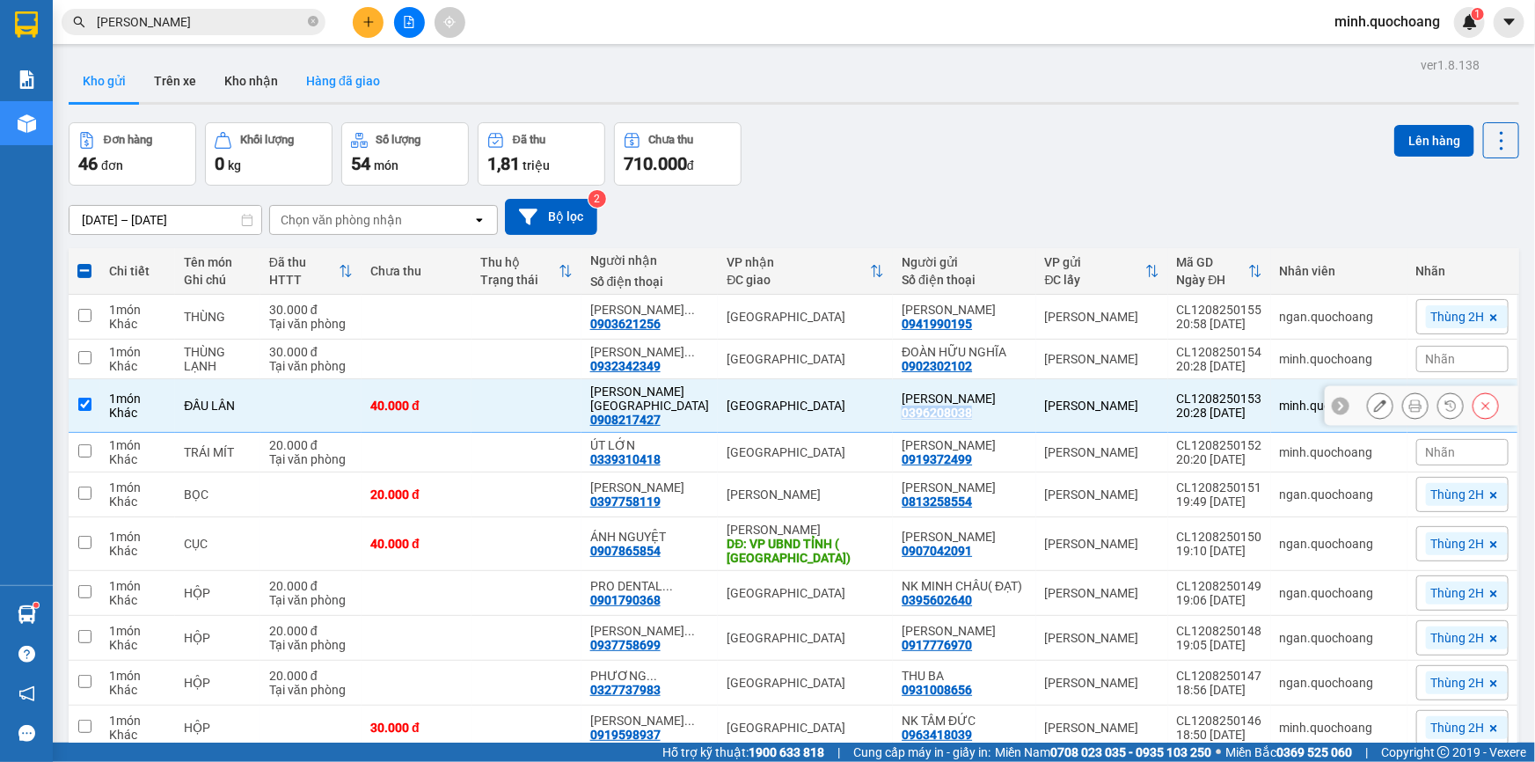
copy div "0396208038"
click at [1374, 412] on icon at bounding box center [1380, 405] width 12 height 12
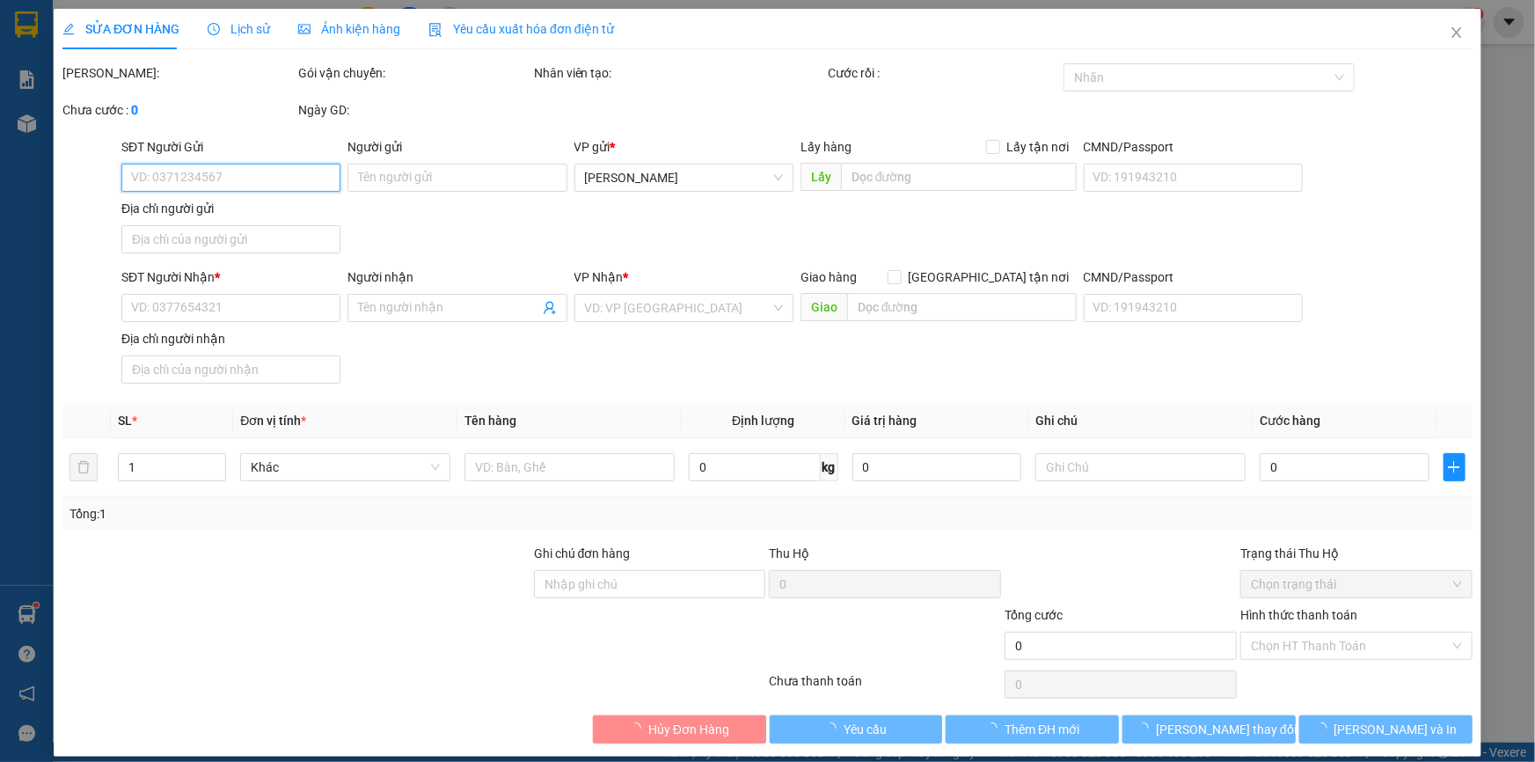
type input "0396208038"
type input "[PERSON_NAME]"
type input "[GEOGRAPHIC_DATA],[GEOGRAPHIC_DATA], [GEOGRAPHIC_DATA]"
type input "0908217427"
type input "[PERSON_NAME][GEOGRAPHIC_DATA]"
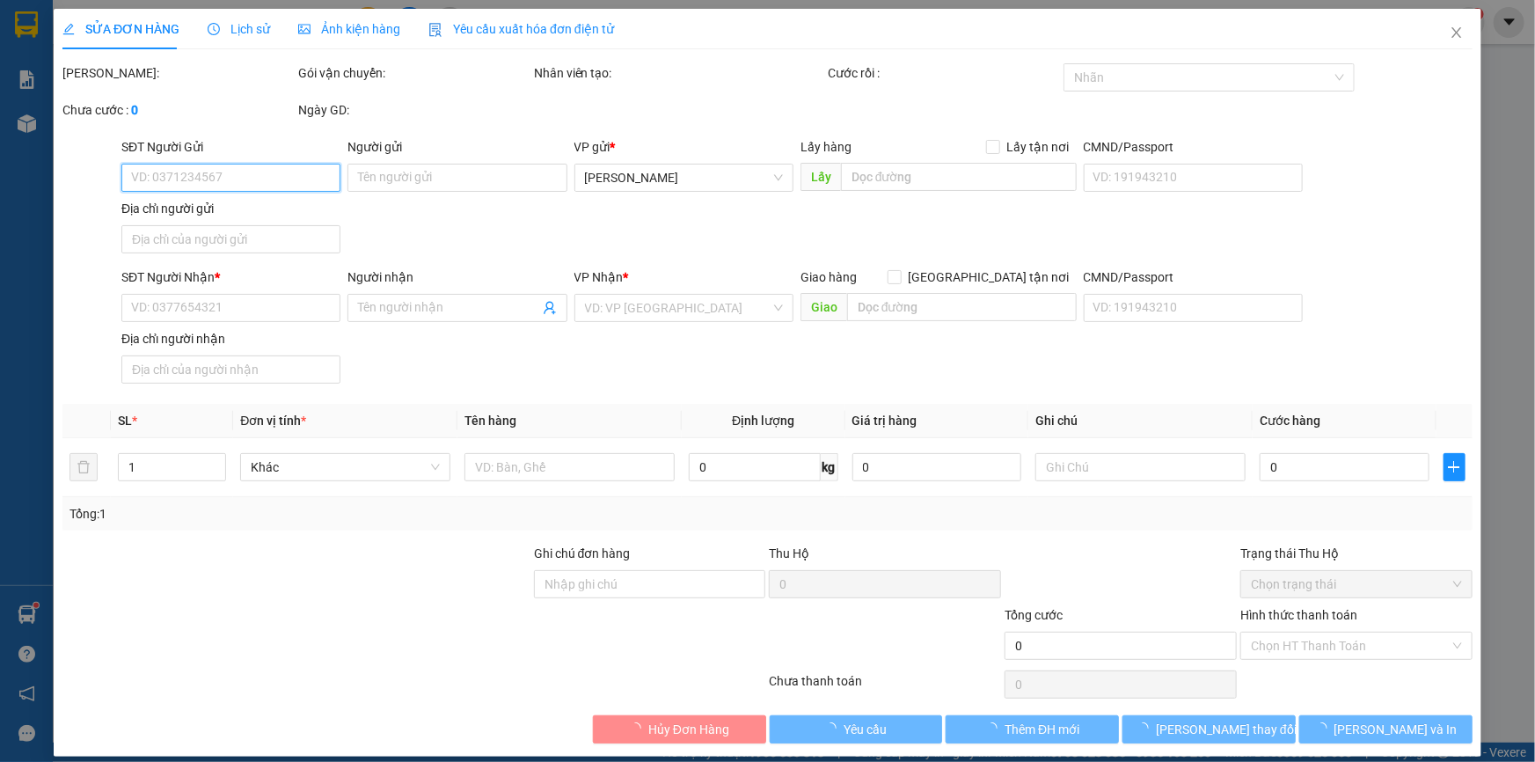
type input "40.000"
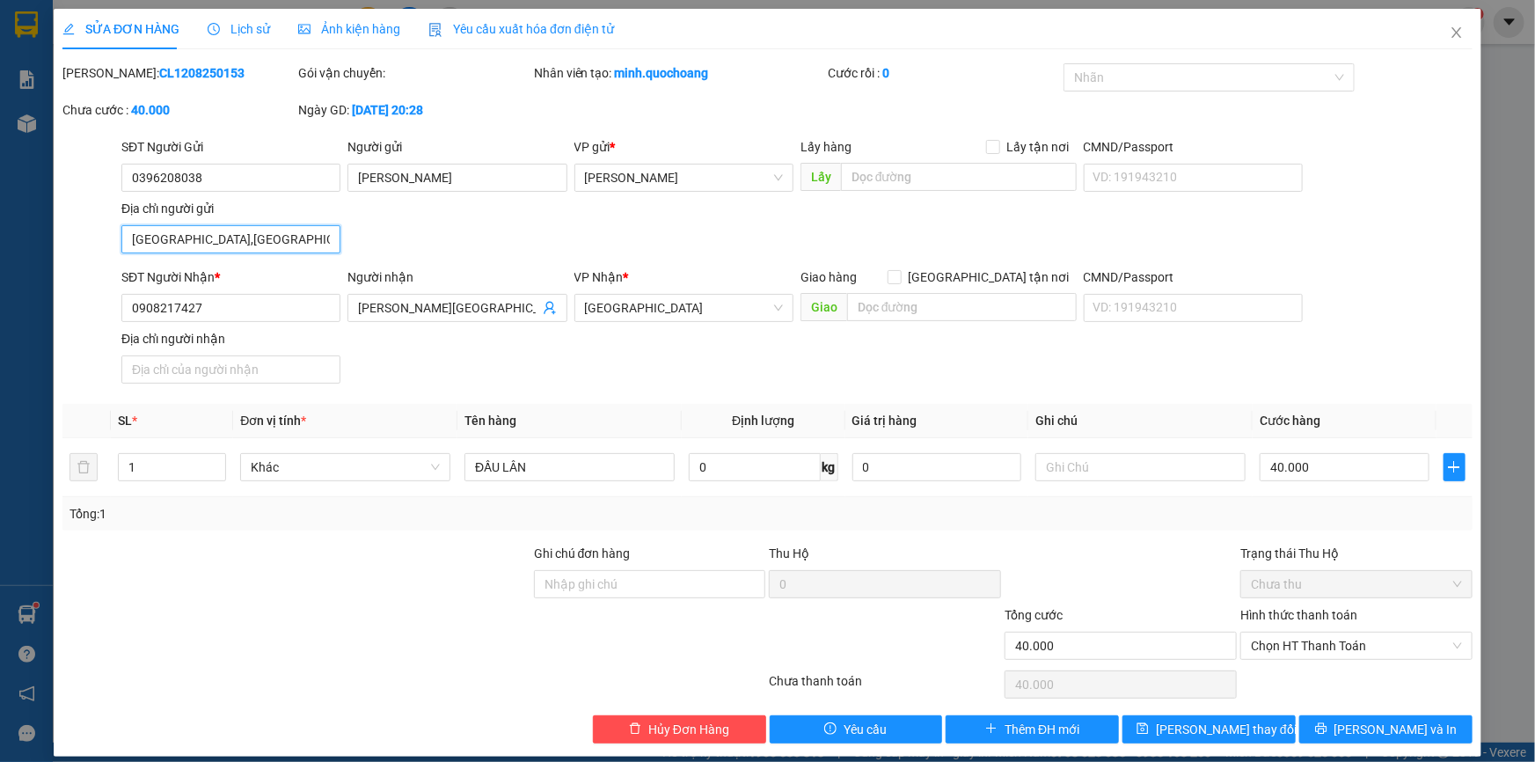
click at [273, 237] on input "[GEOGRAPHIC_DATA],[GEOGRAPHIC_DATA], [GEOGRAPHIC_DATA]" at bounding box center [230, 239] width 219 height 28
